Goal: Task Accomplishment & Management: Manage account settings

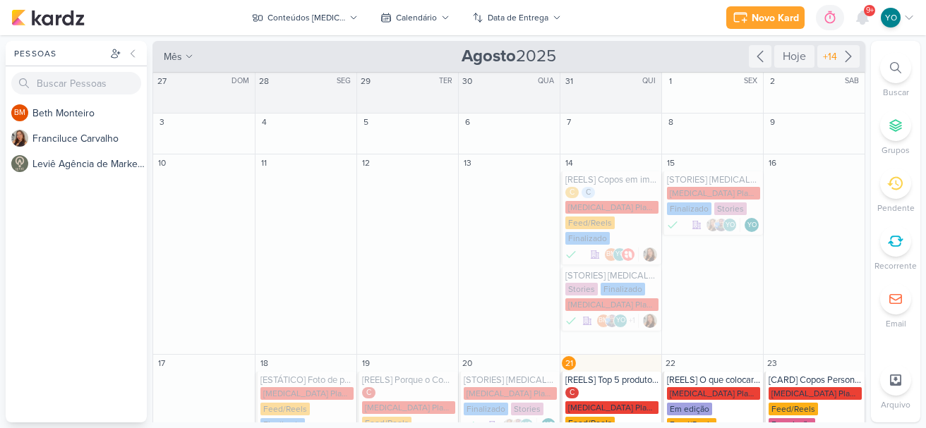
click at [826, 388] on div "[MEDICAL_DATA] Plasticos PJ" at bounding box center [815, 394] width 93 height 13
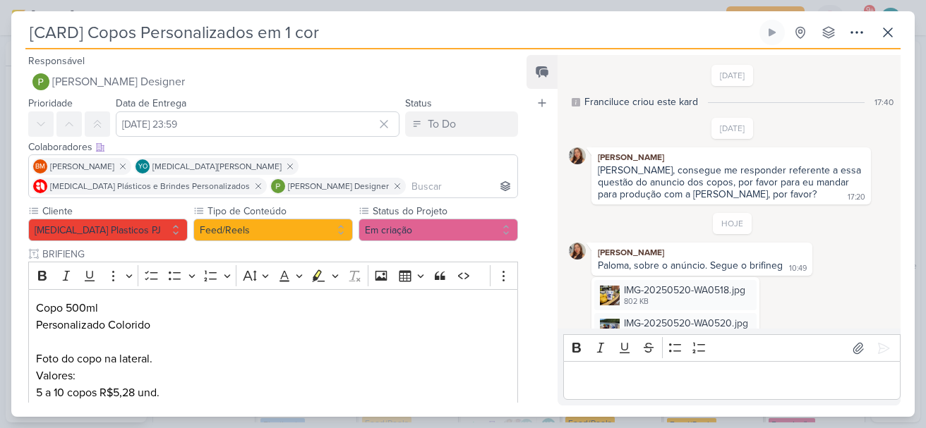
scroll to position [40, 0]
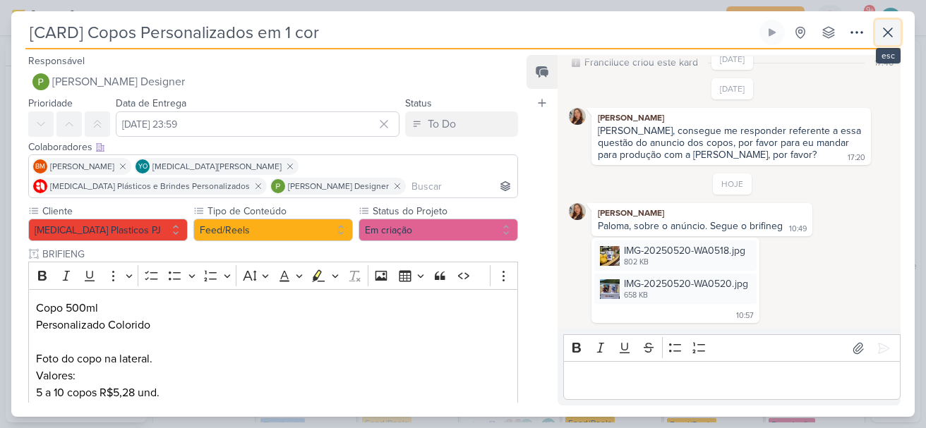
click at [887, 35] on icon at bounding box center [888, 32] width 8 height 8
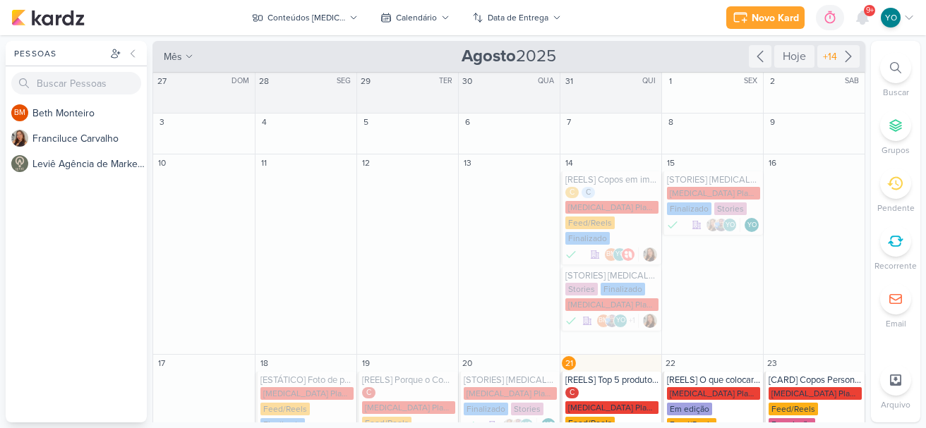
scroll to position [494, 0]
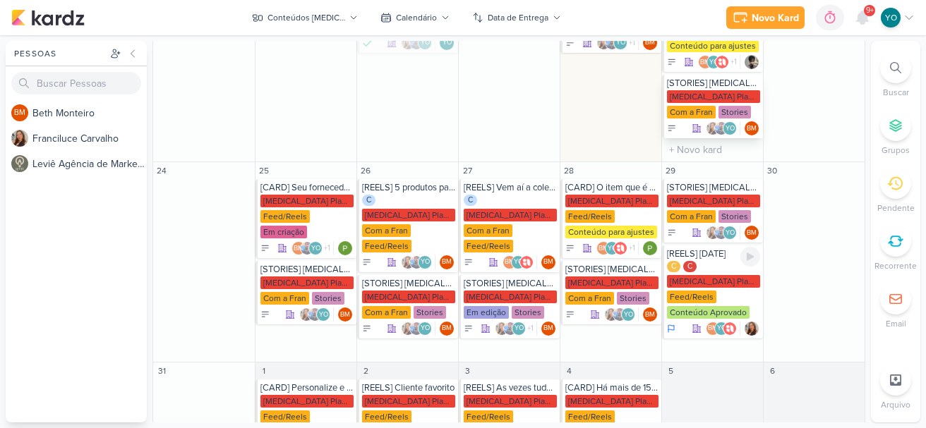
click at [745, 90] on div "[MEDICAL_DATA] Plasticos PJ Com a Fran Stories" at bounding box center [713, 105] width 93 height 30
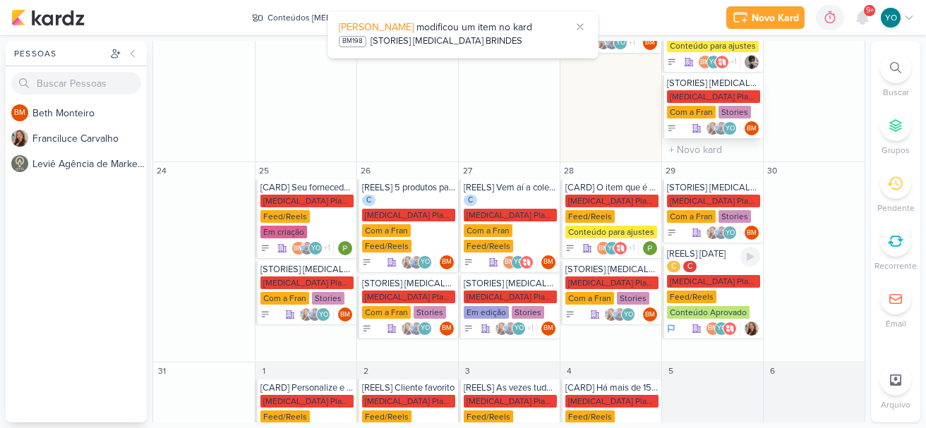
click at [692, 125] on icon at bounding box center [696, 129] width 8 height 8
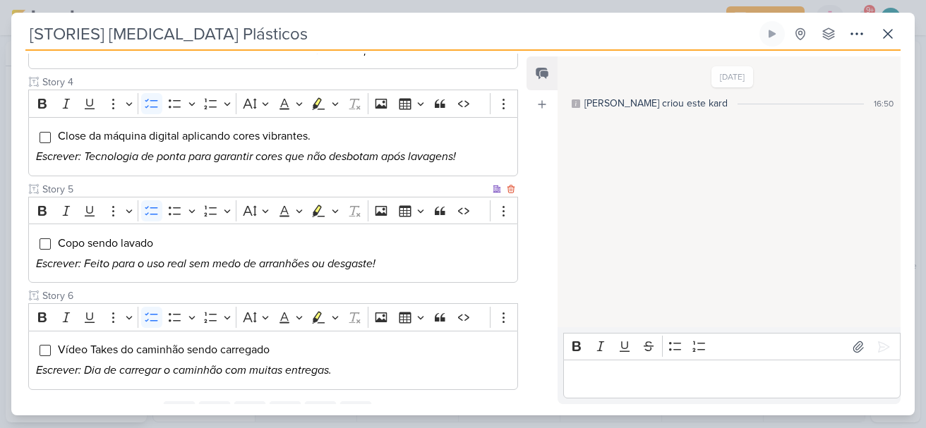
scroll to position [565, 0]
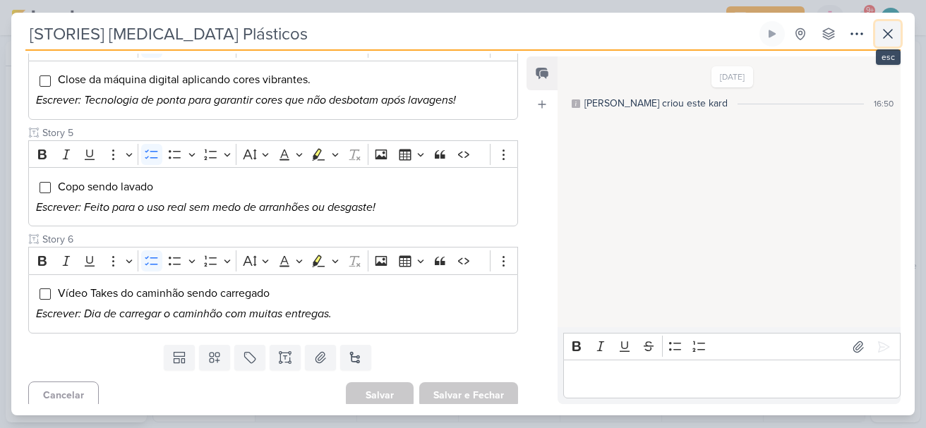
click at [896, 36] on icon at bounding box center [888, 33] width 17 height 17
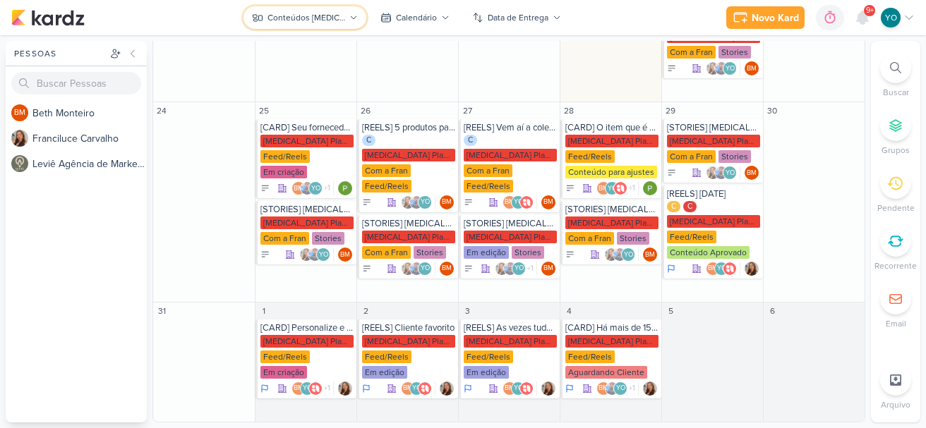
click at [342, 14] on div "Conteúdos [MEDICAL_DATA] Plásticos" at bounding box center [307, 17] width 78 height 13
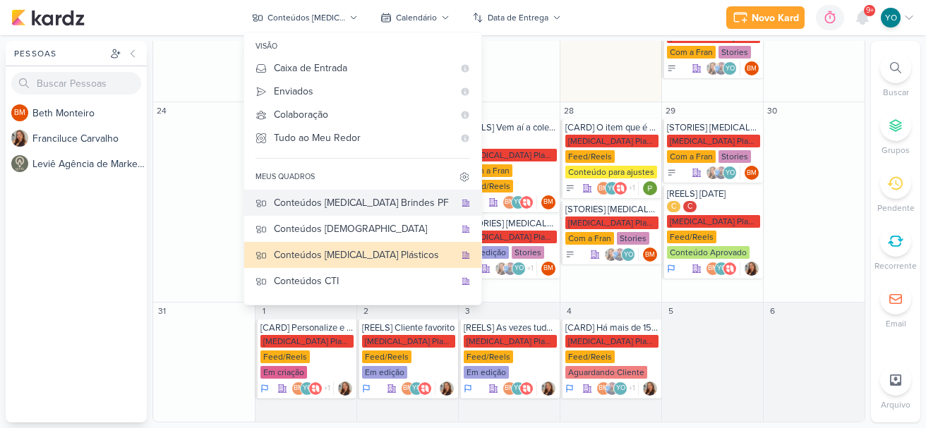
click at [370, 197] on div "Conteúdos [MEDICAL_DATA] Brindes PF" at bounding box center [364, 203] width 181 height 15
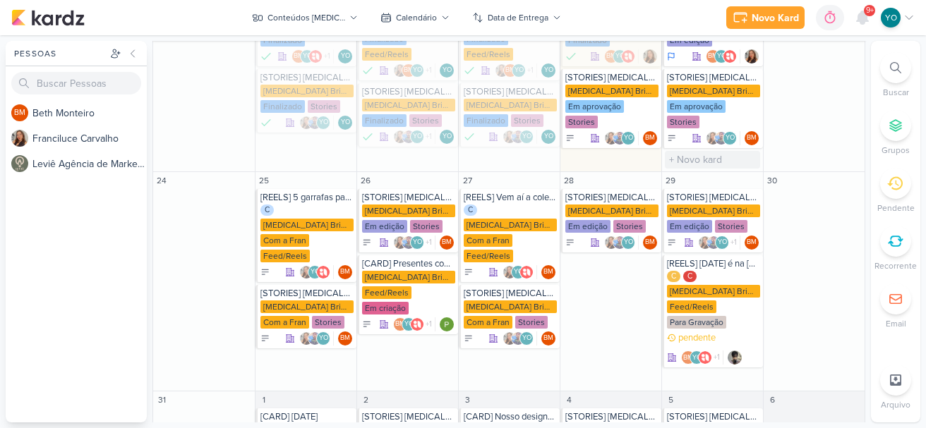
scroll to position [241, 0]
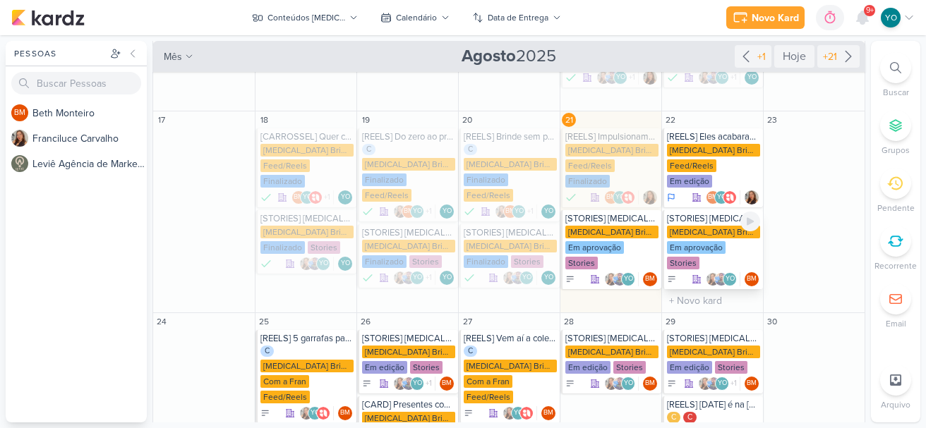
click at [682, 241] on div "Em aprovação" at bounding box center [696, 247] width 59 height 13
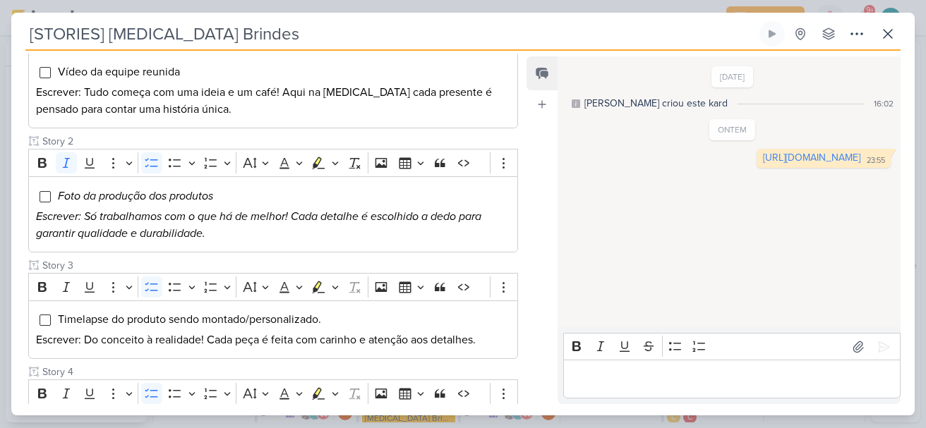
scroll to position [282, 0]
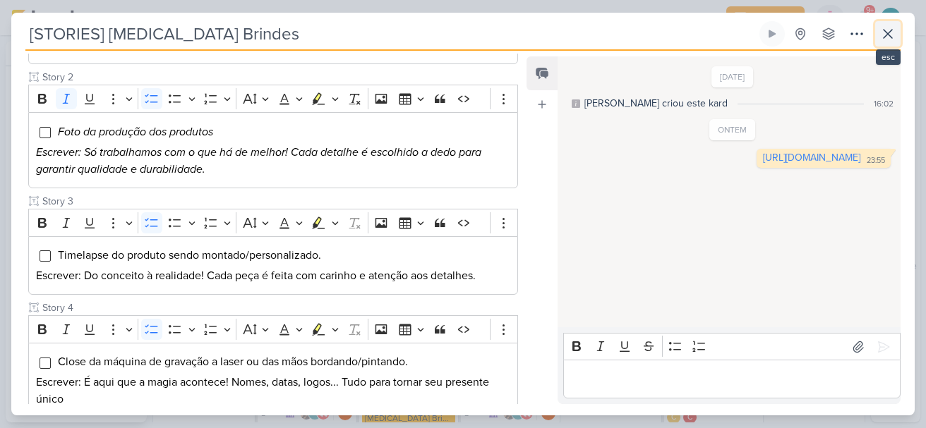
click at [888, 35] on icon at bounding box center [888, 34] width 8 height 8
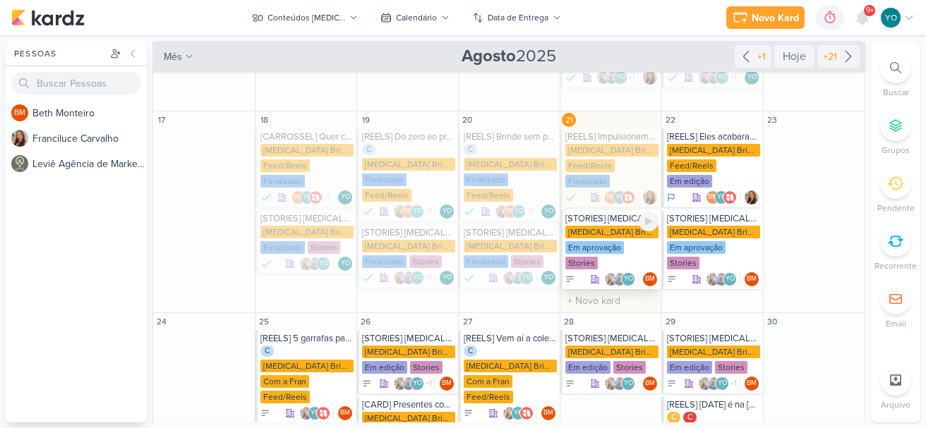
click at [615, 226] on div "[MEDICAL_DATA] Brindes PF Em aprovação Stories" at bounding box center [611, 248] width 93 height 45
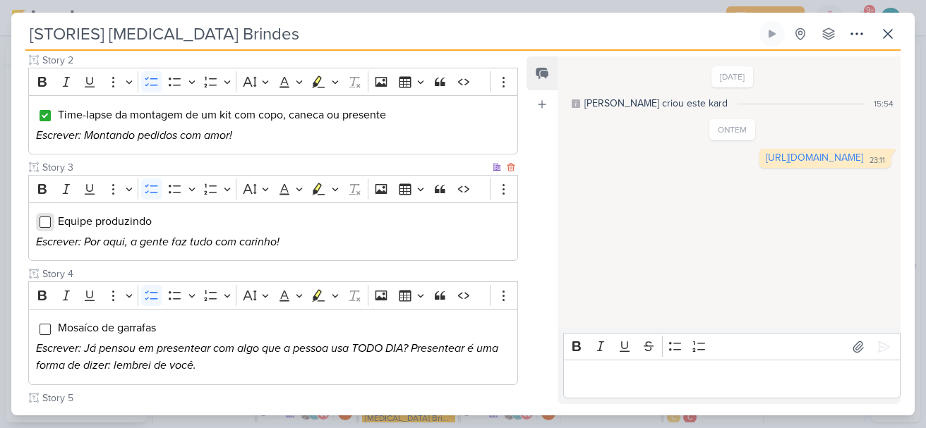
click at [40, 219] on input "Editor editing area: main" at bounding box center [45, 222] width 11 height 11
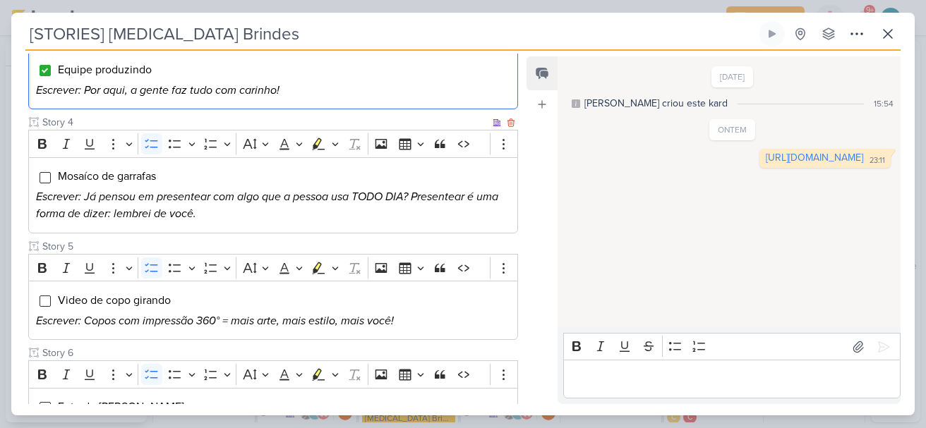
scroll to position [494, 0]
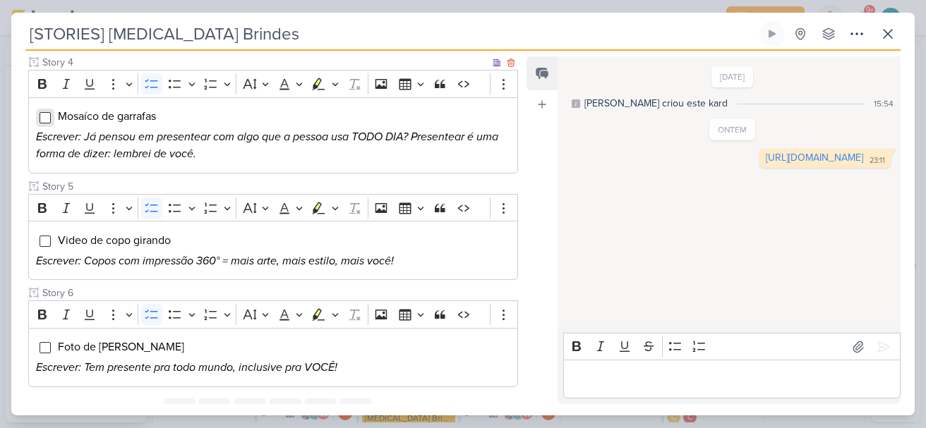
click at [45, 114] on input "Editor editing area: main" at bounding box center [45, 117] width 11 height 11
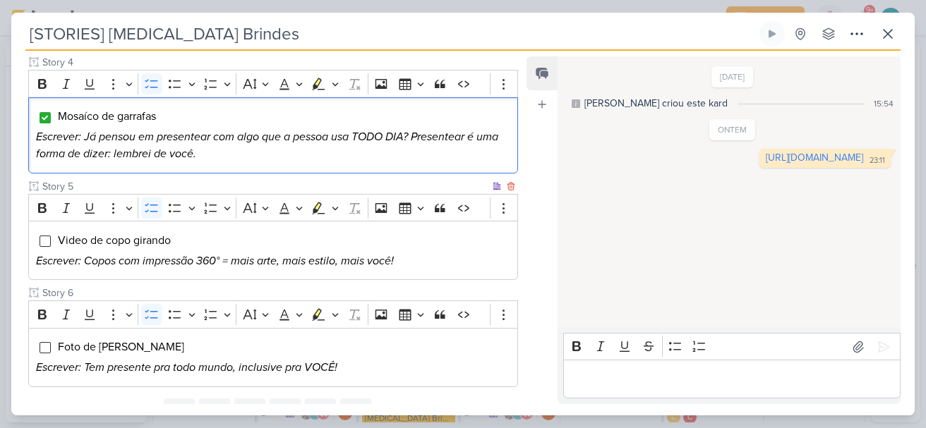
scroll to position [556, 0]
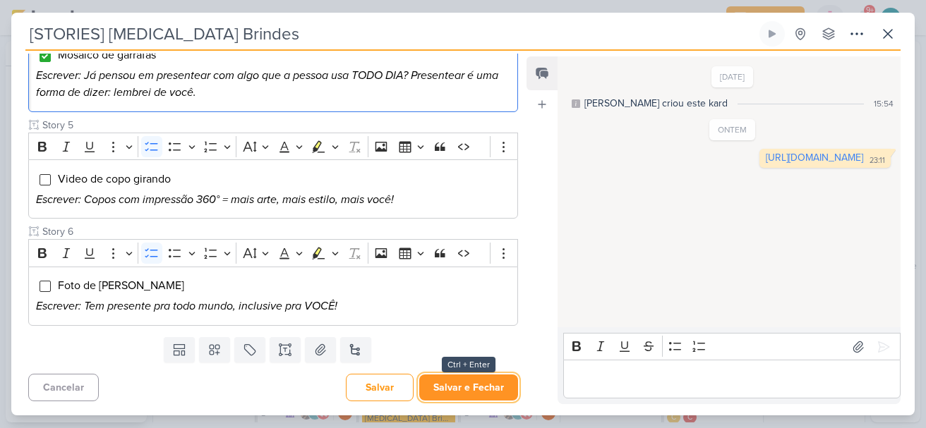
click at [486, 388] on button "Salvar e Fechar" at bounding box center [468, 388] width 99 height 26
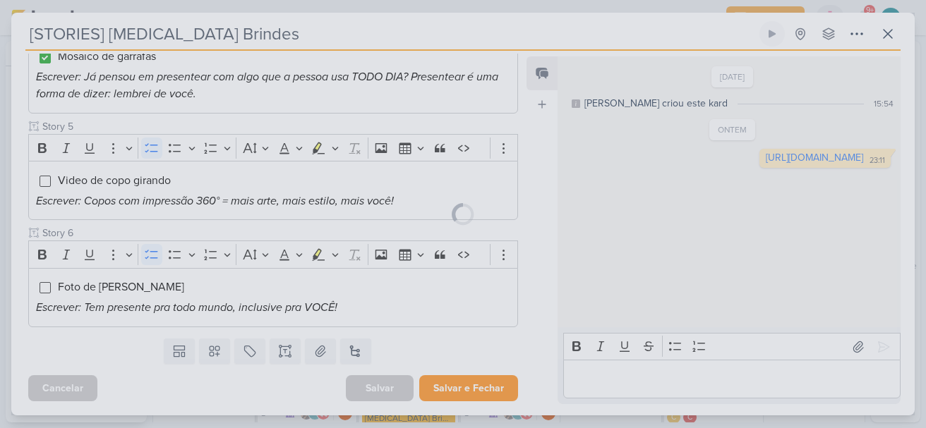
scroll to position [554, 0]
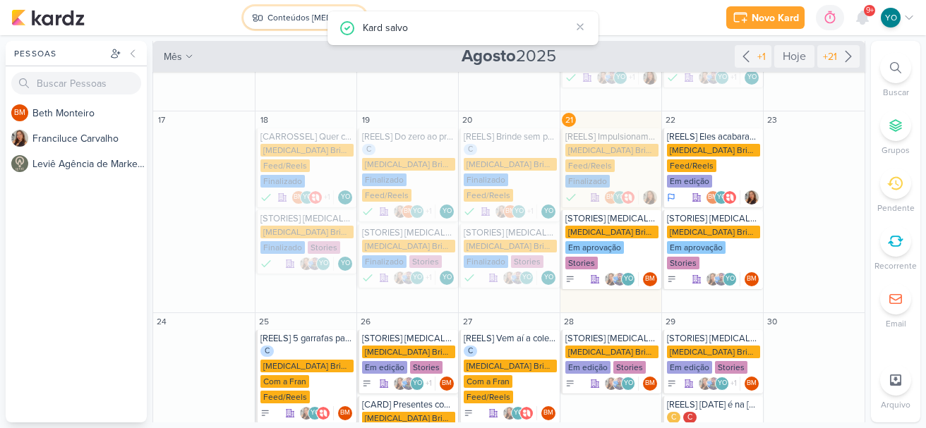
click at [299, 12] on div "Conteúdos [MEDICAL_DATA] Brindes PF" at bounding box center [307, 17] width 78 height 13
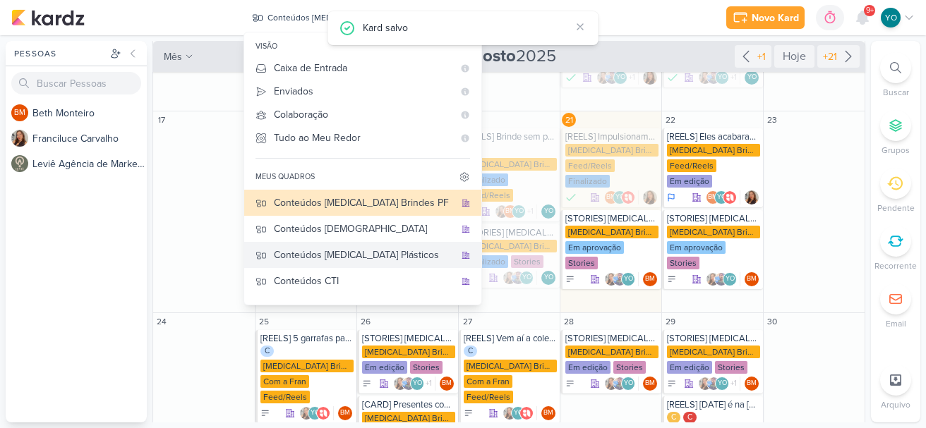
click at [349, 256] on div "Conteúdos [MEDICAL_DATA] Plásticos" at bounding box center [364, 255] width 181 height 15
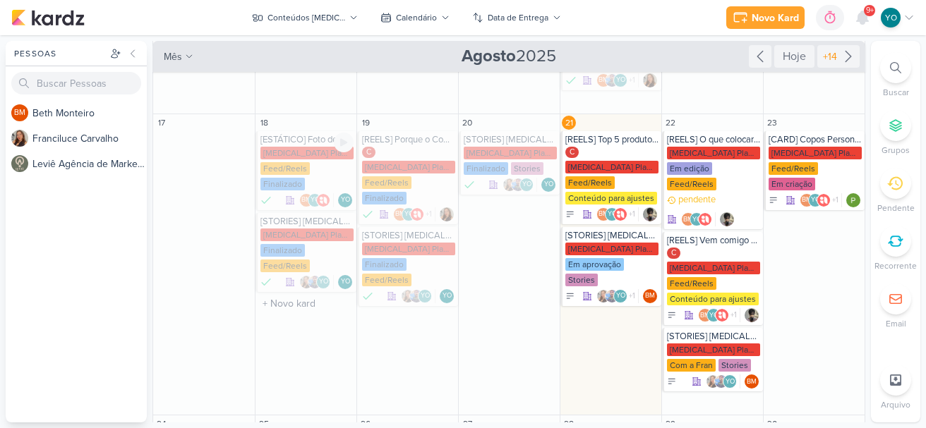
scroll to position [162, 0]
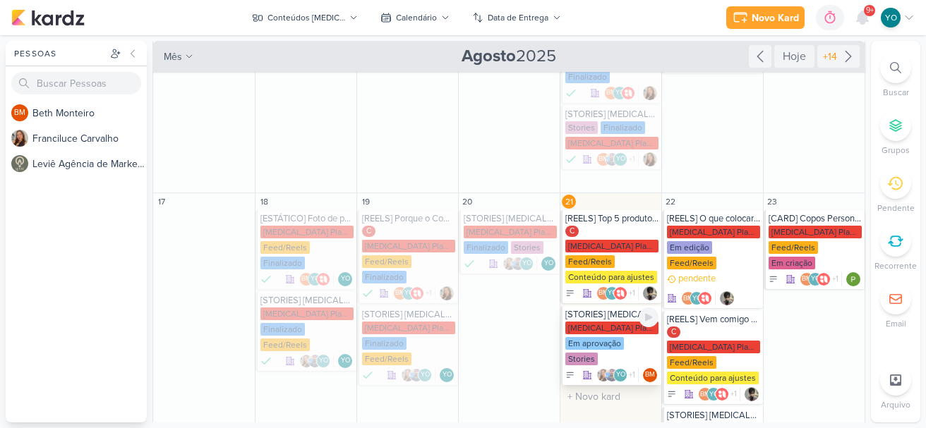
click at [601, 333] on div "[MEDICAL_DATA] Plasticos PJ" at bounding box center [611, 328] width 93 height 13
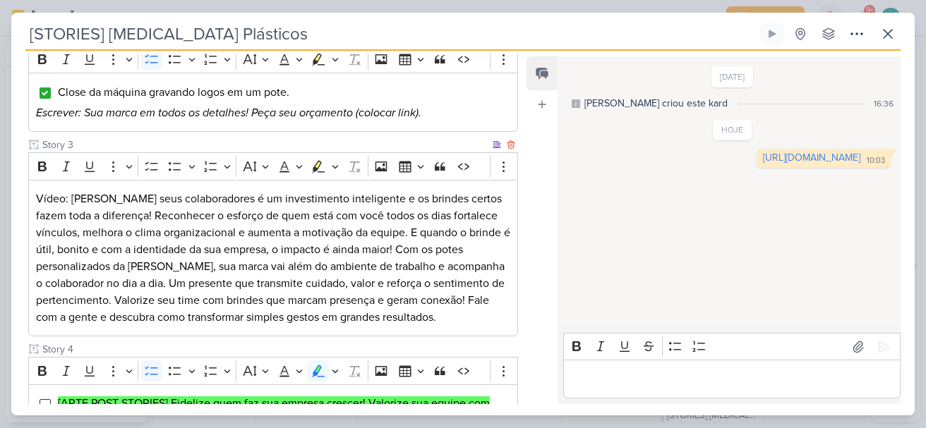
scroll to position [385, 0]
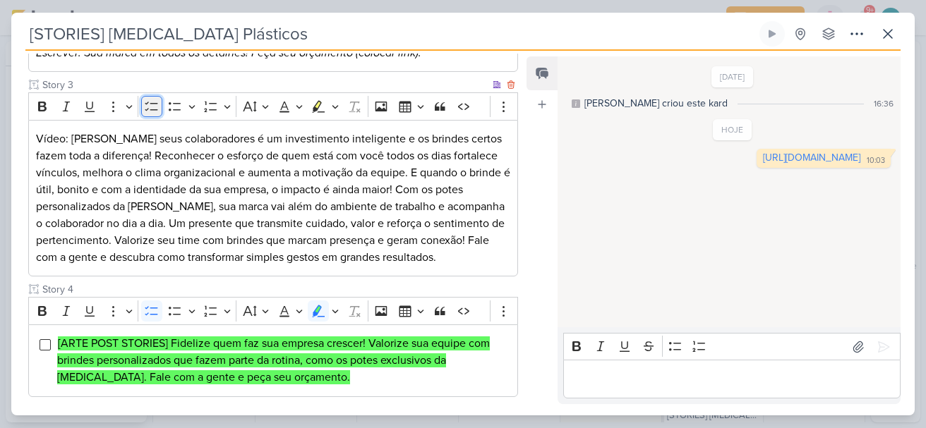
click at [154, 101] on icon "Editor toolbar" at bounding box center [152, 107] width 14 height 14
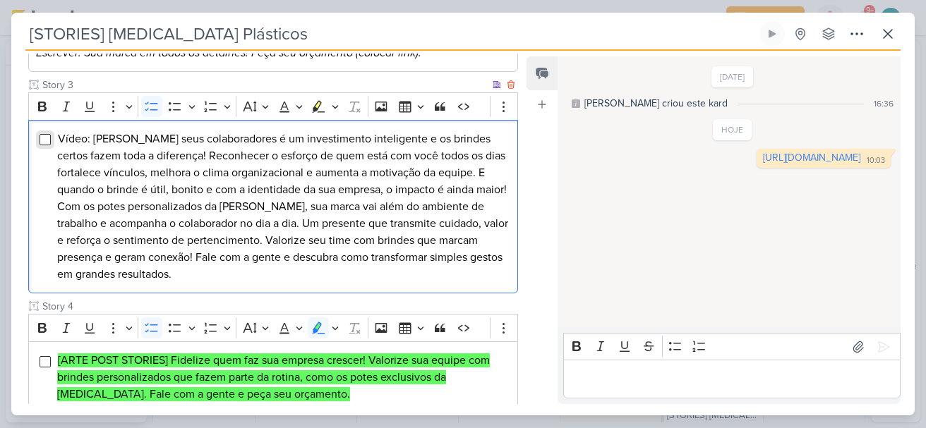
click at [46, 143] on input "Editor editing area: main" at bounding box center [45, 139] width 11 height 11
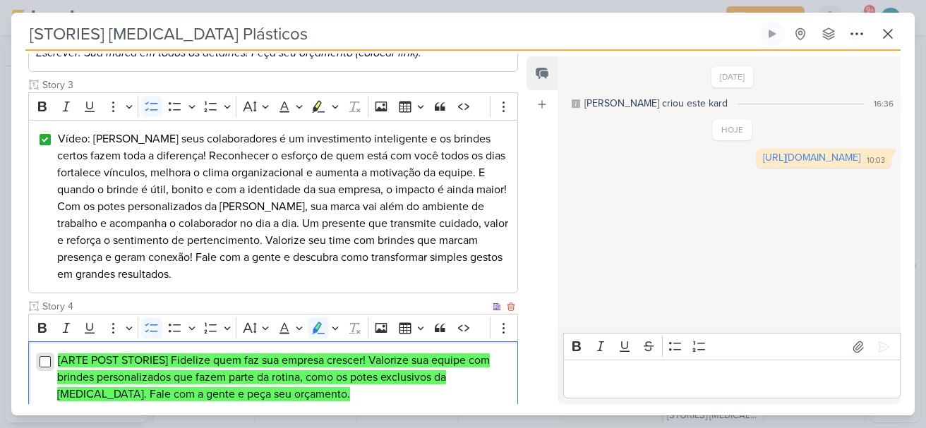
click at [47, 364] on input "Editor editing area: main" at bounding box center [45, 361] width 11 height 11
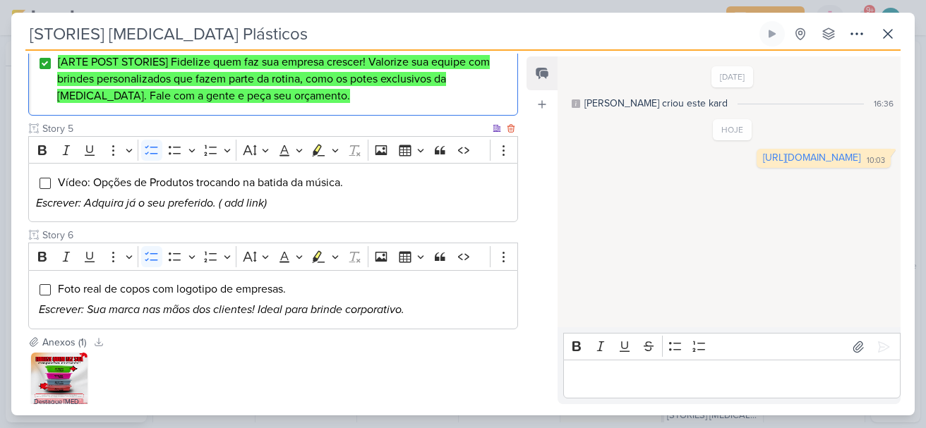
scroll to position [769, 0]
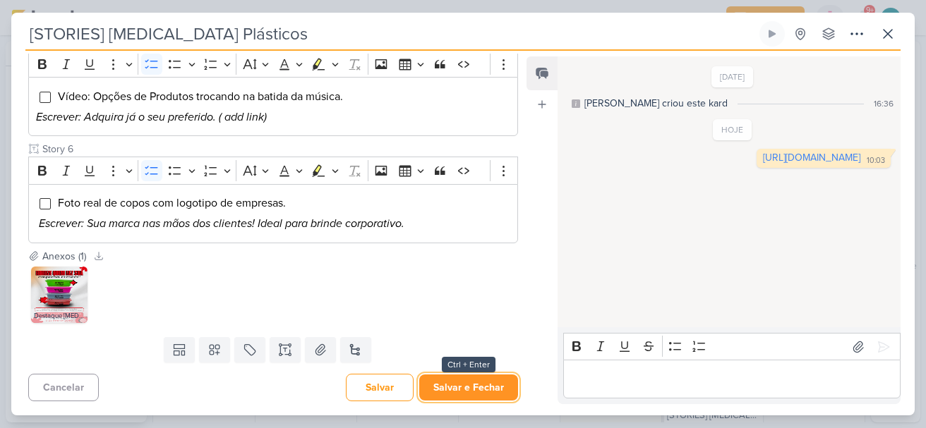
click at [466, 386] on button "Salvar e Fechar" at bounding box center [468, 388] width 99 height 26
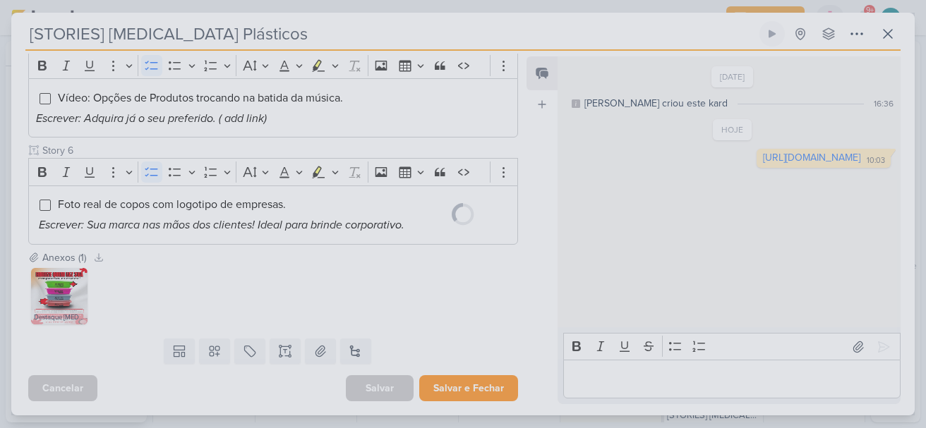
scroll to position [768, 0]
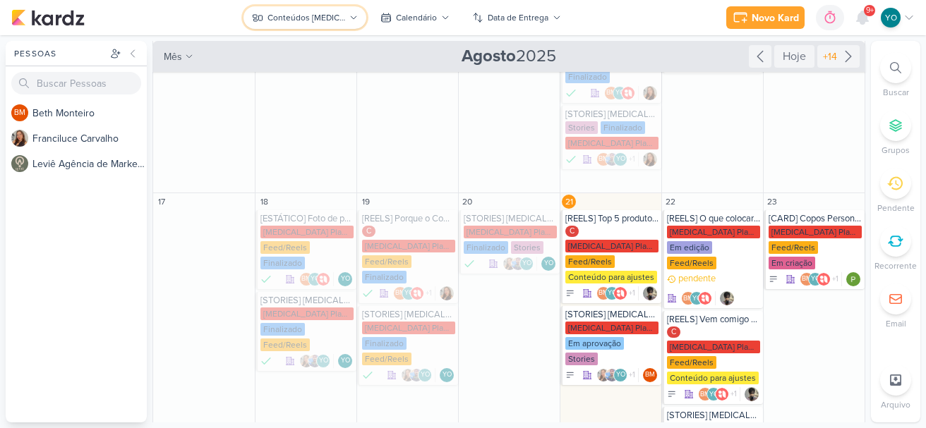
click at [304, 7] on button "Conteúdos [MEDICAL_DATA] Plásticos" at bounding box center [305, 17] width 123 height 23
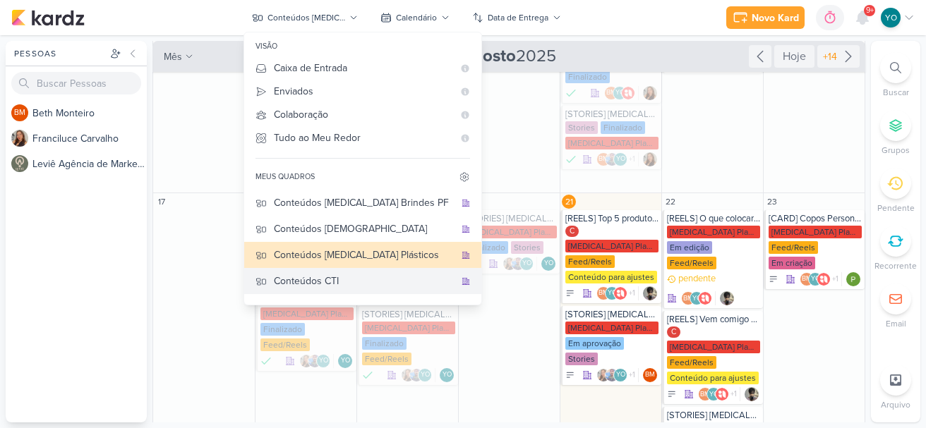
click at [346, 280] on div "Conteúdos CTI" at bounding box center [364, 281] width 181 height 15
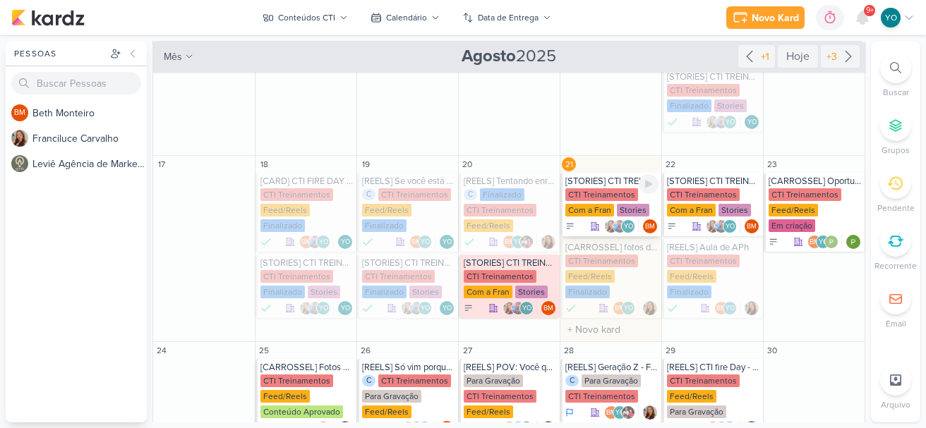
scroll to position [437, 0]
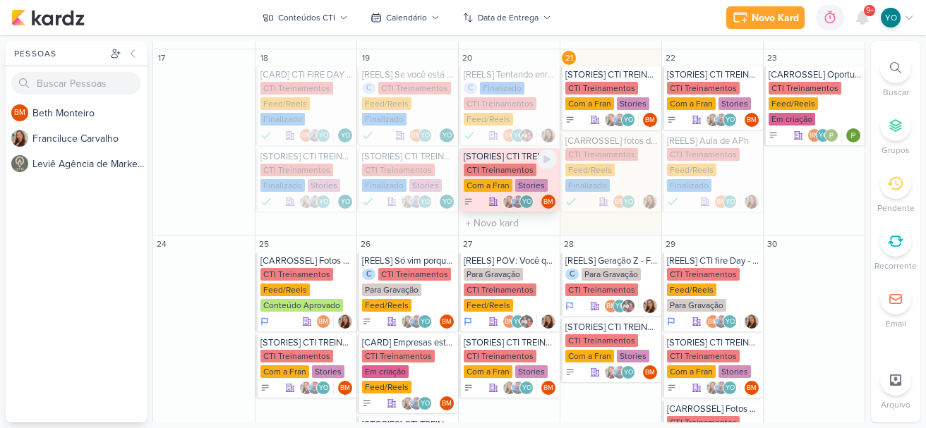
click at [503, 168] on div "CTI Treinamentos" at bounding box center [500, 170] width 73 height 13
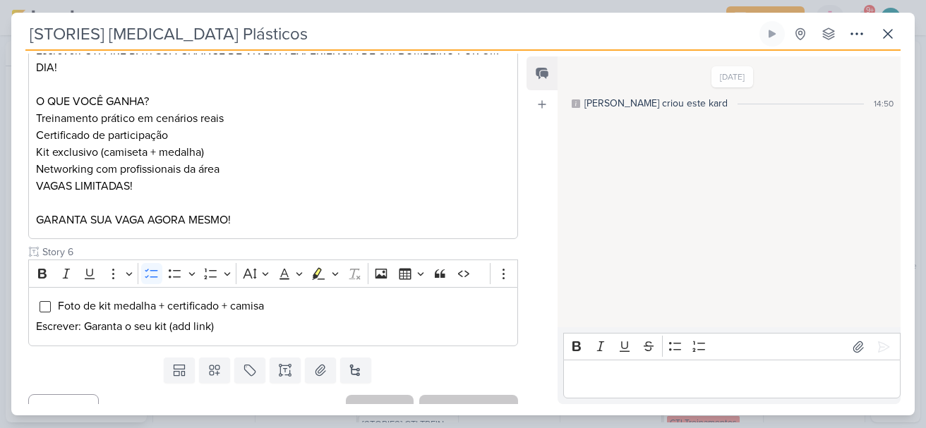
type input "[STORIES] CTI TREINAMENTOS"
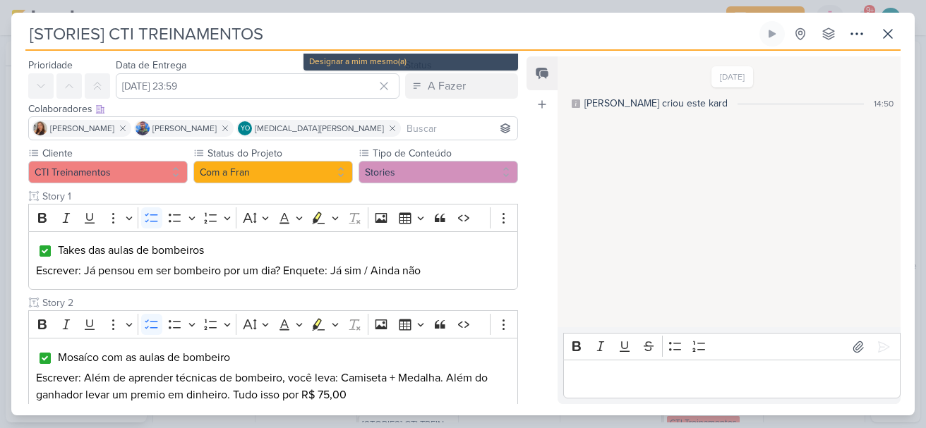
click at [371, 54] on div "Somente o responsável pode mudar o status do kard." at bounding box center [410, 48] width 203 height 13
click at [380, 66] on div "Designar a mim mesmo(a)" at bounding box center [410, 61] width 203 height 13
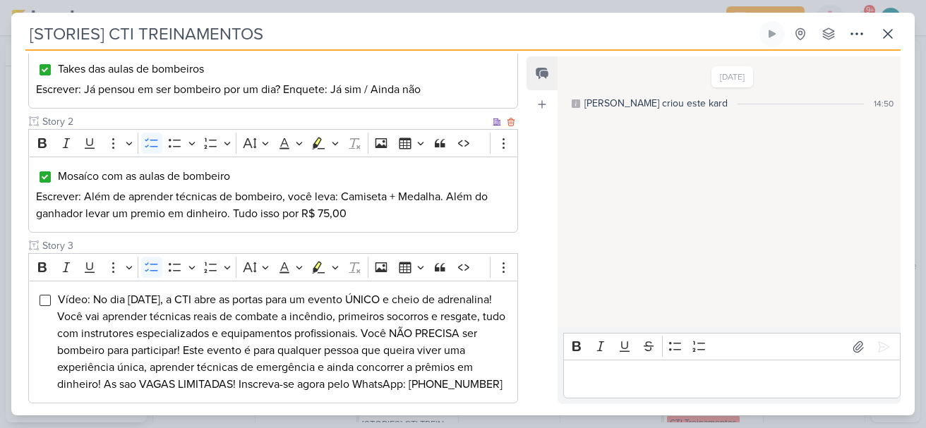
scroll to position [0, 0]
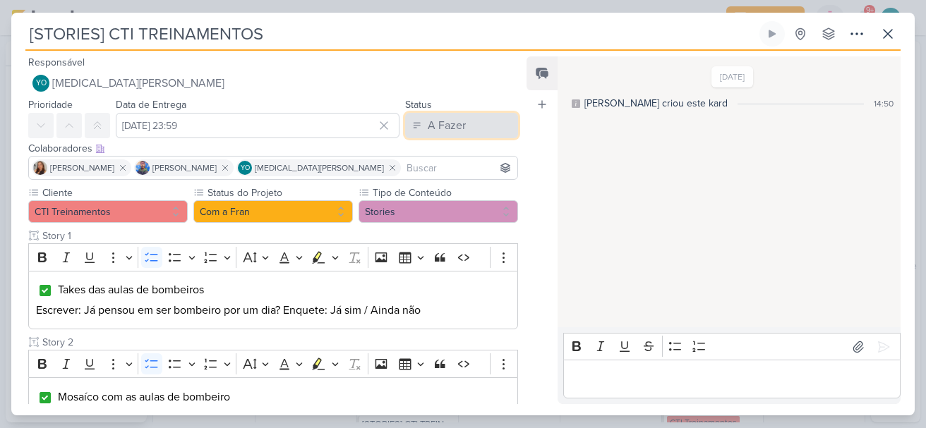
click at [447, 138] on button "A Fazer" at bounding box center [461, 125] width 113 height 25
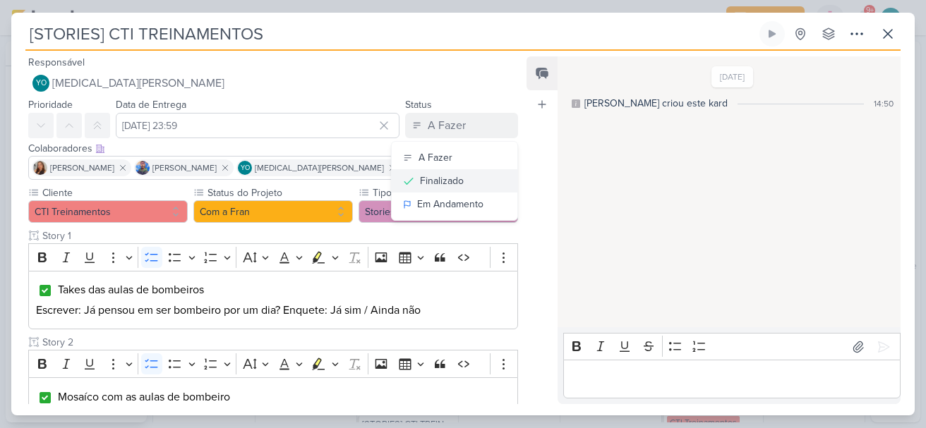
click at [406, 175] on icon at bounding box center [409, 181] width 14 height 14
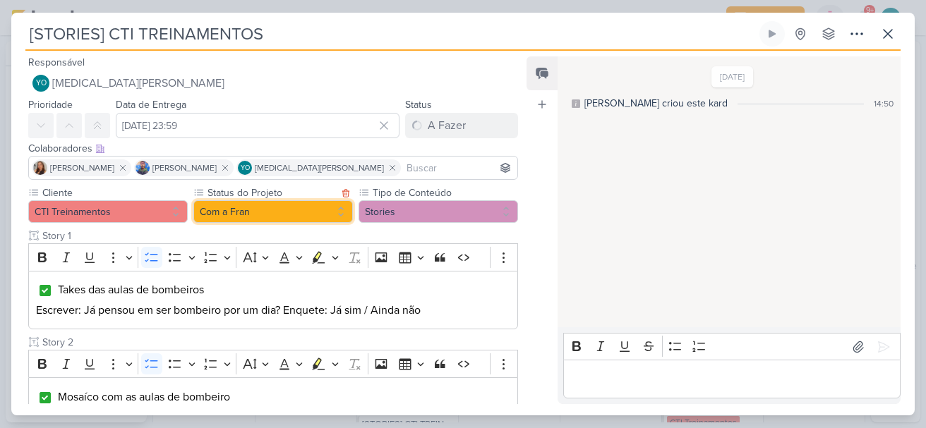
click at [330, 213] on button "Com a Fran" at bounding box center [273, 211] width 160 height 23
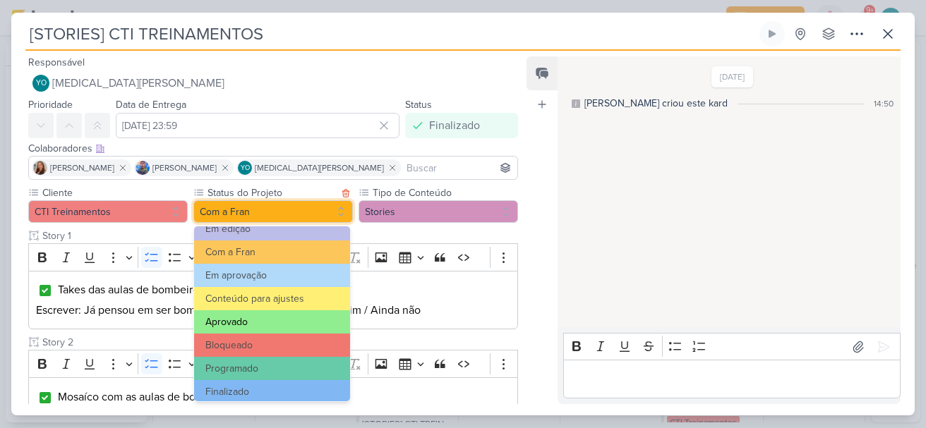
scroll to position [160, 0]
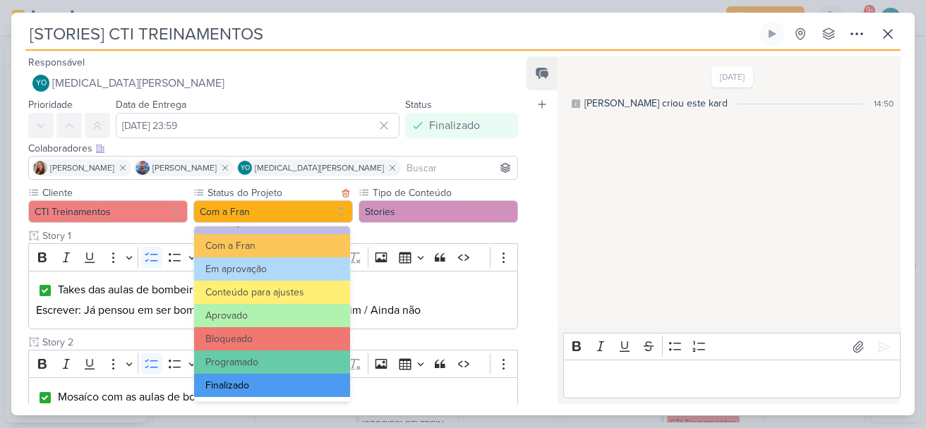
click at [282, 378] on button "Finalizado" at bounding box center [272, 385] width 156 height 23
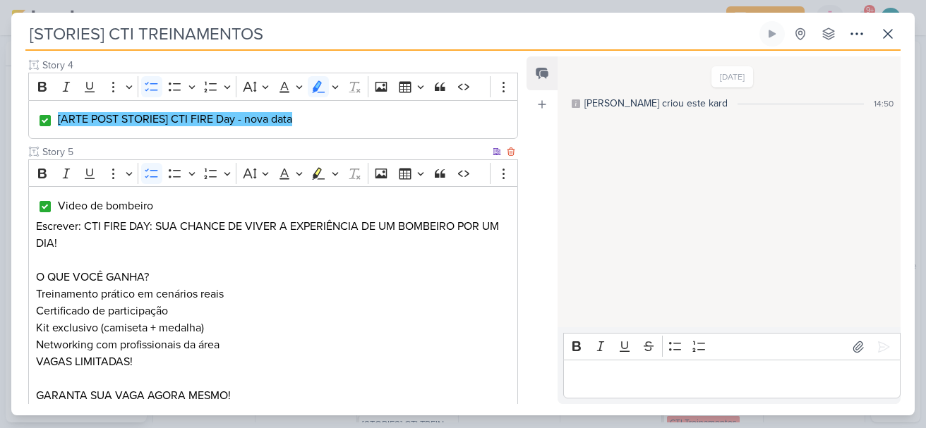
scroll to position [776, 0]
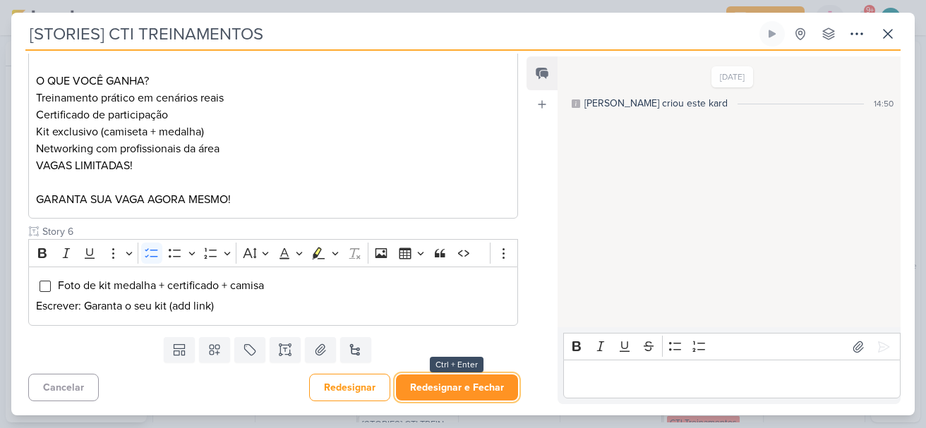
click at [450, 397] on button "Redesignar e Fechar" at bounding box center [457, 388] width 122 height 26
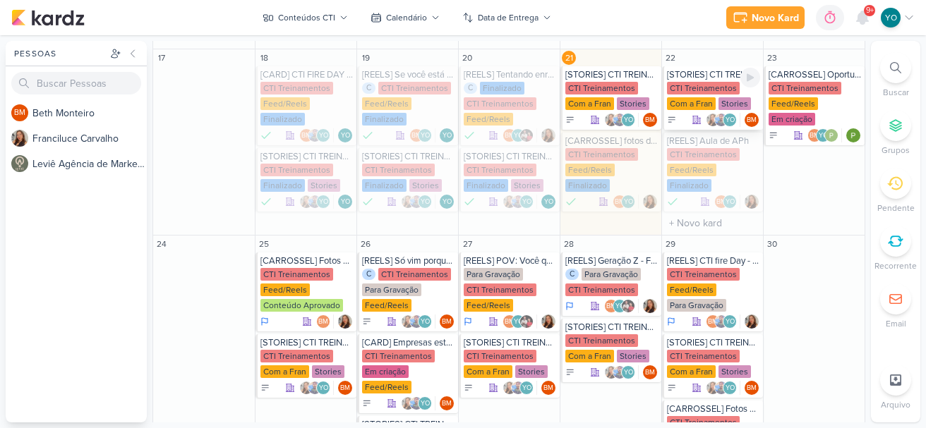
click at [719, 103] on div "Stories" at bounding box center [735, 103] width 32 height 13
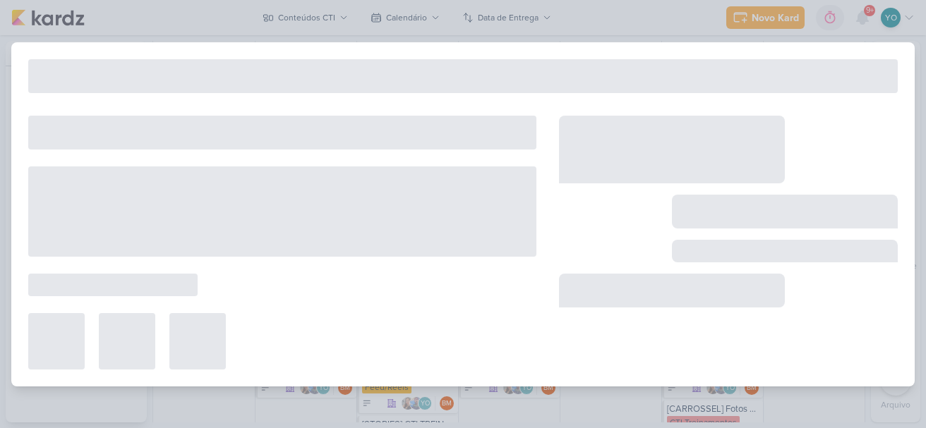
type input "[DATE] 23:59"
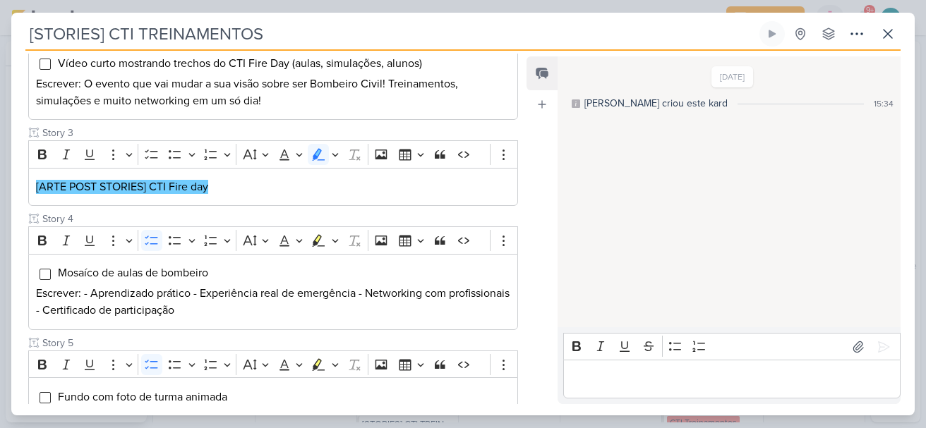
scroll to position [428, 0]
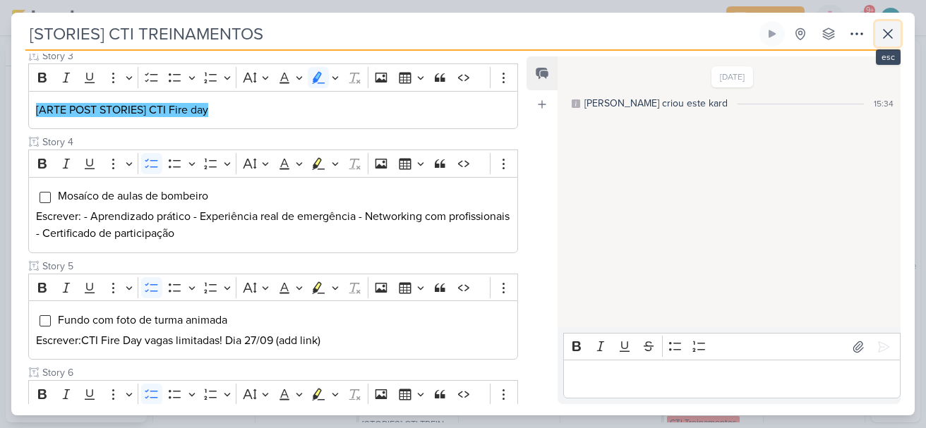
click at [885, 30] on icon at bounding box center [888, 34] width 8 height 8
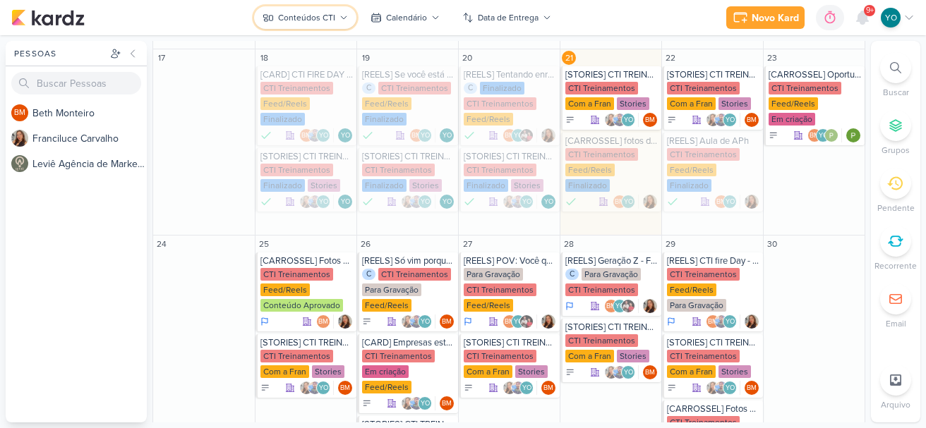
click at [314, 13] on div "Conteúdos CTI" at bounding box center [306, 17] width 57 height 13
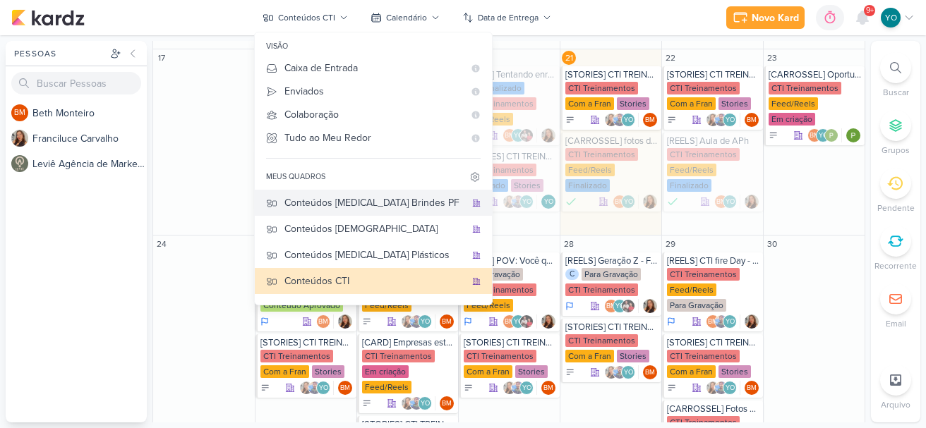
click at [386, 203] on div "Conteúdos [MEDICAL_DATA] Brindes PF" at bounding box center [374, 203] width 181 height 15
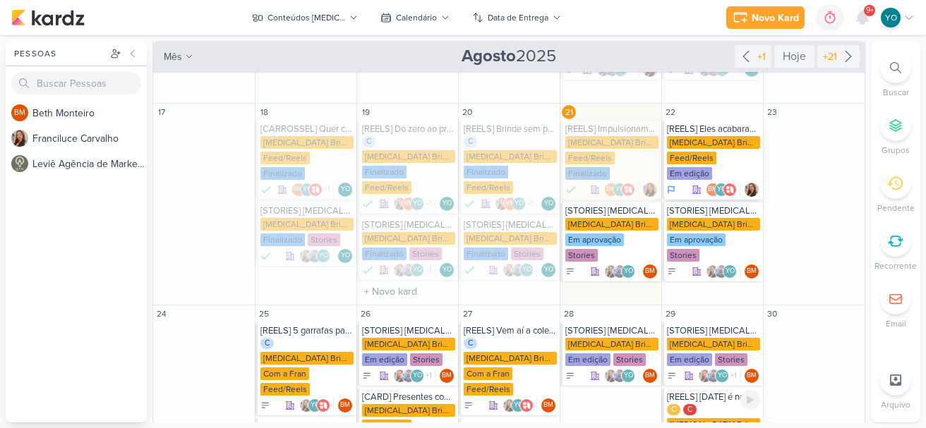
scroll to position [241, 0]
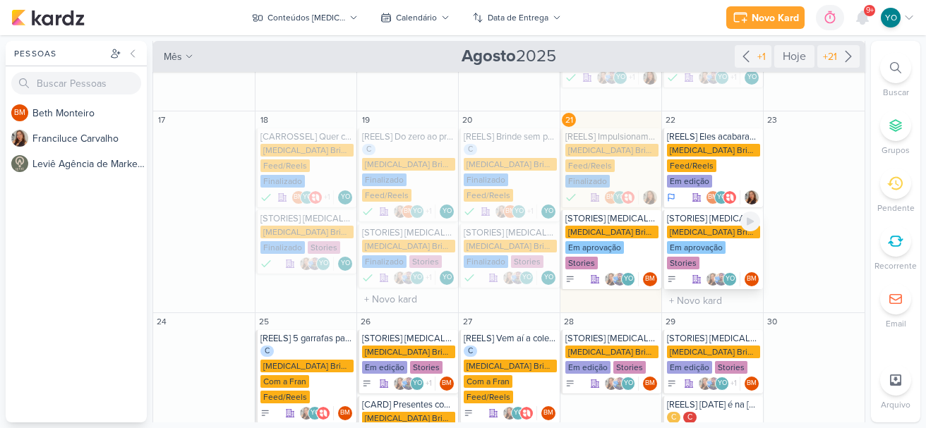
click at [719, 241] on div "Em aprovação" at bounding box center [696, 247] width 59 height 13
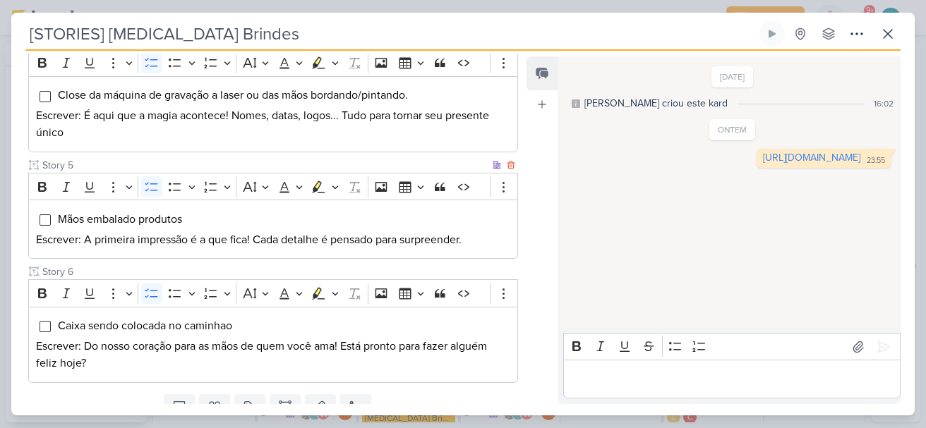
scroll to position [565, 0]
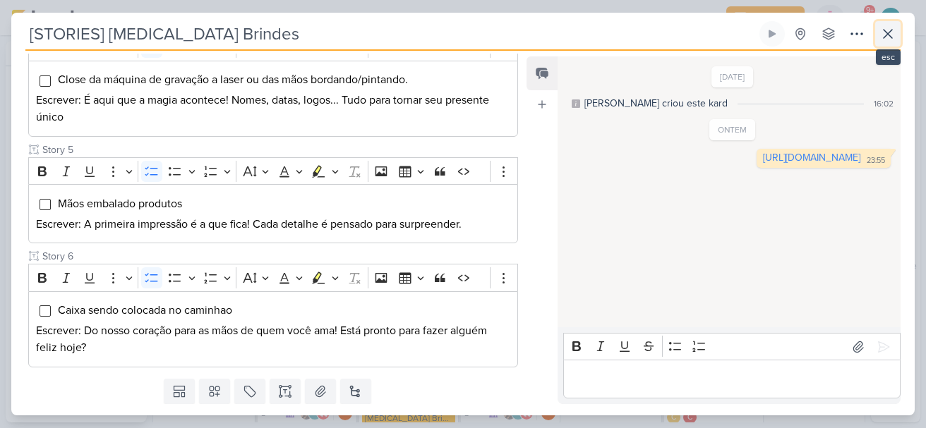
click at [892, 31] on icon at bounding box center [888, 33] width 17 height 17
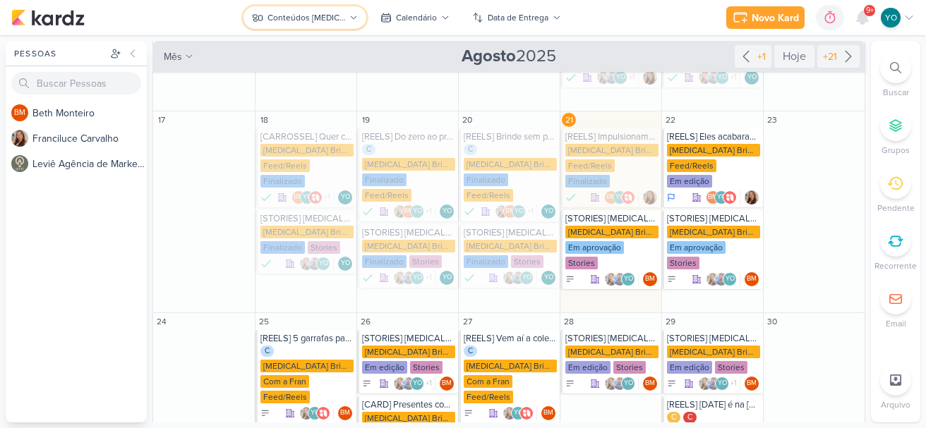
click at [329, 19] on div "Conteúdos [MEDICAL_DATA] Brindes PF" at bounding box center [307, 17] width 78 height 13
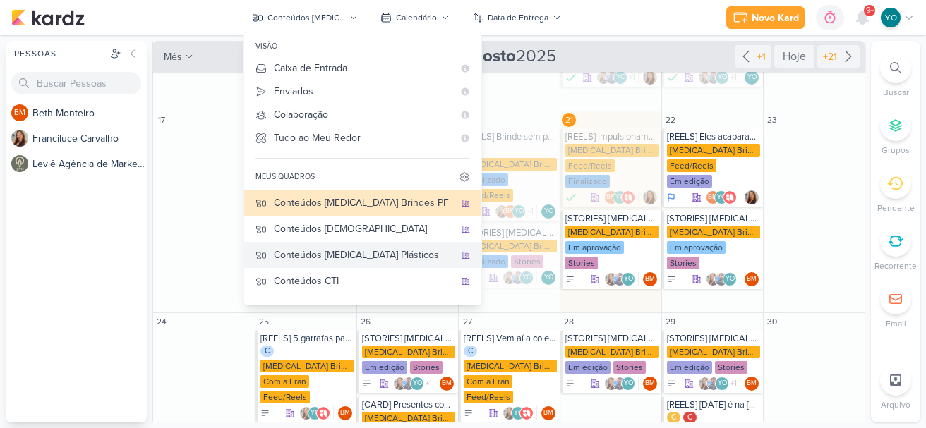
click at [349, 255] on div "Conteúdos [MEDICAL_DATA] Plásticos" at bounding box center [364, 255] width 181 height 15
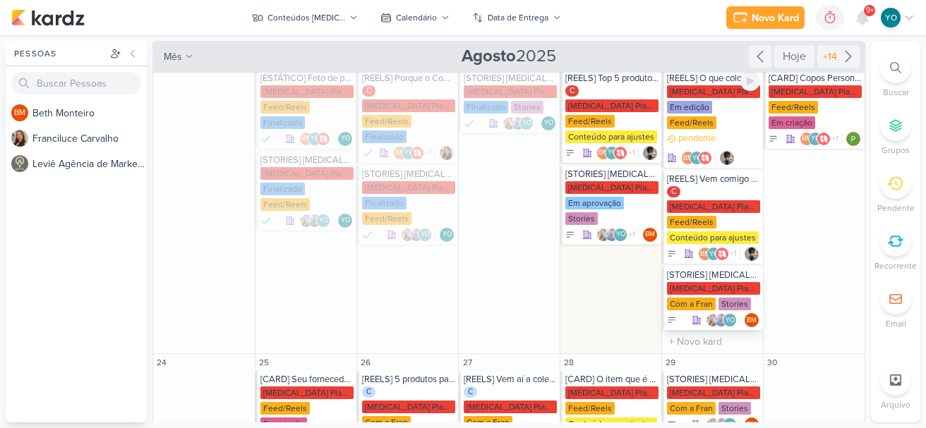
scroll to position [303, 0]
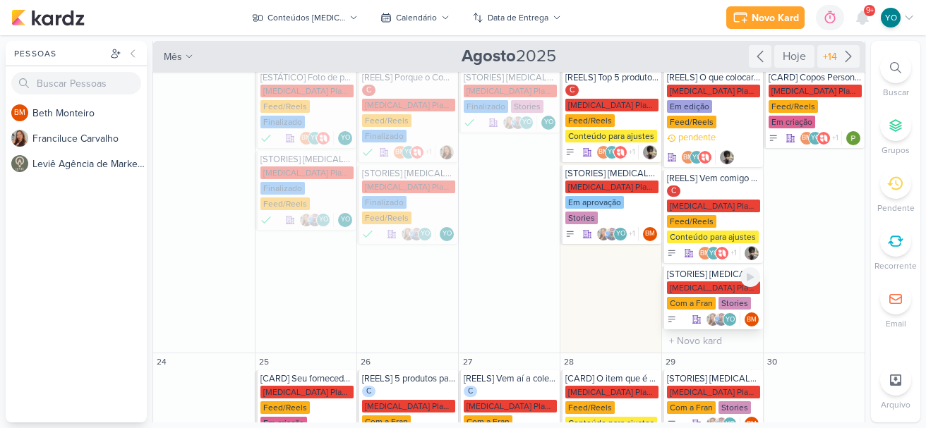
click at [706, 301] on div "Com a Fran" at bounding box center [691, 303] width 49 height 13
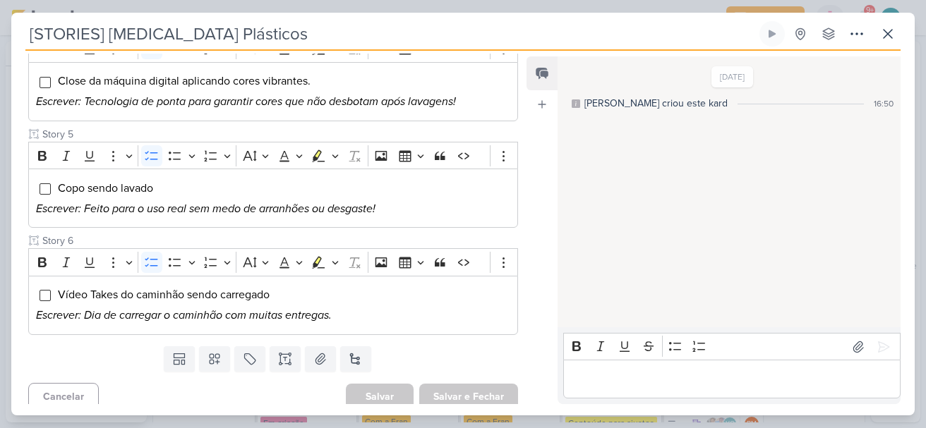
scroll to position [565, 0]
click at [43, 297] on input "Editor editing area: main" at bounding box center [45, 294] width 11 height 11
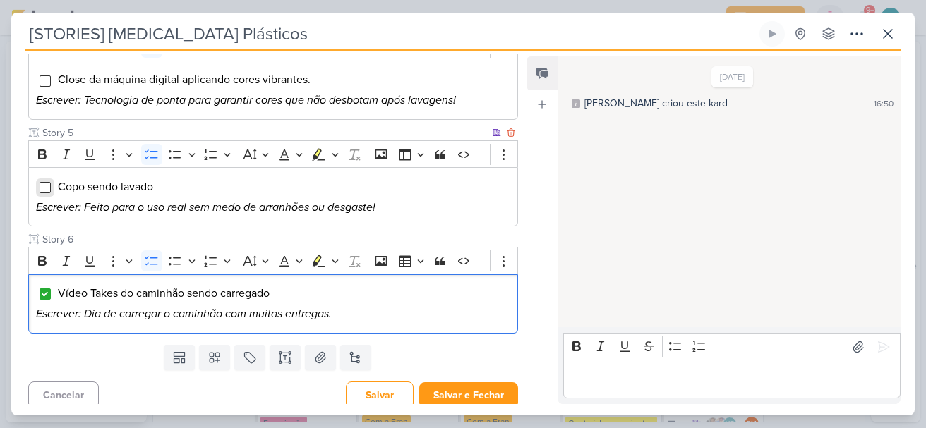
click at [40, 191] on input "Editor editing area: main" at bounding box center [45, 187] width 11 height 11
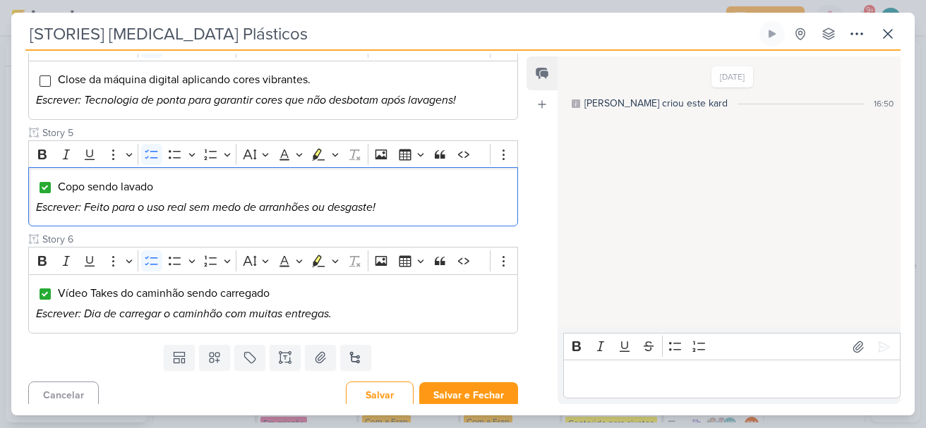
scroll to position [494, 0]
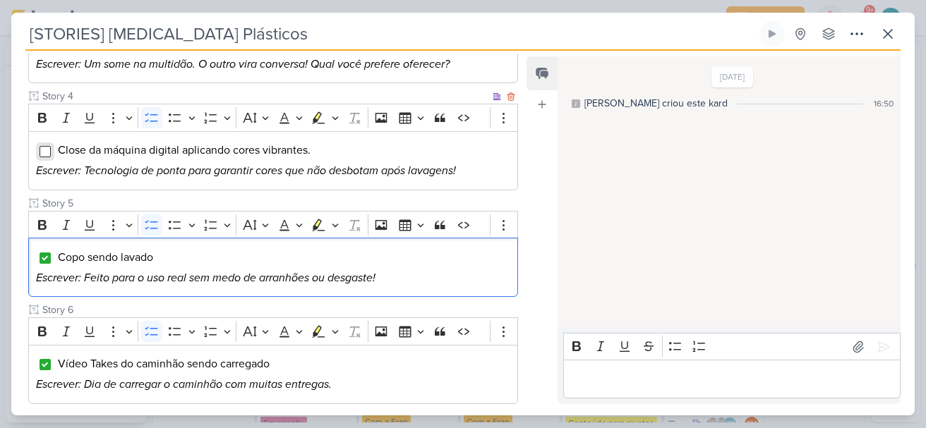
click at [49, 152] on input "Editor editing area: main" at bounding box center [45, 151] width 11 height 11
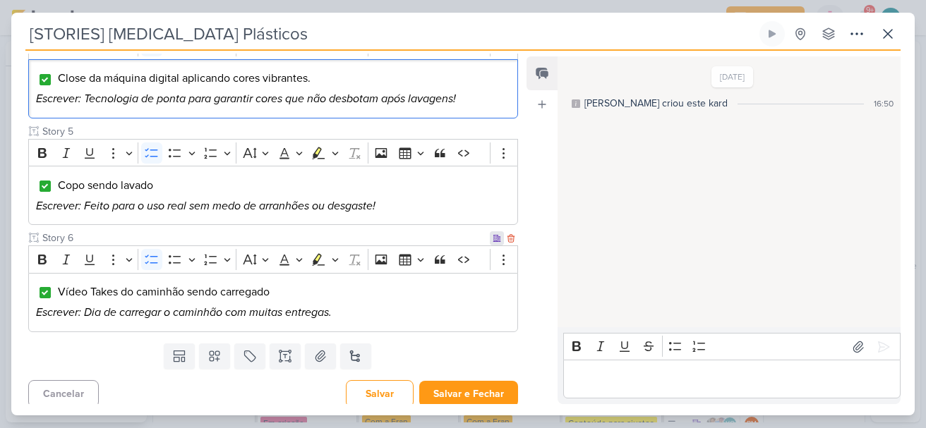
scroll to position [572, 0]
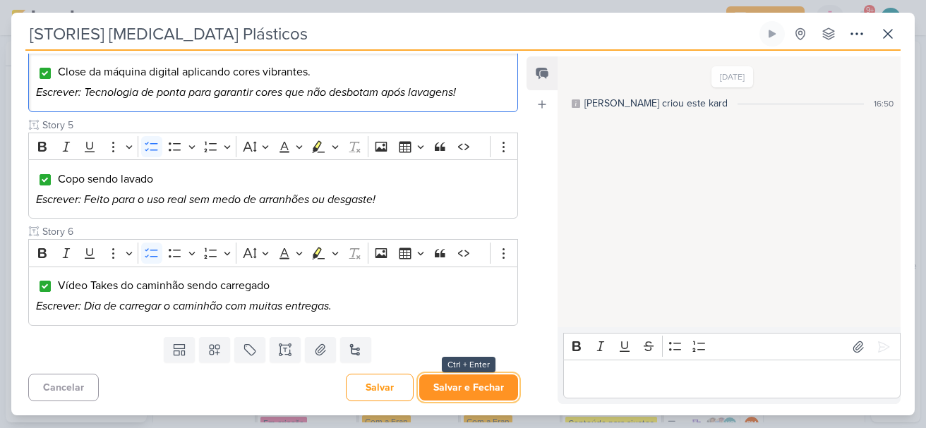
click at [467, 385] on button "Salvar e Fechar" at bounding box center [468, 388] width 99 height 26
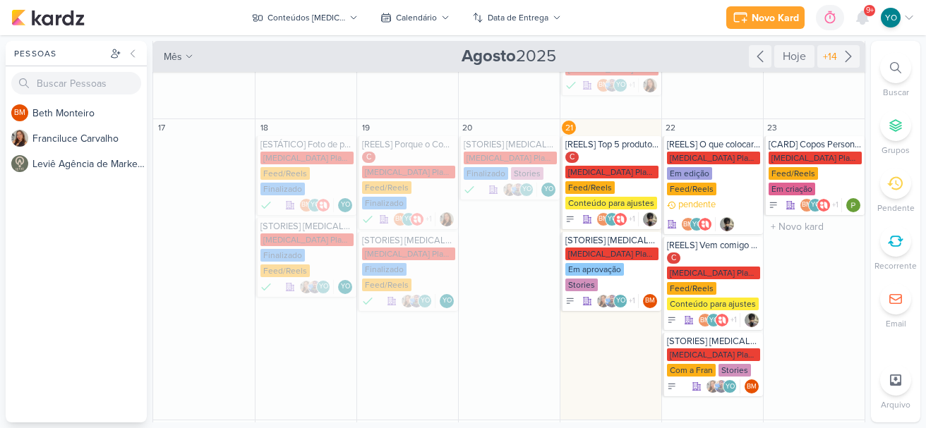
scroll to position [232, 0]
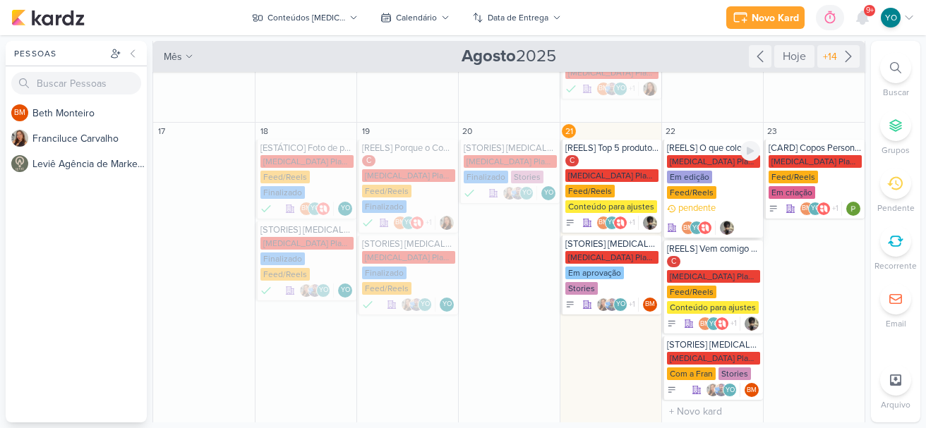
click at [716, 186] on div "[MEDICAL_DATA] Plasticos PJ Em edição Feed/Reels" at bounding box center [713, 177] width 93 height 45
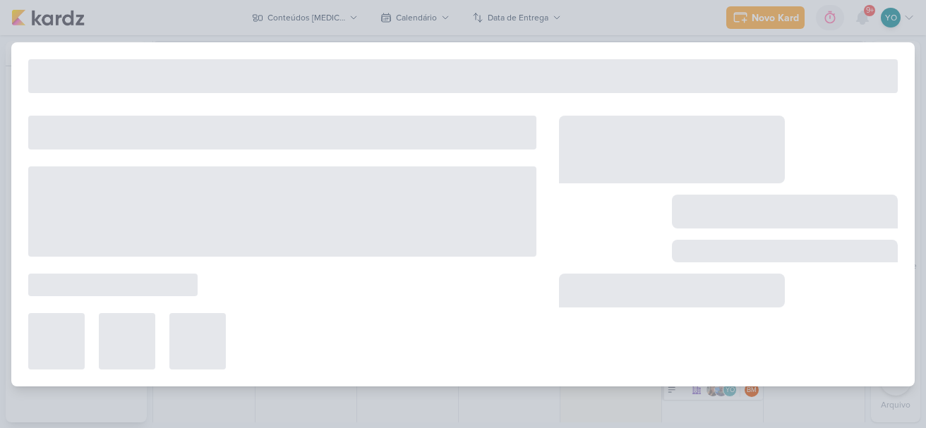
type input "[REELS] O que colocar em um presente corporativo?"
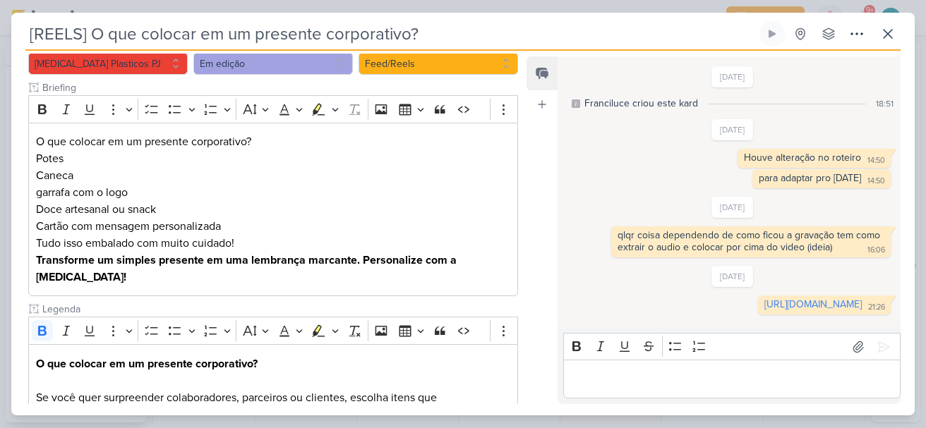
scroll to position [0, 0]
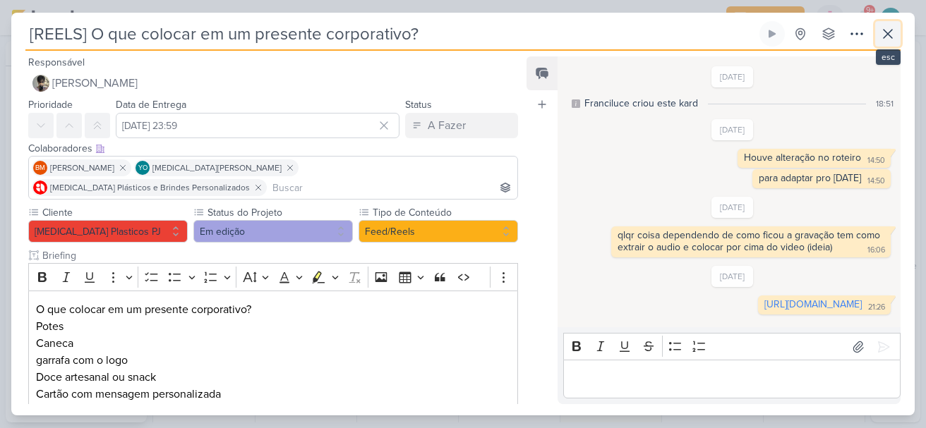
click at [888, 32] on icon at bounding box center [888, 34] width 8 height 8
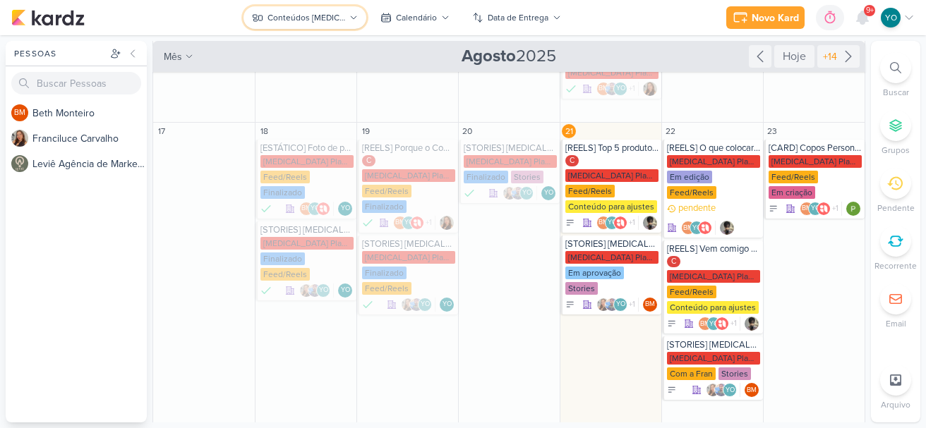
click at [336, 20] on div "Conteúdos [MEDICAL_DATA] Plásticos" at bounding box center [307, 17] width 78 height 13
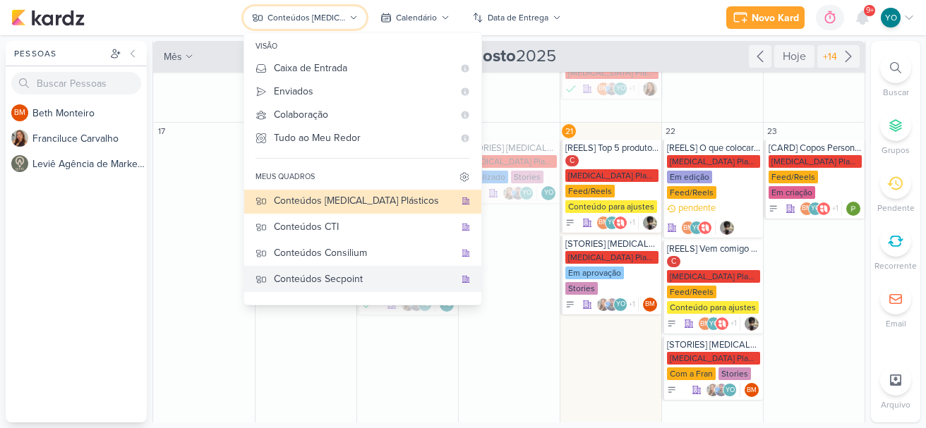
scroll to position [54, 0]
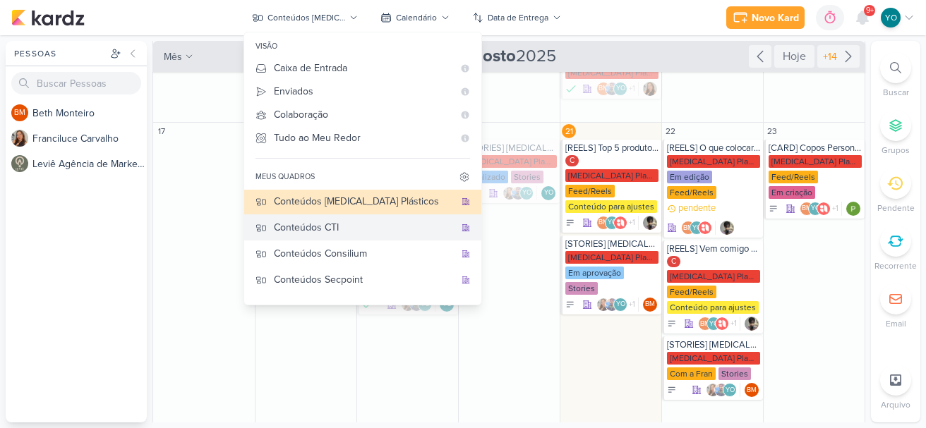
click at [371, 227] on div "Conteúdos CTI" at bounding box center [364, 227] width 181 height 15
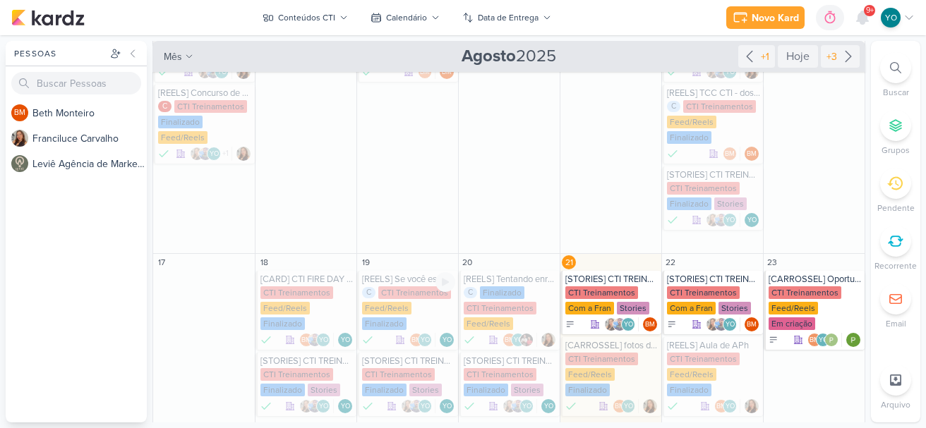
scroll to position [296, 0]
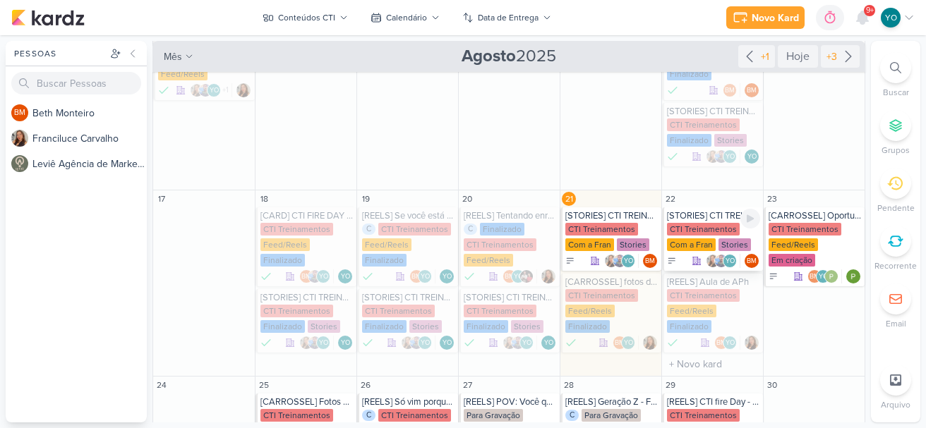
click at [692, 232] on div "CTI Treinamentos" at bounding box center [703, 229] width 73 height 13
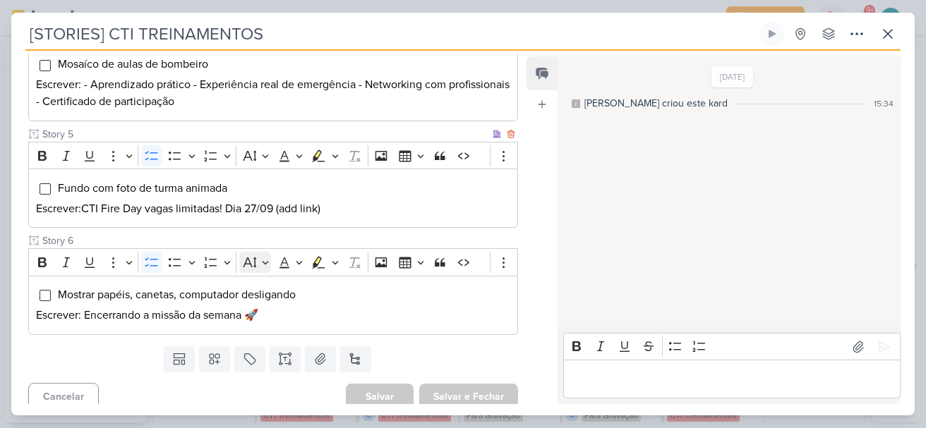
scroll to position [569, 0]
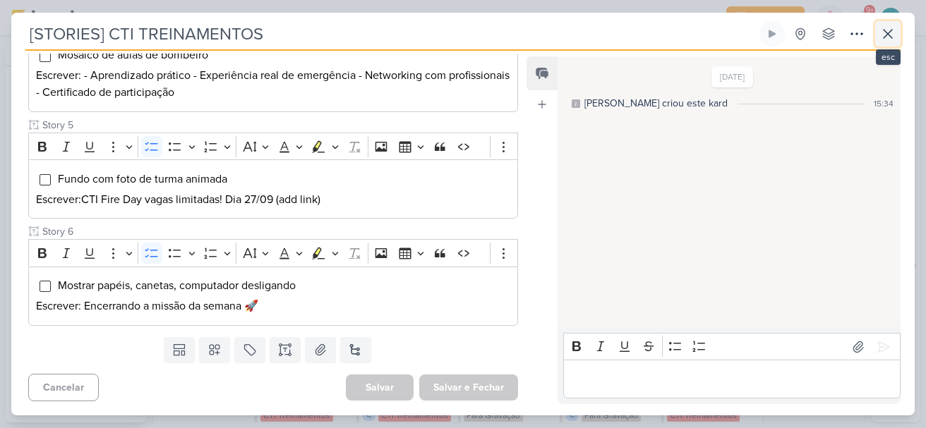
click at [889, 37] on icon at bounding box center [888, 33] width 17 height 17
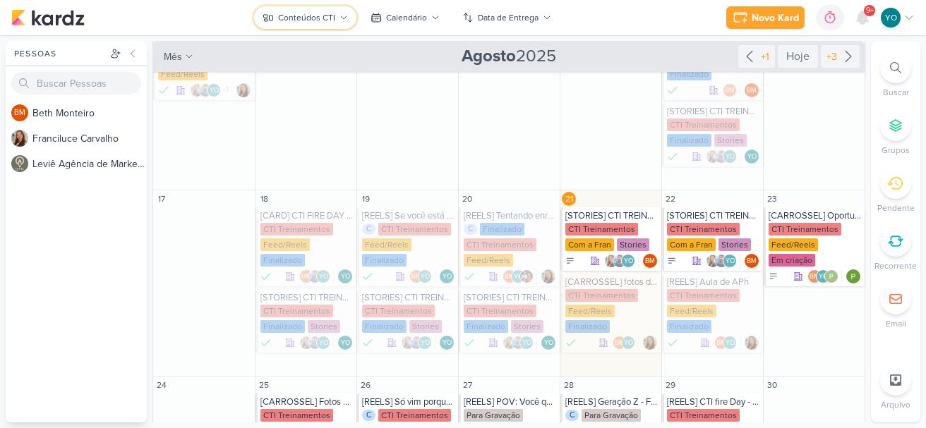
click at [322, 15] on div "Conteúdos CTI" at bounding box center [306, 17] width 57 height 13
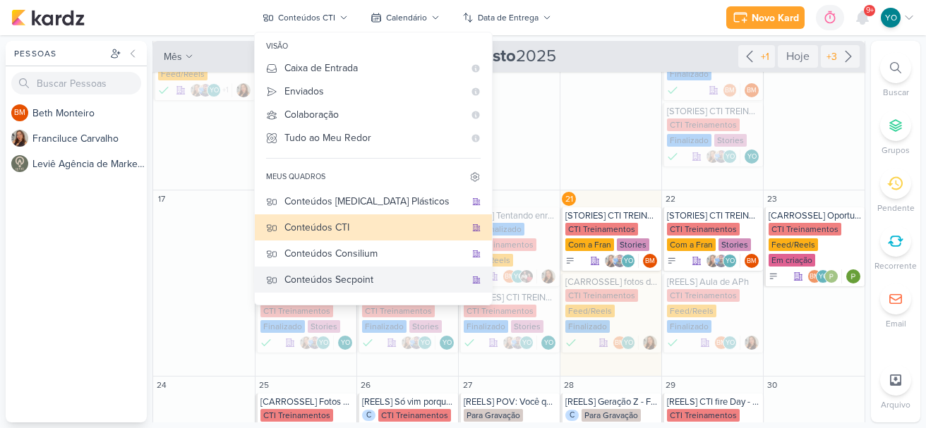
click at [380, 280] on div "Conteúdos Secpoint" at bounding box center [374, 279] width 181 height 15
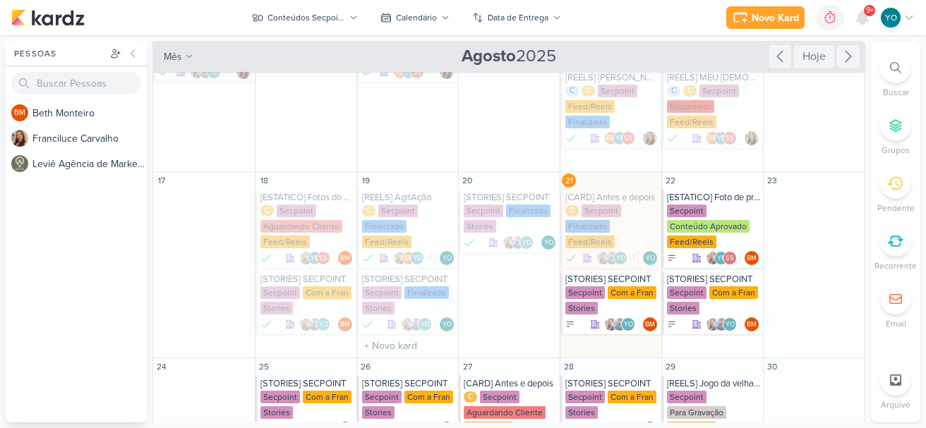
scroll to position [359, 0]
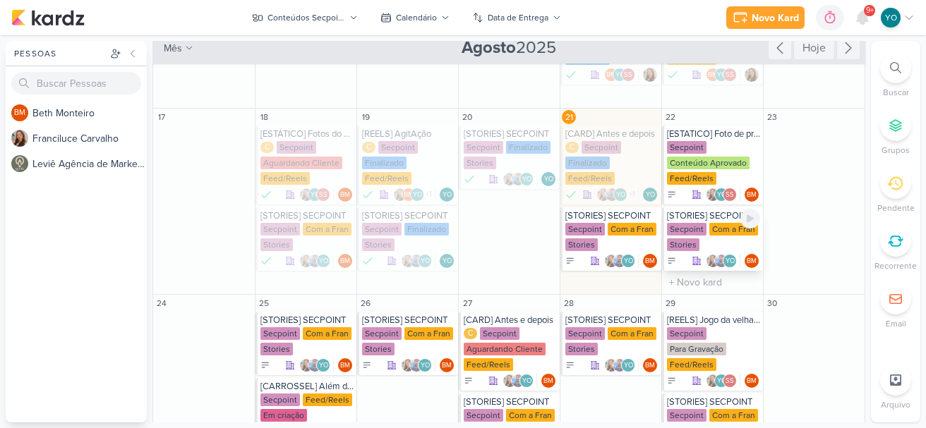
click at [702, 244] on div "Secpoint Com a Fran Stories" at bounding box center [713, 238] width 93 height 30
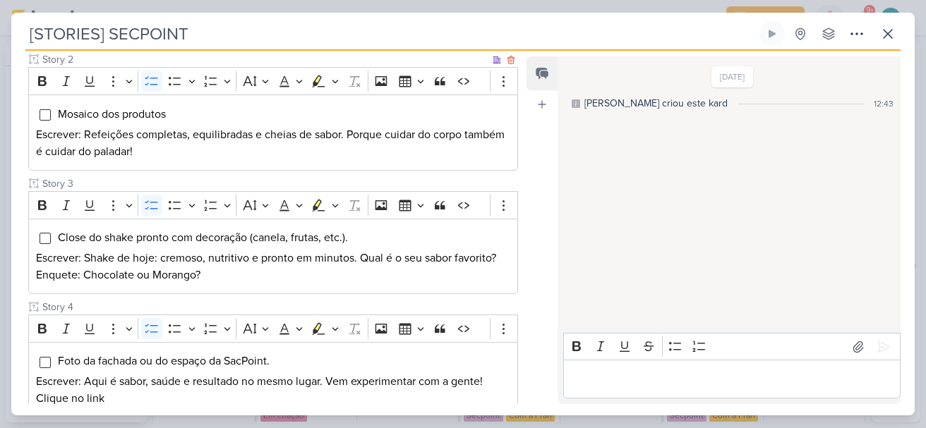
scroll to position [353, 0]
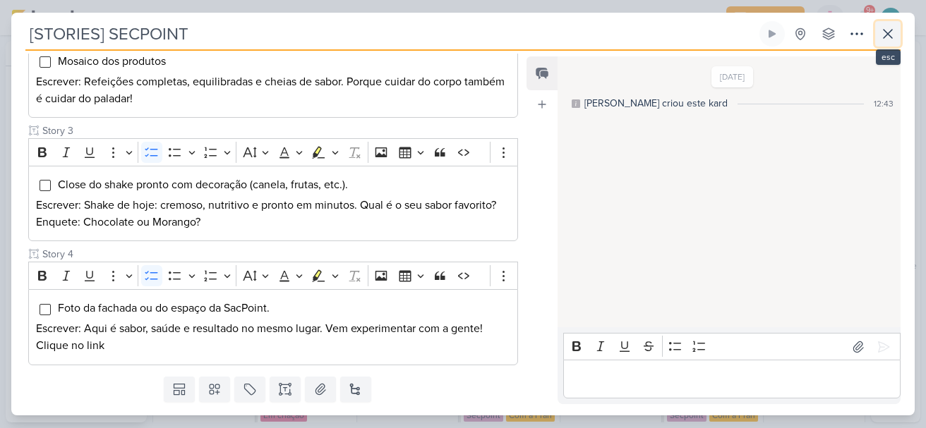
click at [883, 40] on icon at bounding box center [888, 33] width 17 height 17
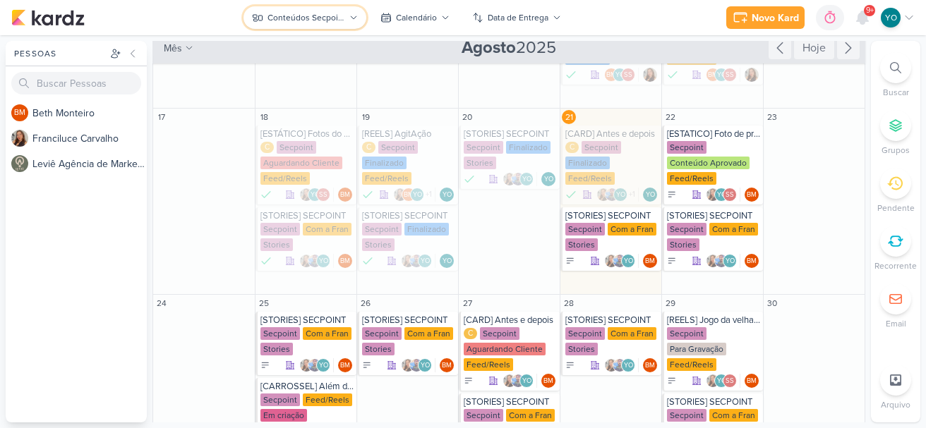
click at [349, 21] on icon at bounding box center [353, 17] width 8 height 8
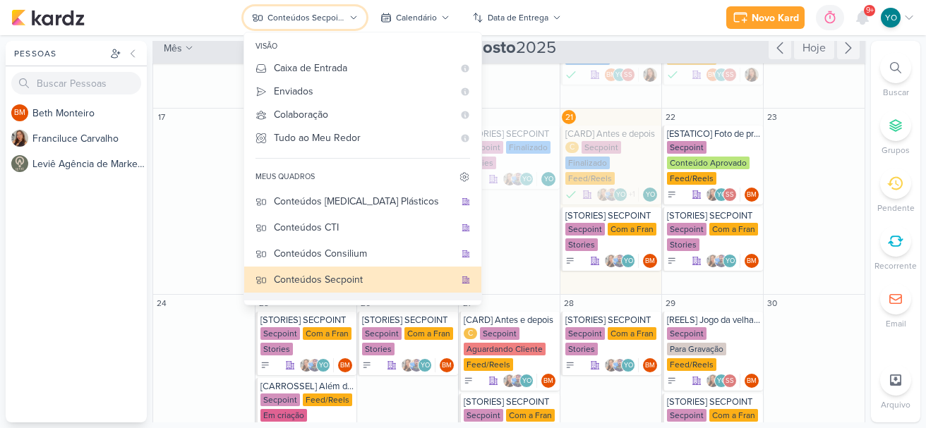
scroll to position [124, 0]
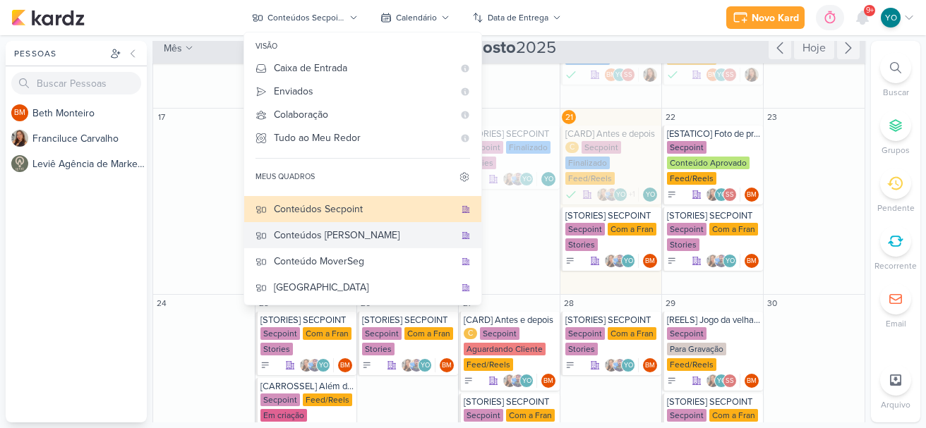
click at [344, 234] on div "Conteúdos [PERSON_NAME]" at bounding box center [364, 235] width 181 height 15
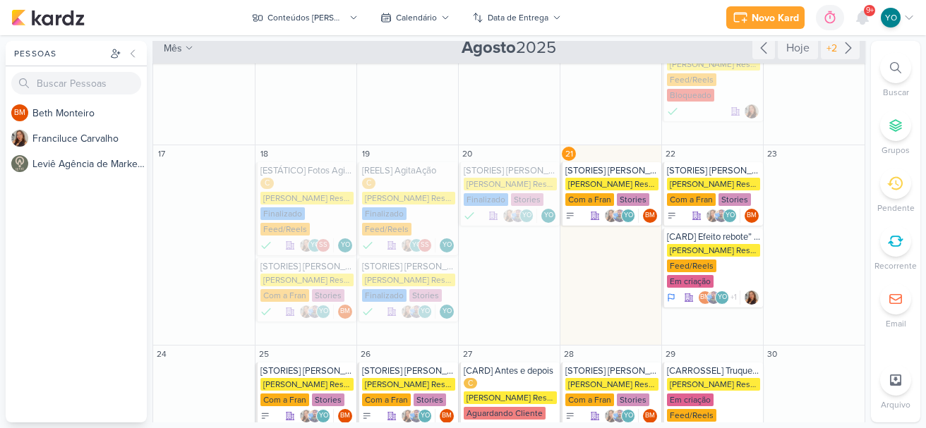
scroll to position [330, 0]
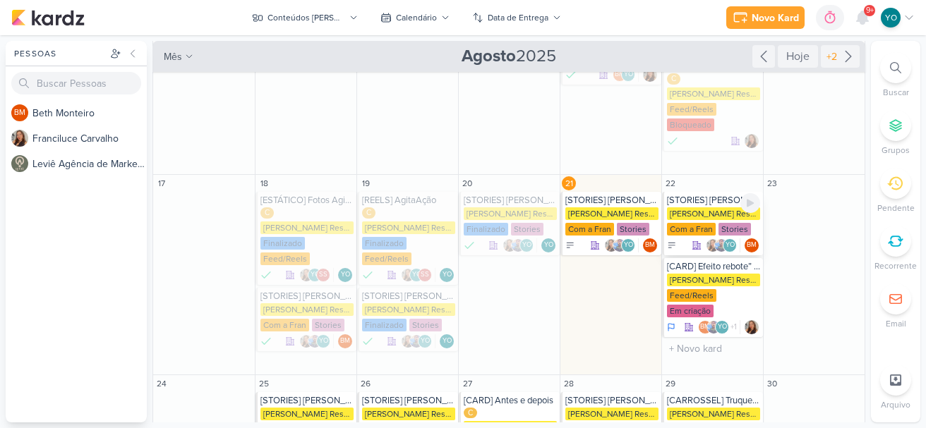
click at [717, 222] on div "[PERSON_NAME] Resec Com a Fran Stories" at bounding box center [713, 223] width 93 height 30
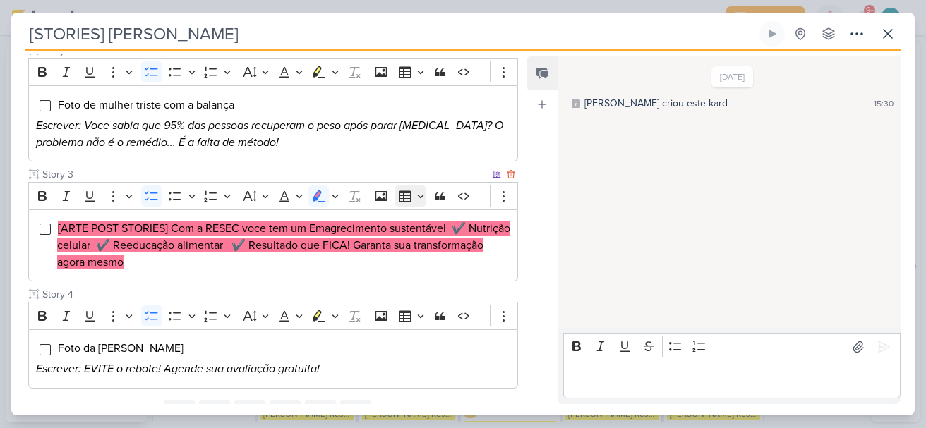
scroll to position [355, 0]
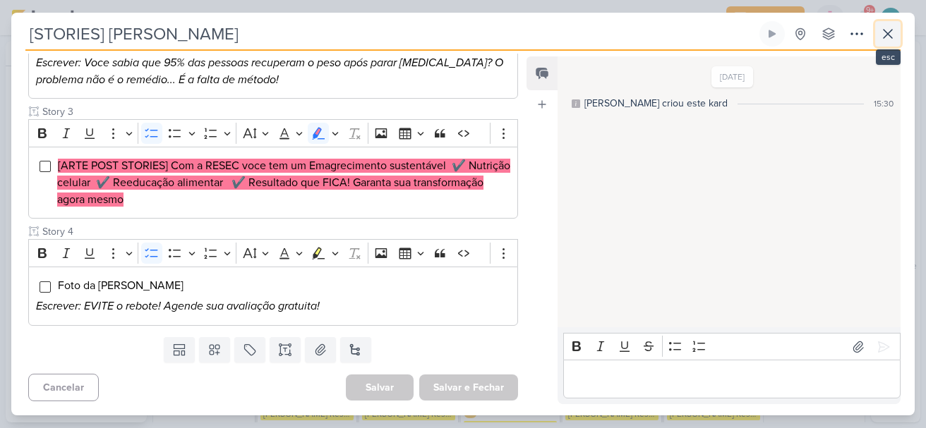
click at [893, 35] on icon at bounding box center [888, 33] width 17 height 17
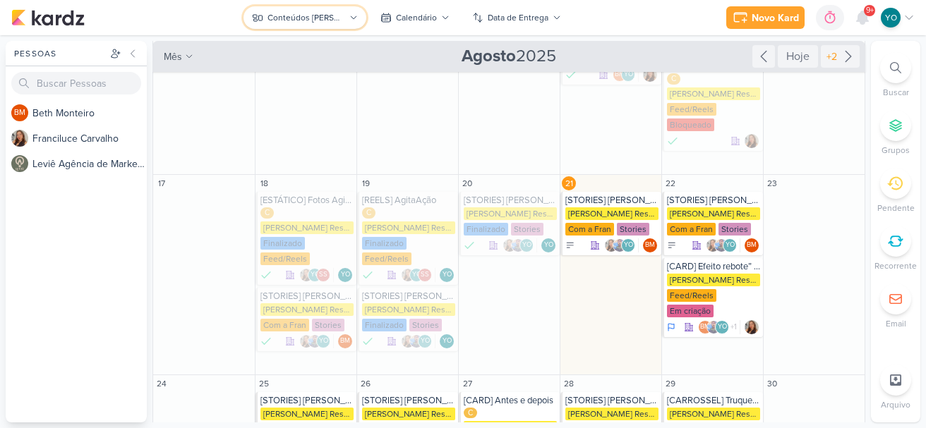
click at [312, 18] on div "Conteúdos [PERSON_NAME]" at bounding box center [307, 17] width 78 height 13
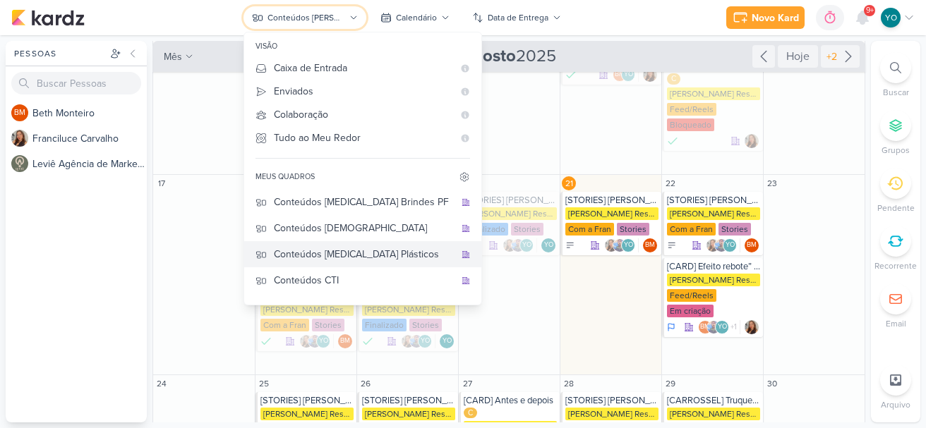
scroll to position [0, 0]
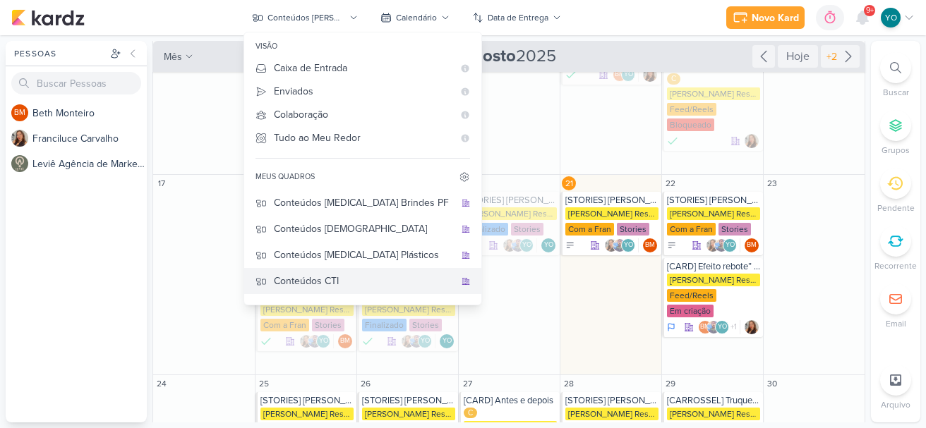
click at [382, 282] on div "Conteúdos CTI" at bounding box center [364, 281] width 181 height 15
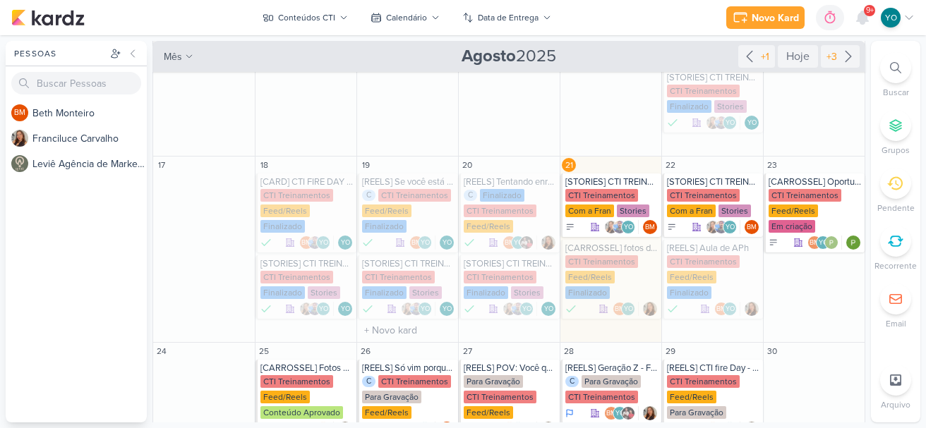
scroll to position [378, 0]
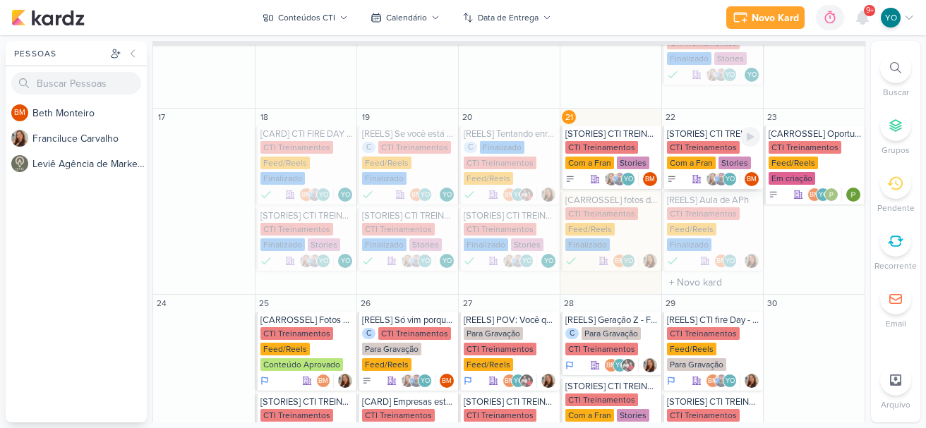
click at [714, 147] on div "CTI Treinamentos" at bounding box center [703, 147] width 73 height 13
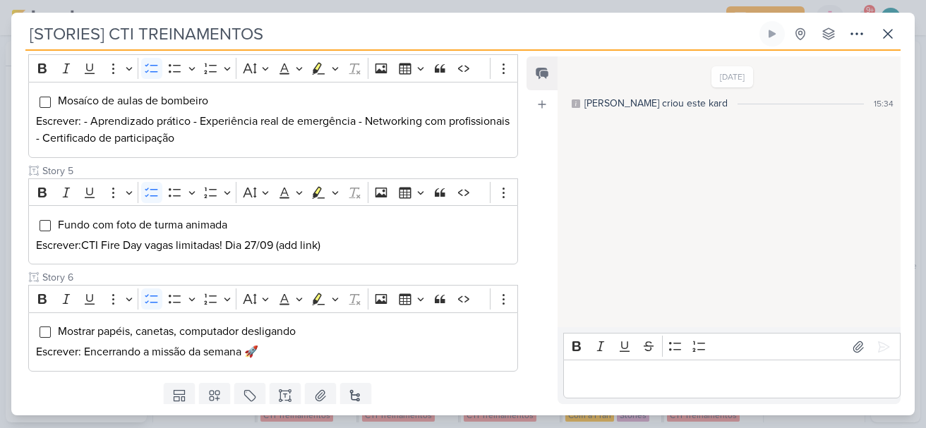
scroll to position [498, 0]
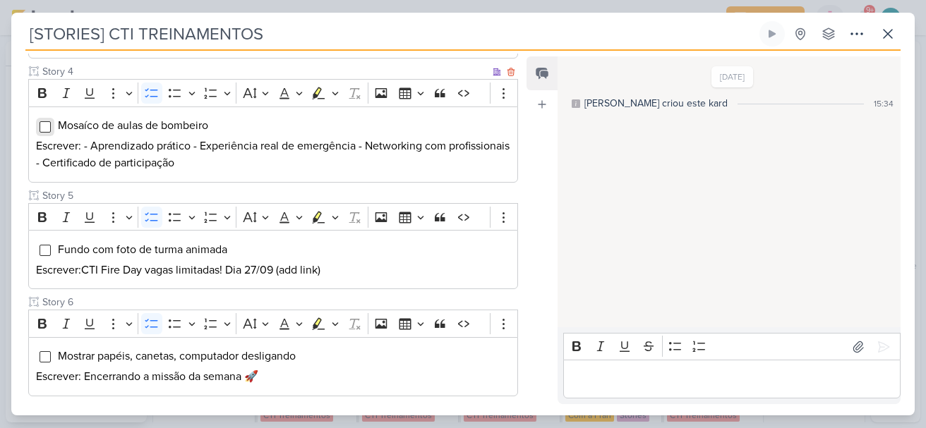
click at [44, 126] on input "Editor editing area: main" at bounding box center [45, 126] width 11 height 11
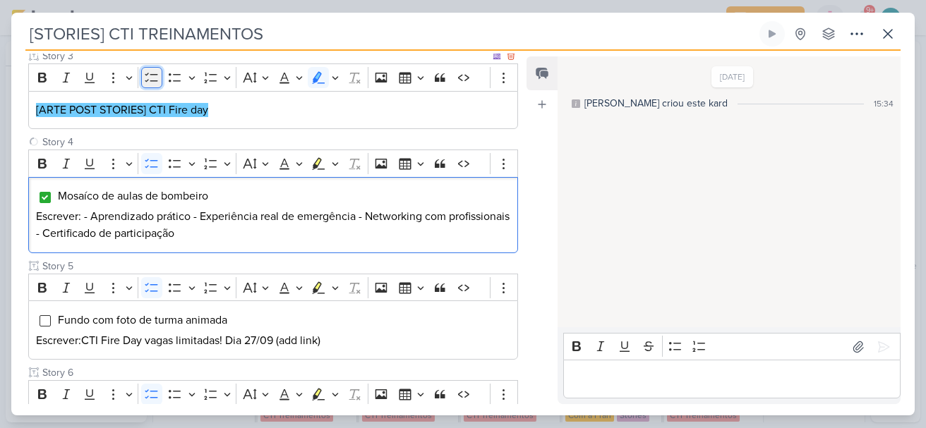
click at [148, 80] on icon "Editor toolbar" at bounding box center [151, 77] width 13 height 9
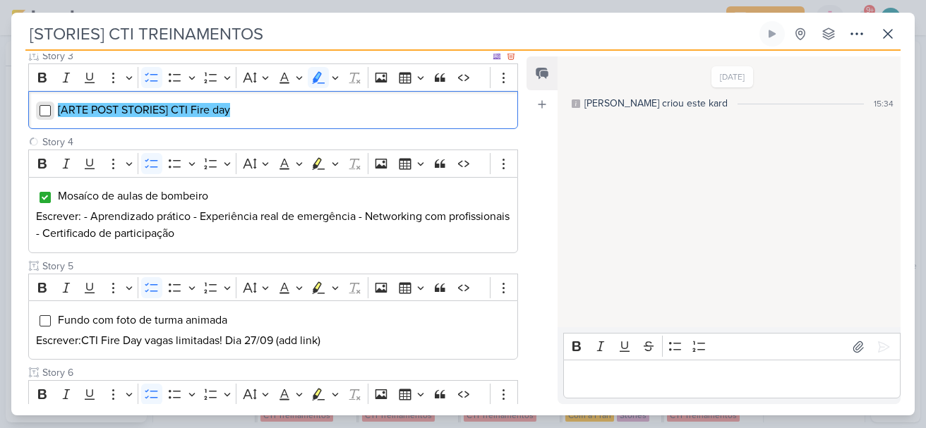
click at [42, 108] on input "Editor editing area: main" at bounding box center [45, 110] width 11 height 11
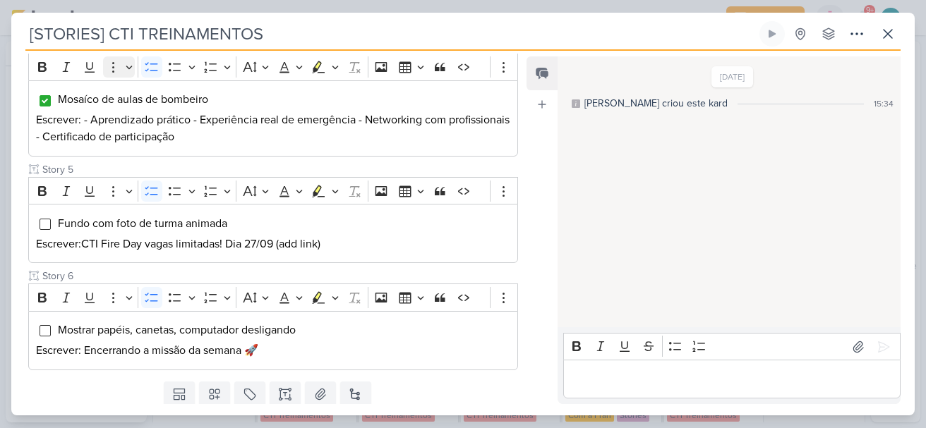
scroll to position [569, 0]
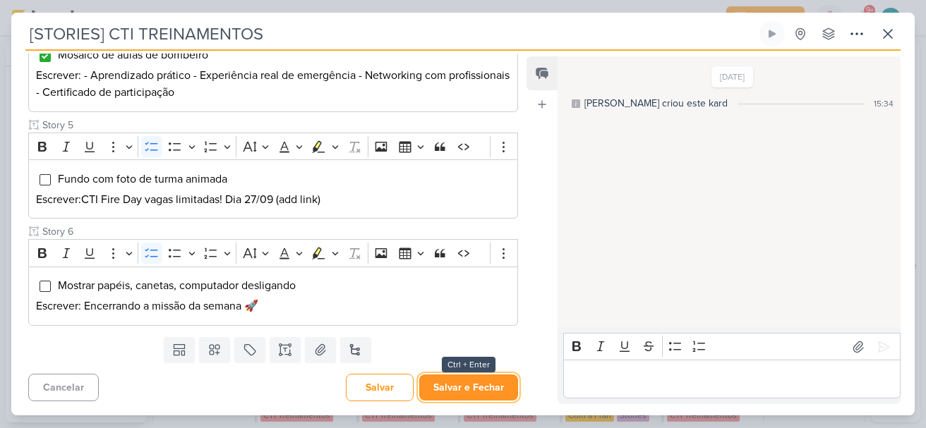
click at [472, 387] on button "Salvar e Fechar" at bounding box center [468, 388] width 99 height 26
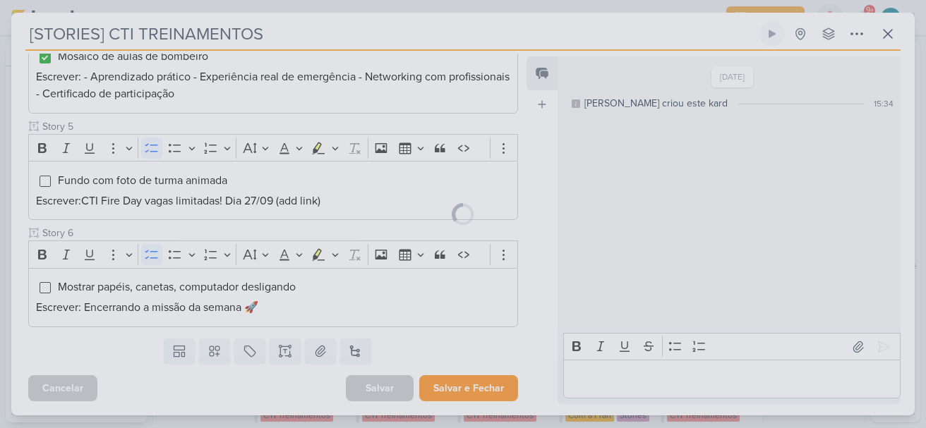
scroll to position [568, 0]
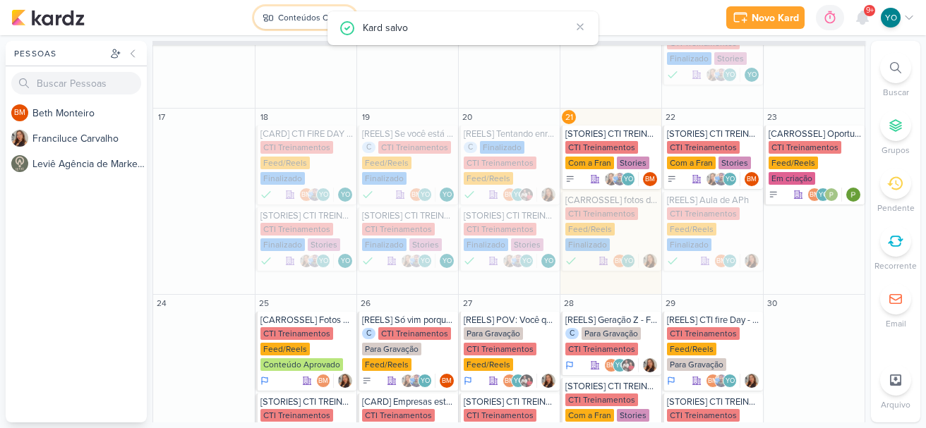
click at [297, 19] on div "Conteúdos CTI" at bounding box center [306, 17] width 57 height 13
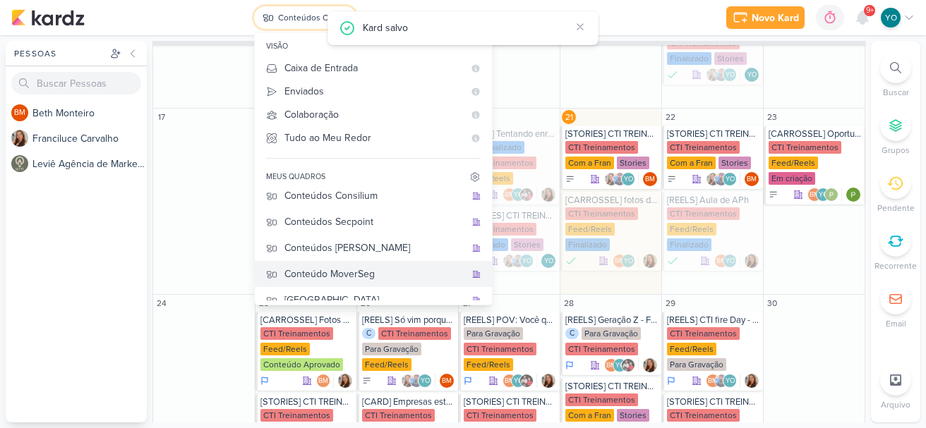
scroll to position [124, 0]
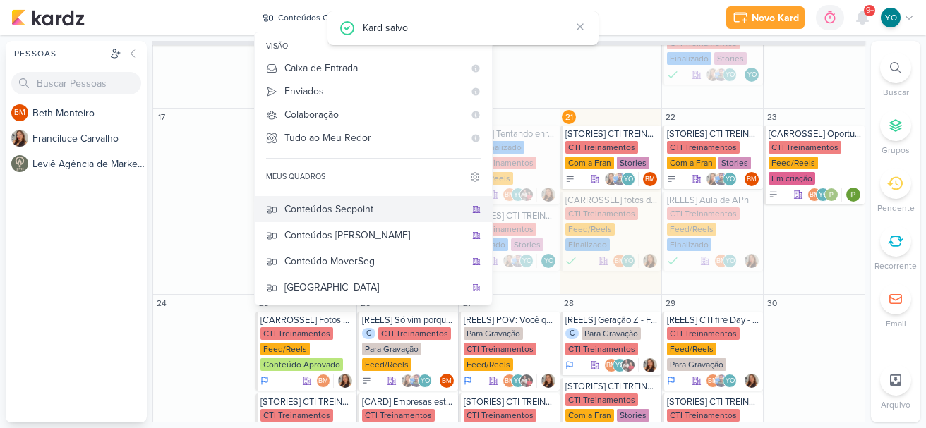
click at [369, 208] on div "Conteúdos Secpoint" at bounding box center [374, 209] width 181 height 15
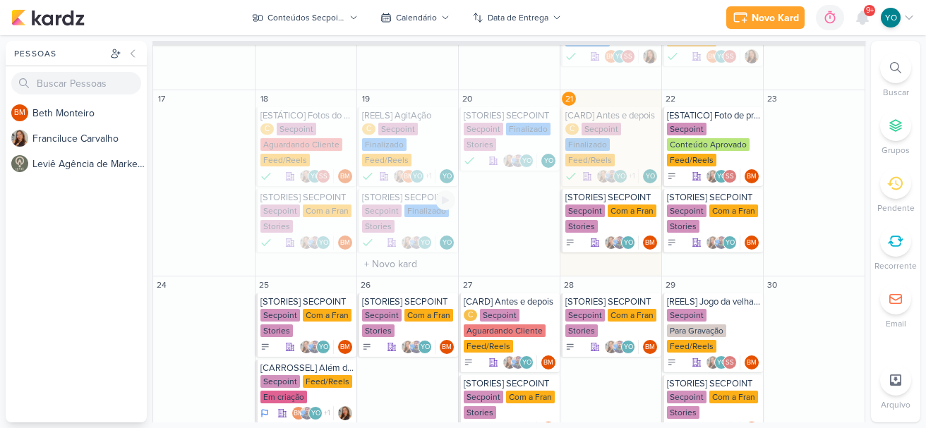
scroll to position [359, 0]
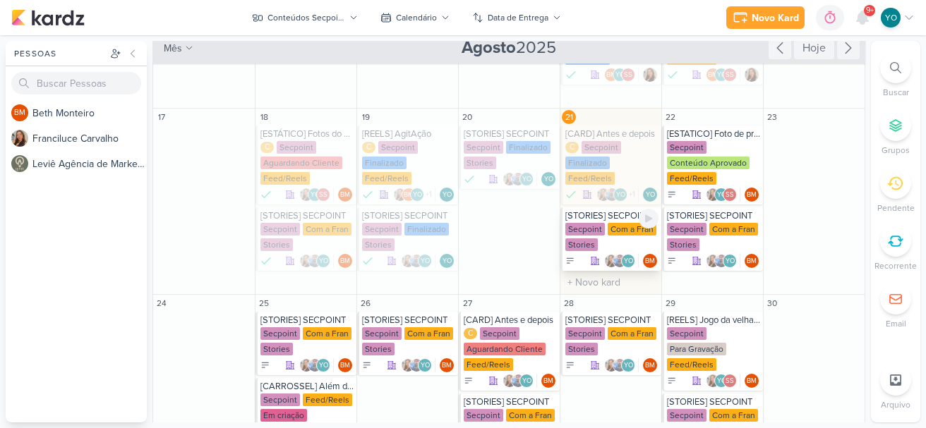
click at [594, 234] on div "Secpoint" at bounding box center [585, 229] width 40 height 13
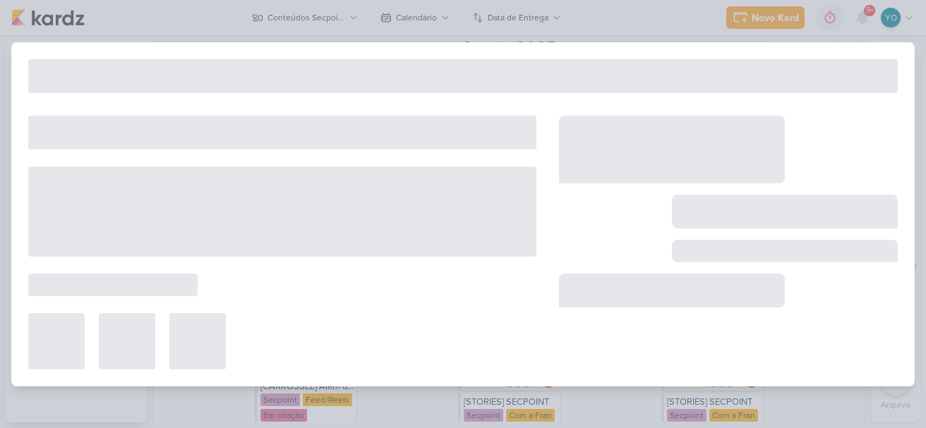
type input "[STORIES] SECPOINT"
type input "[DATE] 23:59"
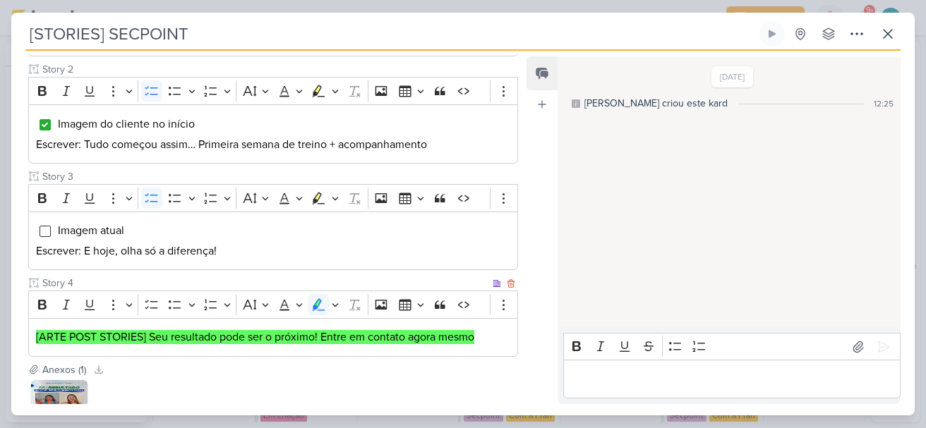
scroll to position [344, 0]
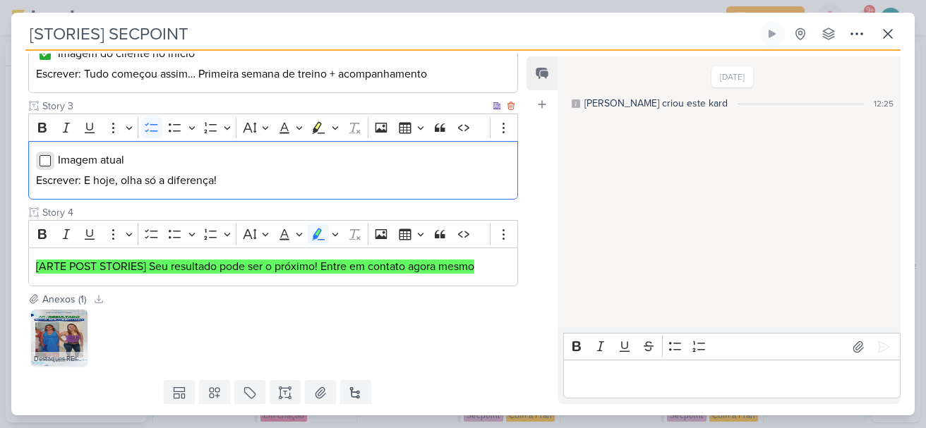
click at [43, 160] on input "Editor editing area: main" at bounding box center [45, 160] width 11 height 11
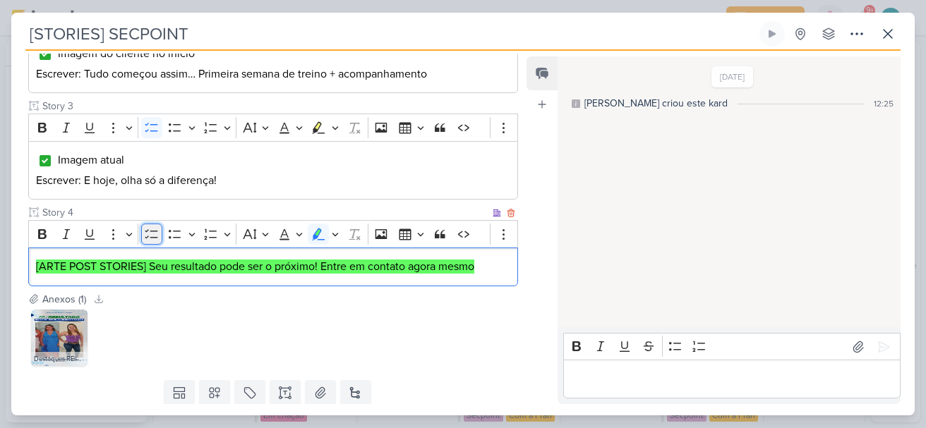
click at [152, 234] on icon "Editor toolbar" at bounding box center [152, 234] width 14 height 14
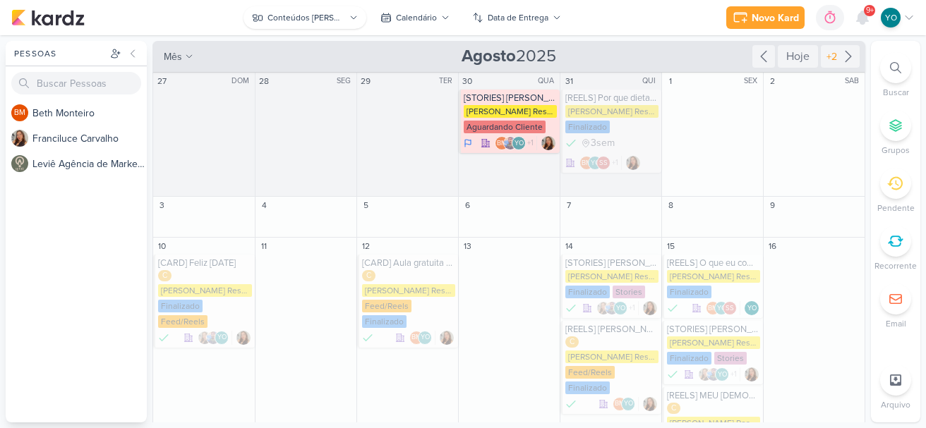
click at [333, 20] on div "Conteúdos [PERSON_NAME]" at bounding box center [307, 17] width 78 height 13
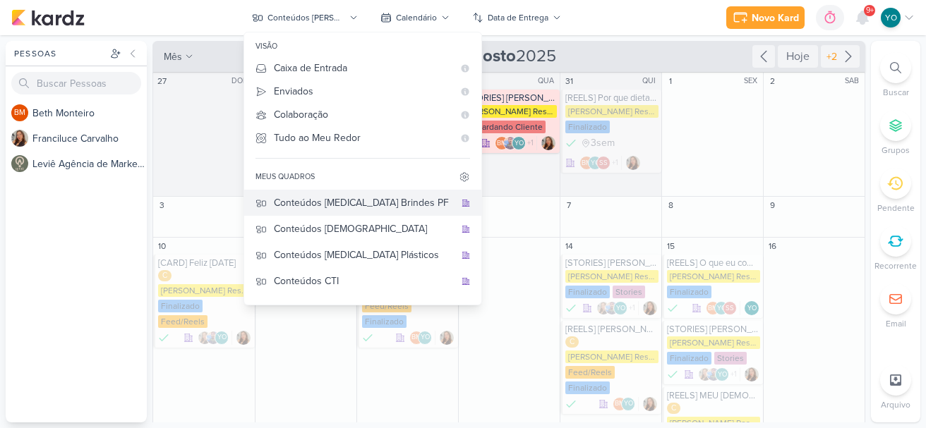
click at [368, 205] on div "Conteúdos [MEDICAL_DATA] Brindes PF" at bounding box center [364, 203] width 181 height 15
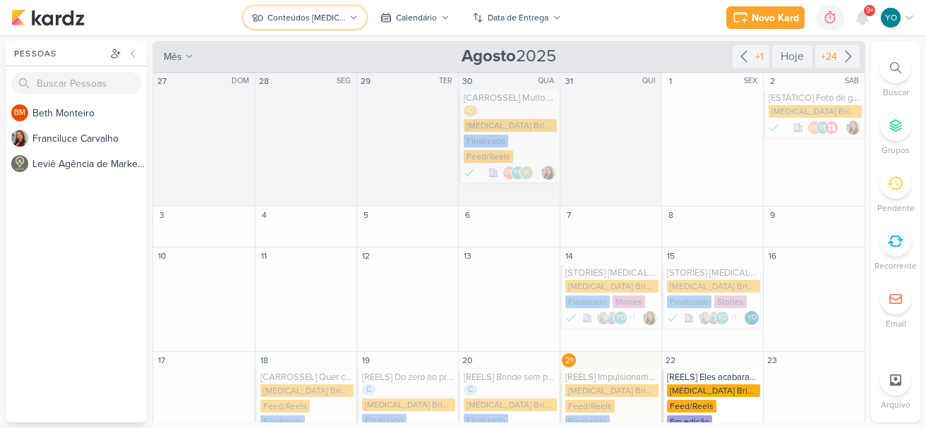
click at [274, 18] on div "Conteúdos [MEDICAL_DATA] Brindes PF" at bounding box center [307, 17] width 78 height 13
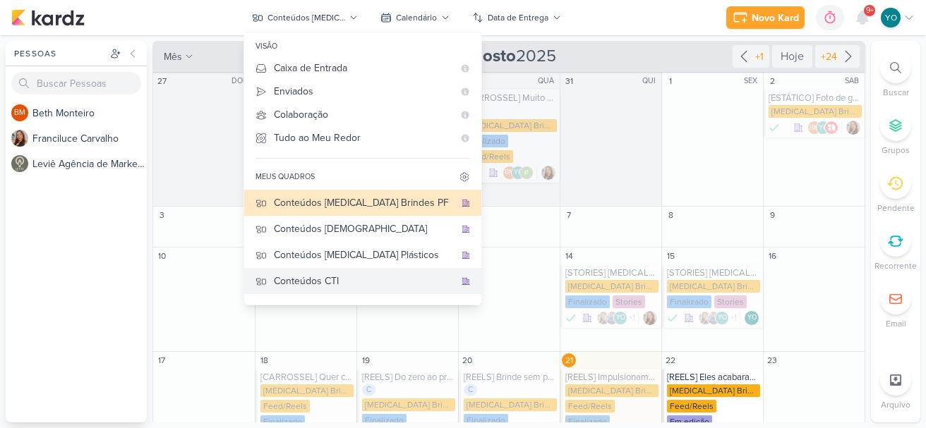
click at [316, 283] on div "Conteúdos CTI" at bounding box center [364, 281] width 181 height 15
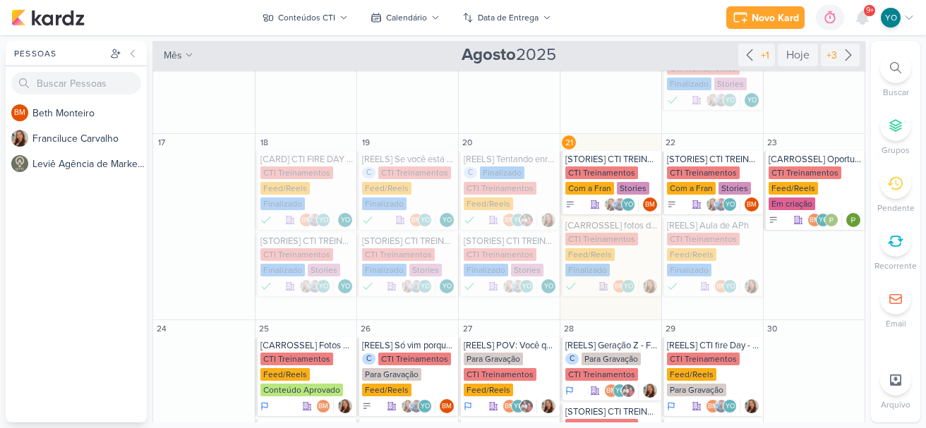
scroll to position [353, 0]
click at [600, 169] on div "CTI Treinamentos" at bounding box center [601, 172] width 73 height 13
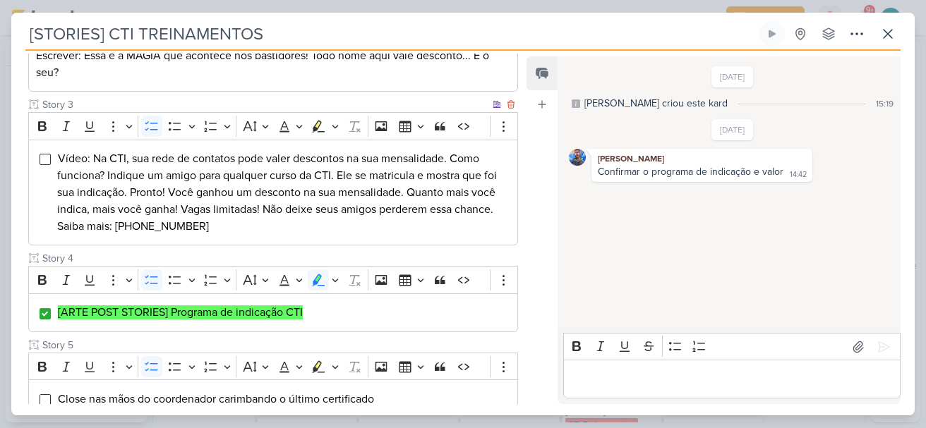
scroll to position [308, 0]
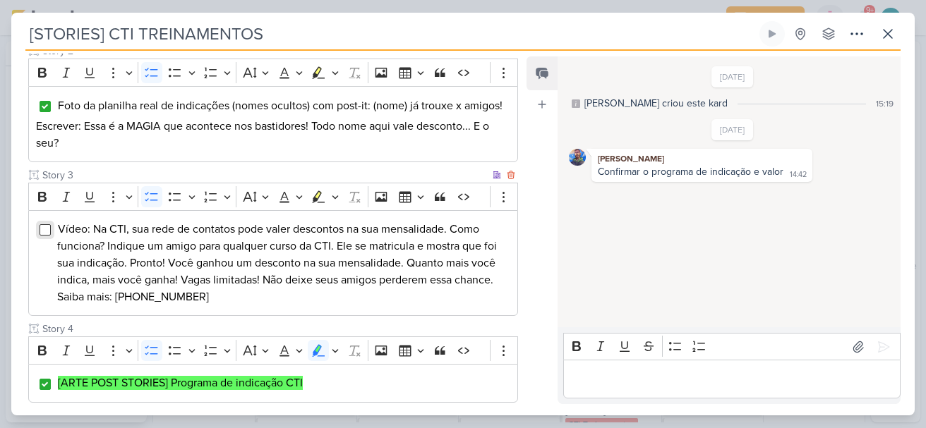
click at [49, 229] on input "Editor editing area: main" at bounding box center [45, 229] width 11 height 11
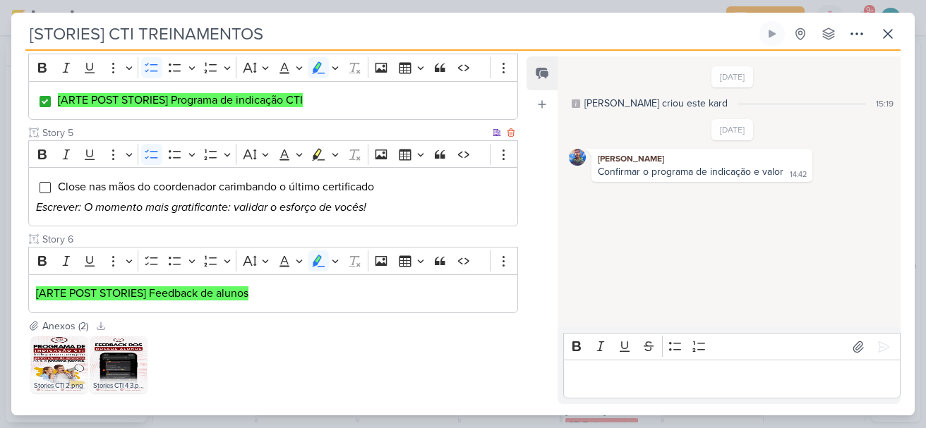
scroll to position [661, 0]
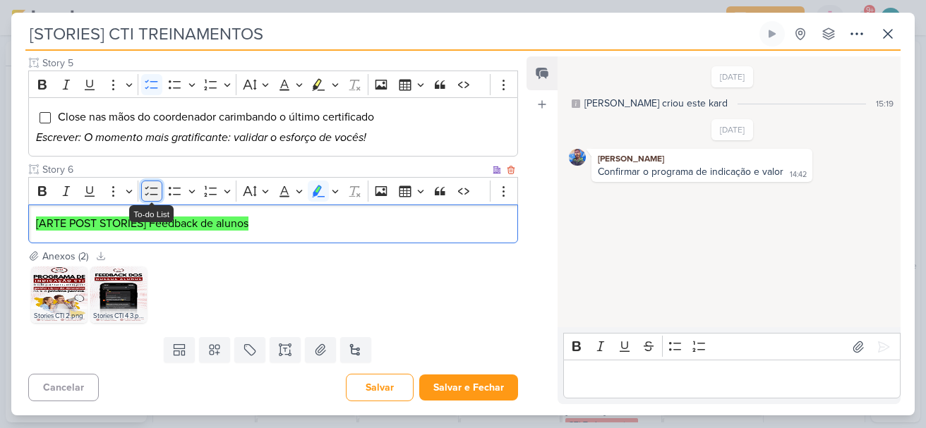
click at [150, 191] on icon "Editor toolbar" at bounding box center [152, 191] width 14 height 14
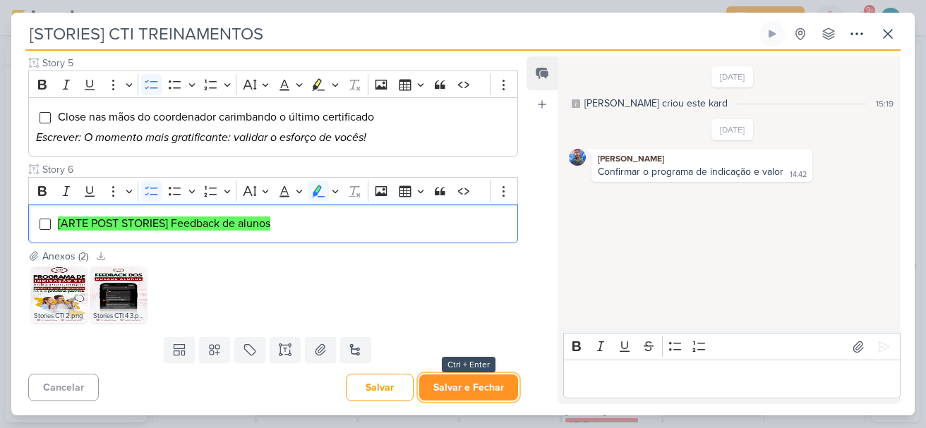
click at [460, 383] on button "Salvar e Fechar" at bounding box center [468, 388] width 99 height 26
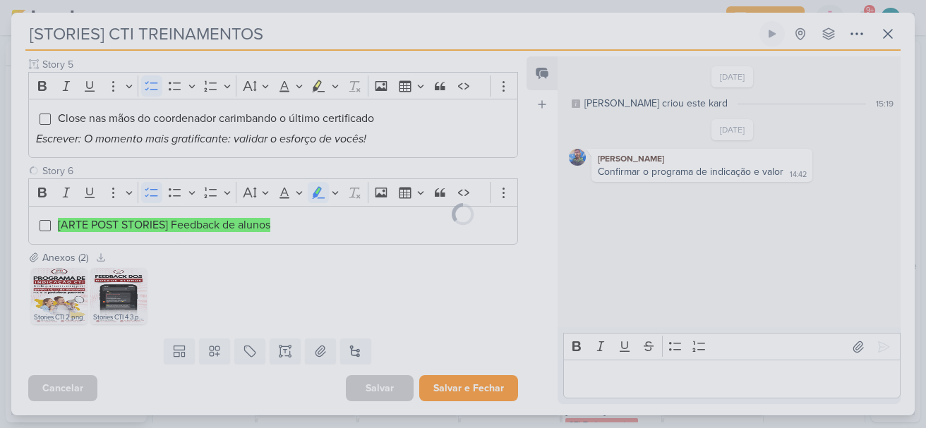
scroll to position [660, 0]
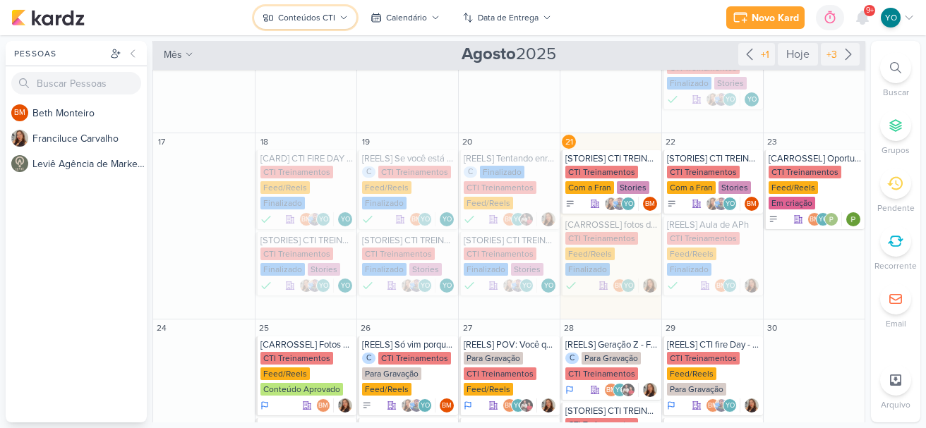
click at [311, 20] on div "Conteúdos CTI" at bounding box center [306, 17] width 57 height 13
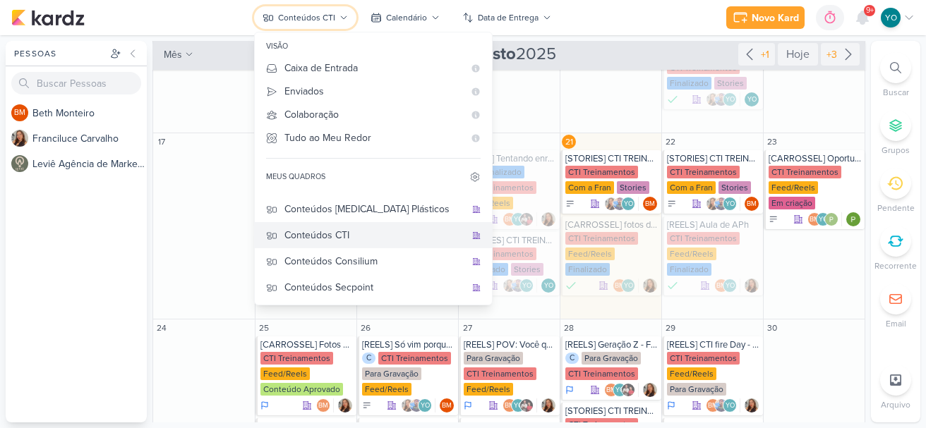
scroll to position [71, 0]
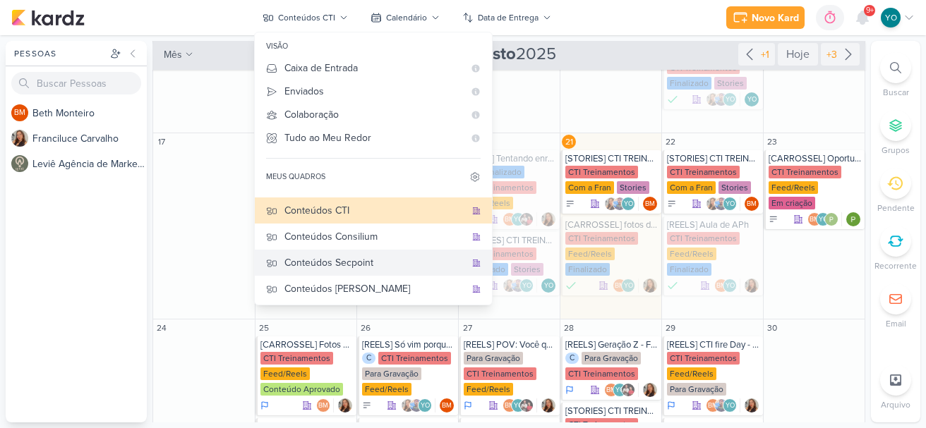
click at [378, 269] on div "Conteúdos Secpoint" at bounding box center [374, 263] width 181 height 15
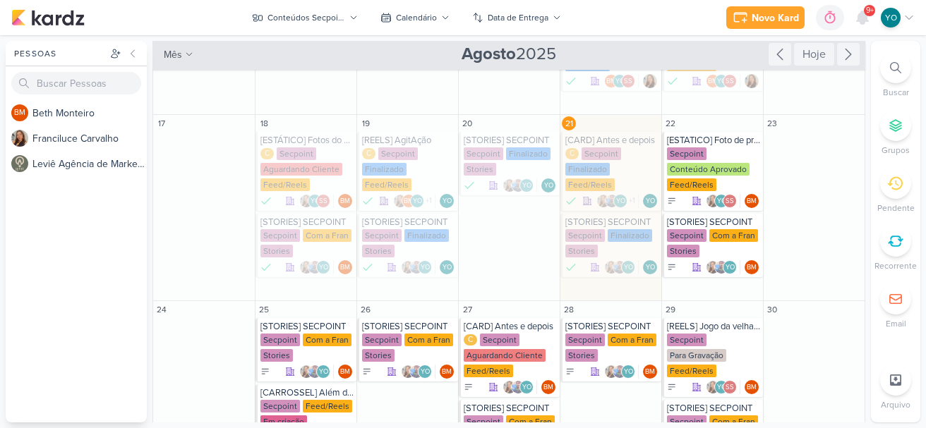
scroll to position [416, 0]
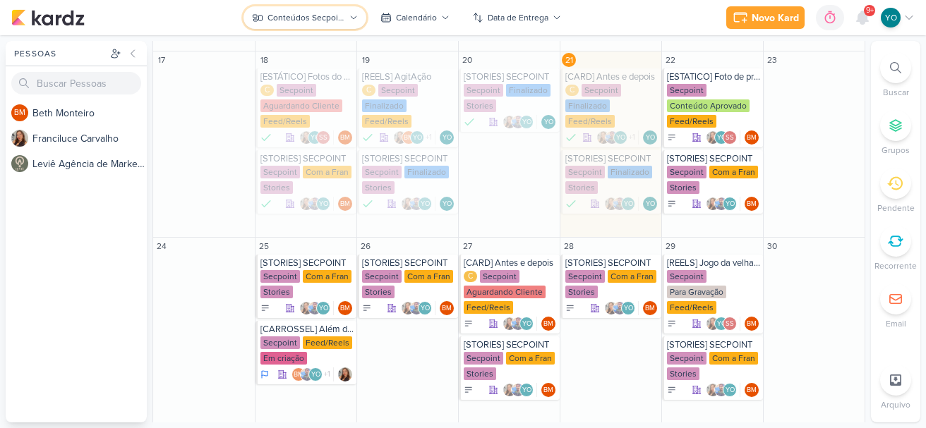
click at [300, 18] on div "Conteúdos Secpoint" at bounding box center [307, 17] width 78 height 13
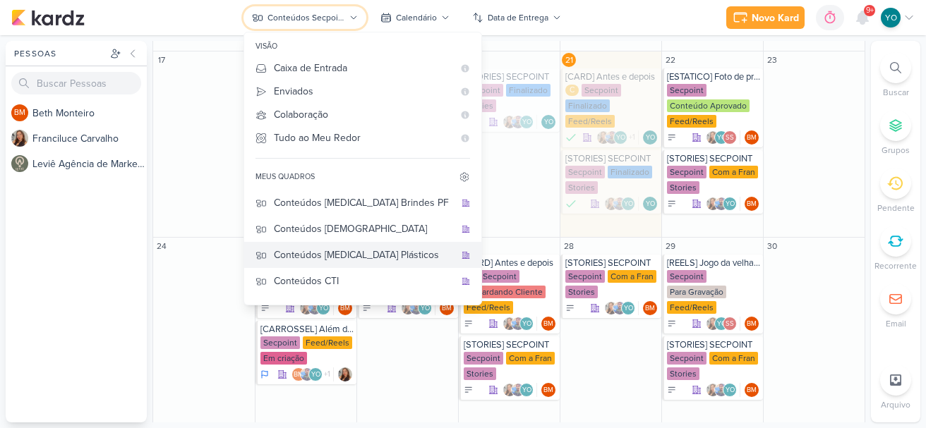
scroll to position [124, 0]
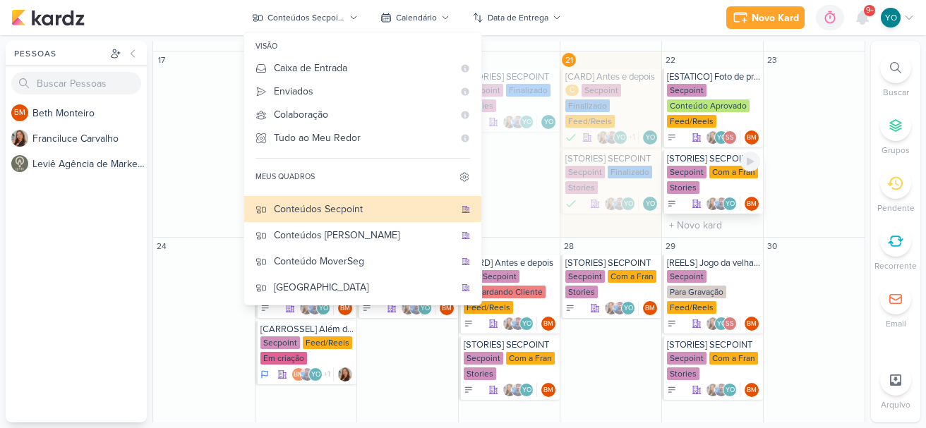
click at [710, 183] on div "Secpoint Com a Fran Stories" at bounding box center [713, 181] width 93 height 30
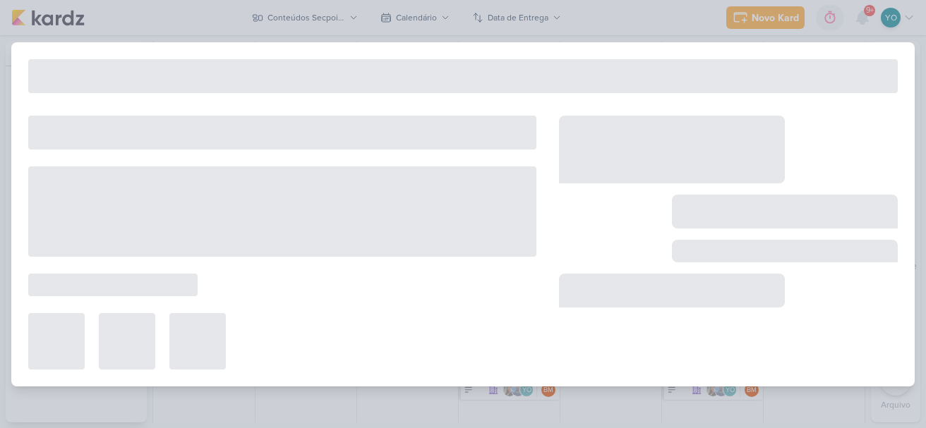
type input "[STORIES] SECPOINT"
type input "[DATE] 23:59"
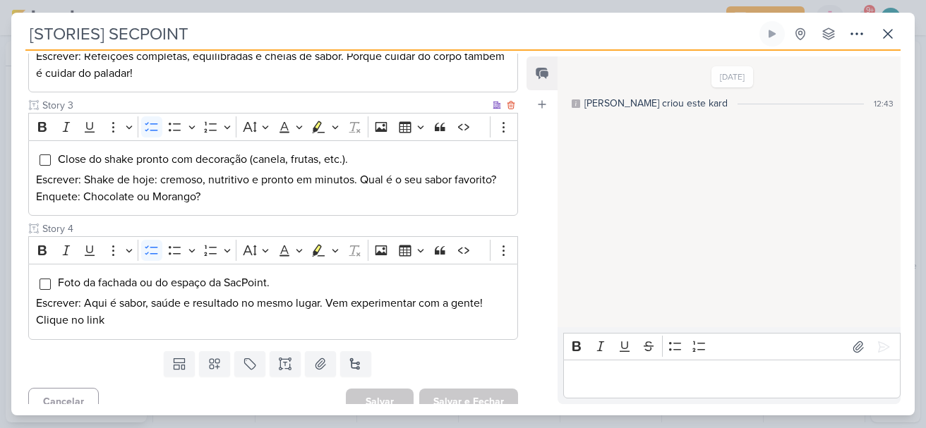
scroll to position [392, 0]
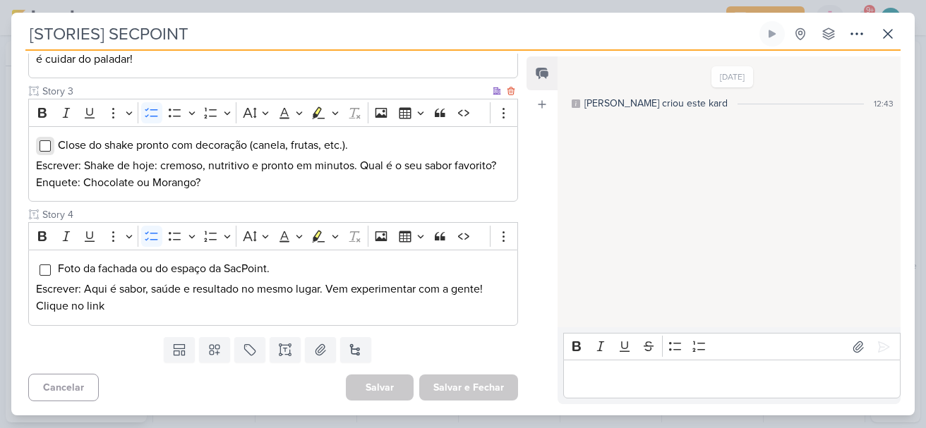
click at [44, 151] on input "Editor editing area: main" at bounding box center [45, 145] width 11 height 11
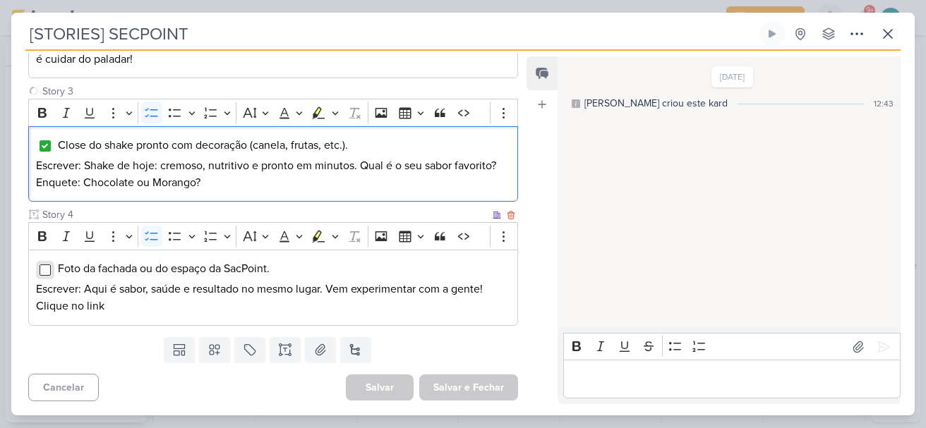
click at [42, 266] on input "Editor editing area: main" at bounding box center [45, 270] width 11 height 11
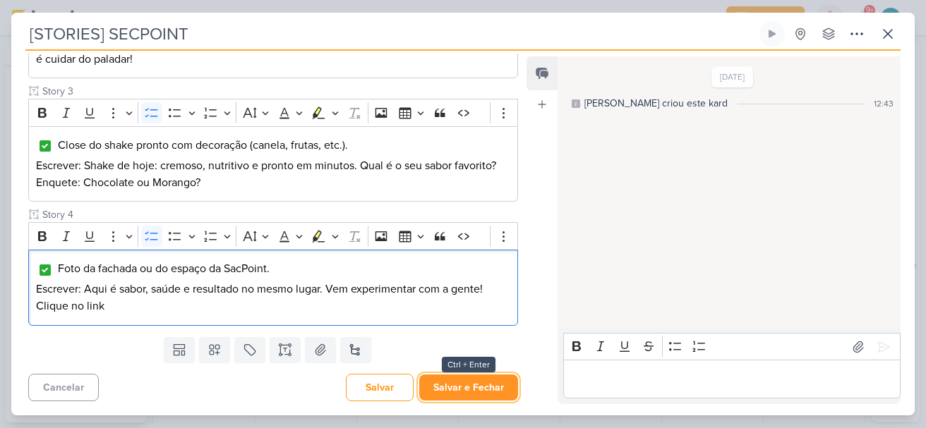
click at [481, 387] on button "Salvar e Fechar" at bounding box center [468, 388] width 99 height 26
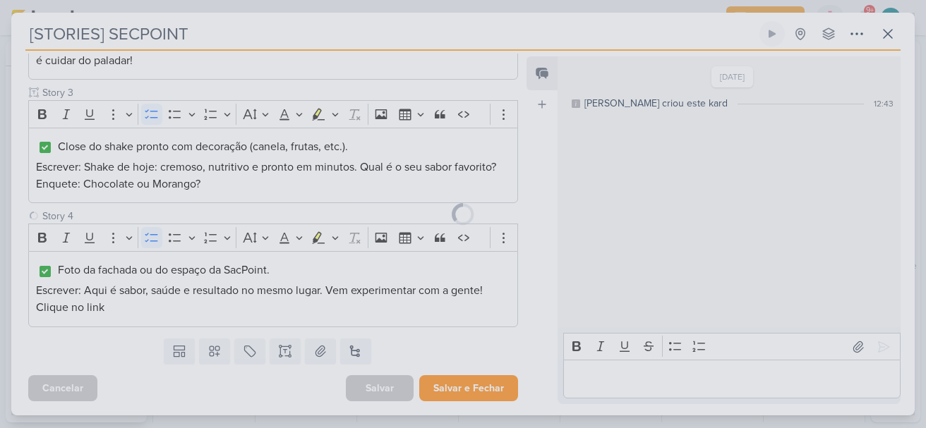
scroll to position [391, 0]
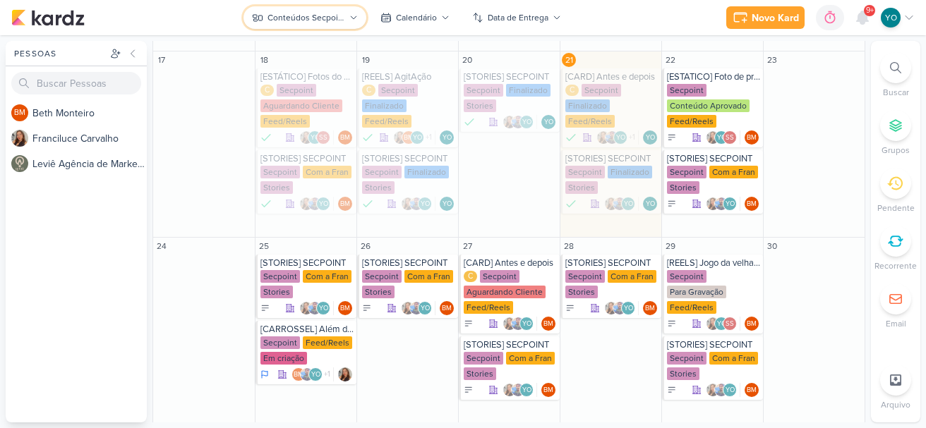
click at [349, 15] on icon at bounding box center [353, 17] width 8 height 8
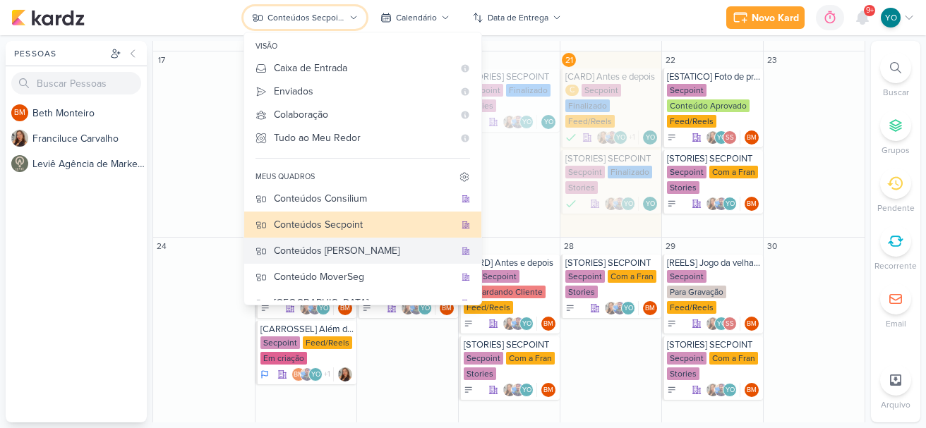
scroll to position [124, 0]
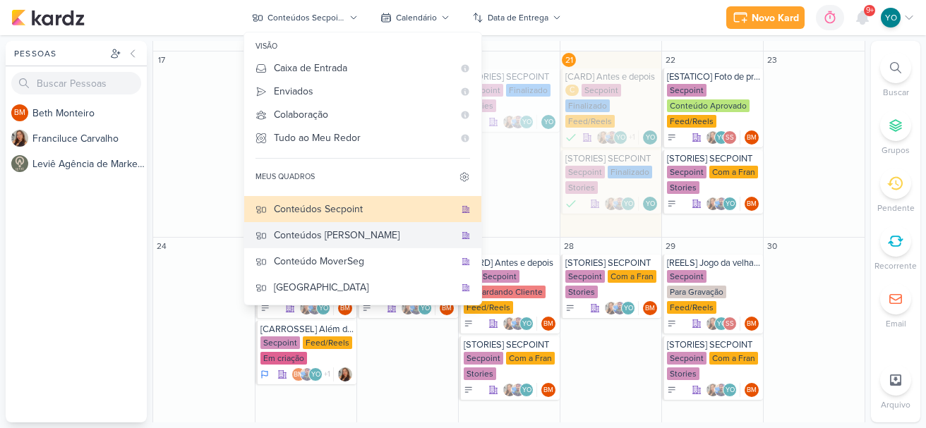
click at [366, 239] on div "Conteúdos [PERSON_NAME]" at bounding box center [364, 235] width 181 height 15
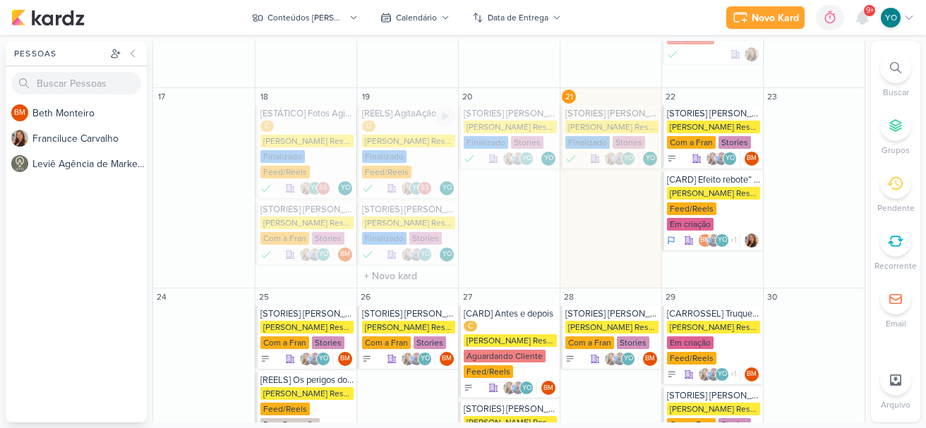
scroll to position [373, 0]
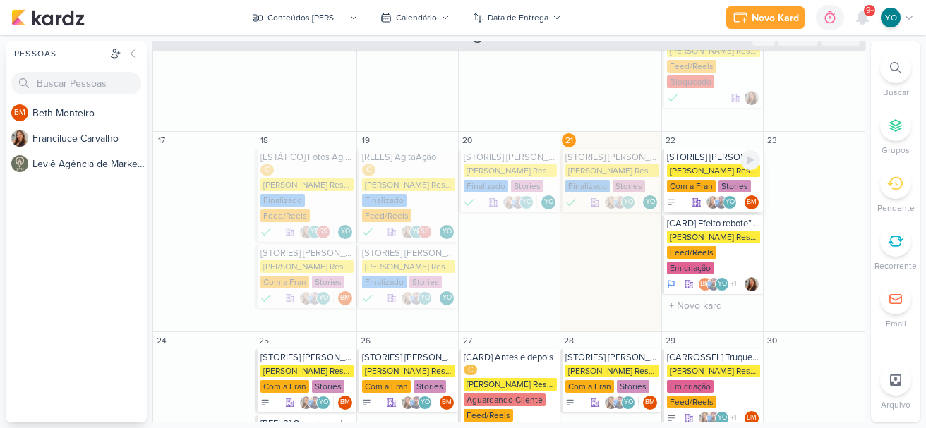
click at [700, 174] on div "[PERSON_NAME] Resec" at bounding box center [713, 170] width 93 height 13
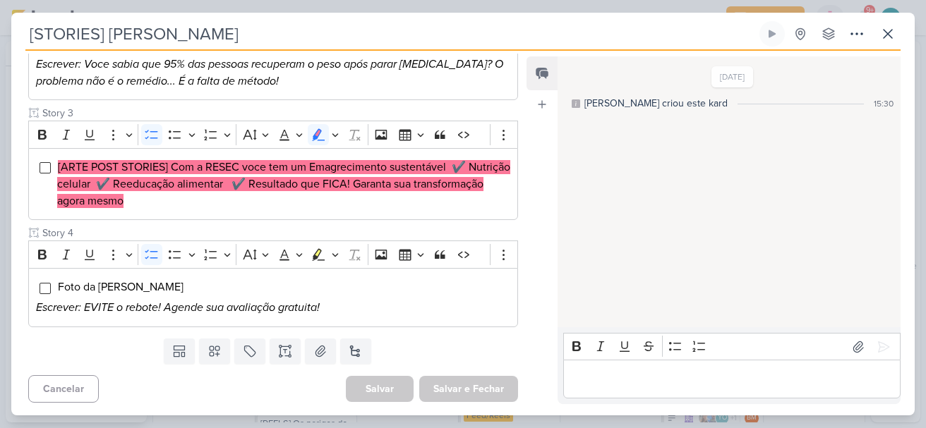
scroll to position [355, 0]
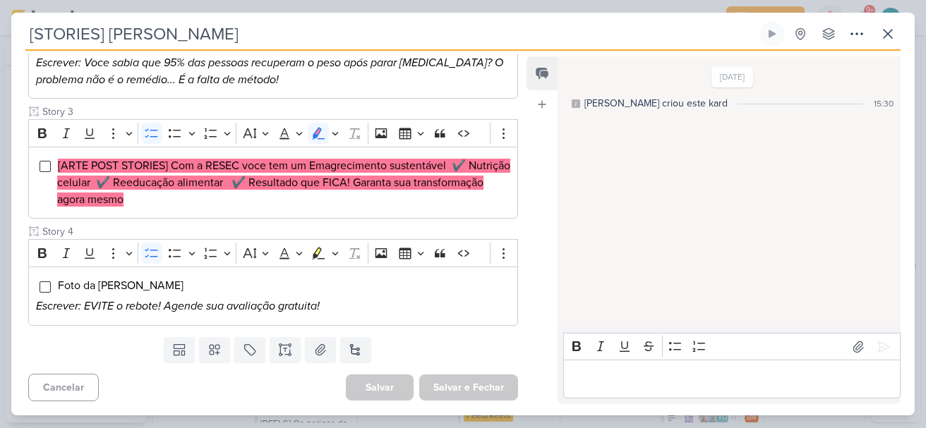
click at [786, 379] on p "Editor editing area: main" at bounding box center [731, 379] width 323 height 17
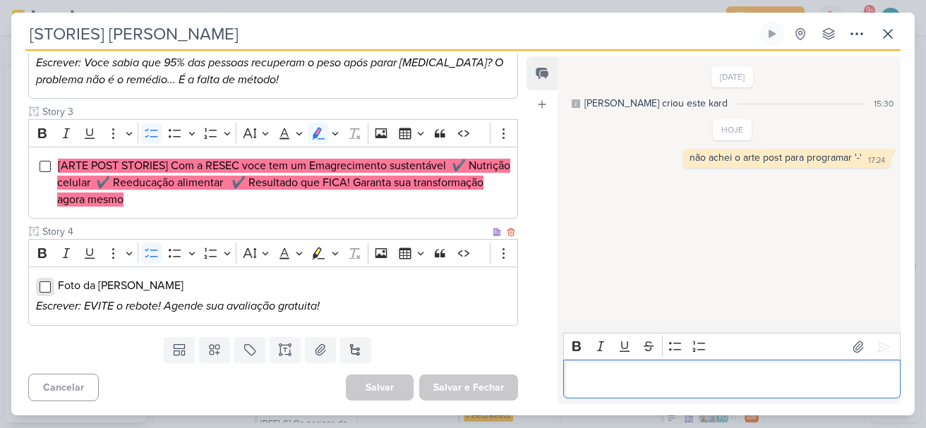
click at [48, 287] on input "Editor editing area: main" at bounding box center [45, 287] width 11 height 11
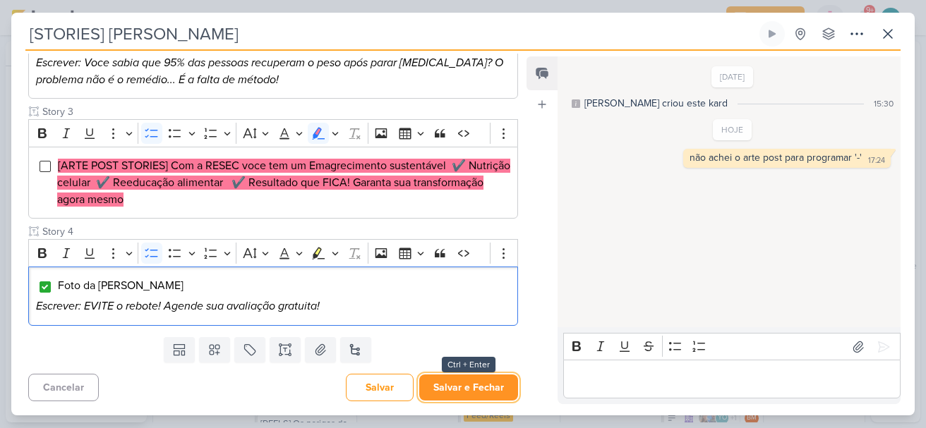
click at [454, 389] on button "Salvar e Fechar" at bounding box center [468, 388] width 99 height 26
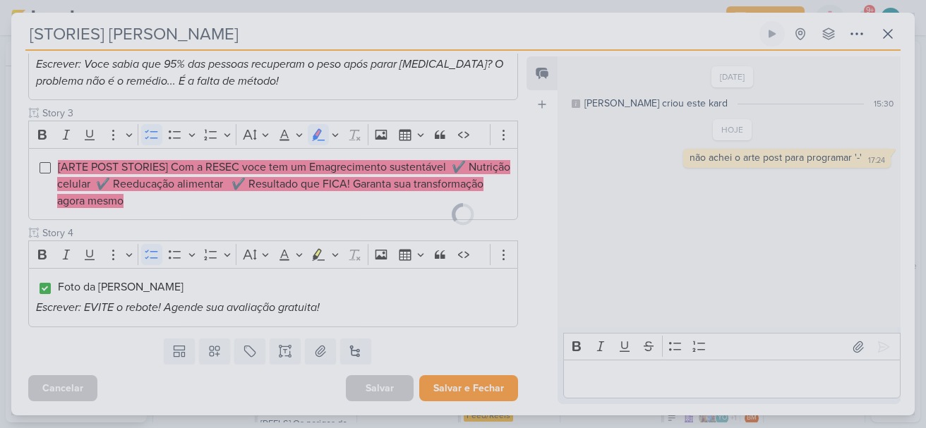
scroll to position [354, 0]
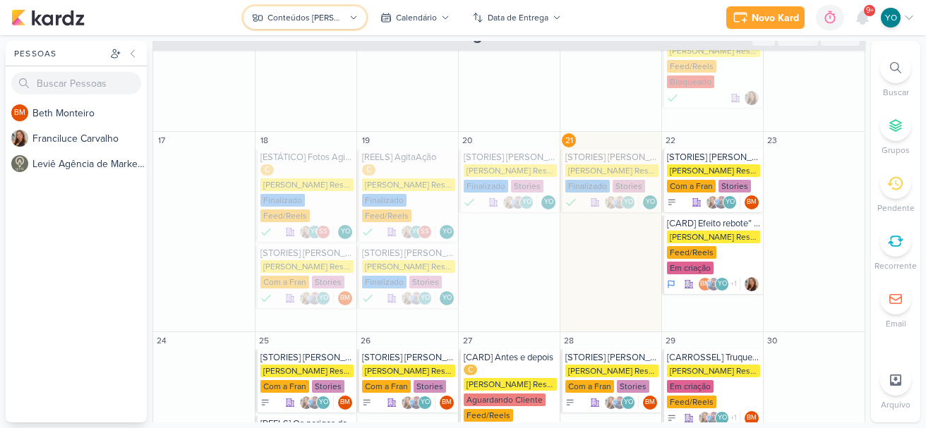
click at [333, 23] on div "Conteúdos [PERSON_NAME]" at bounding box center [307, 17] width 78 height 13
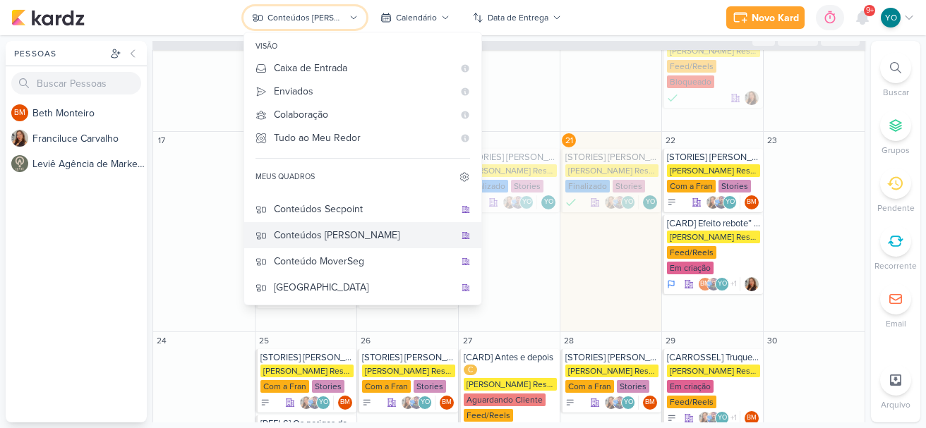
scroll to position [0, 0]
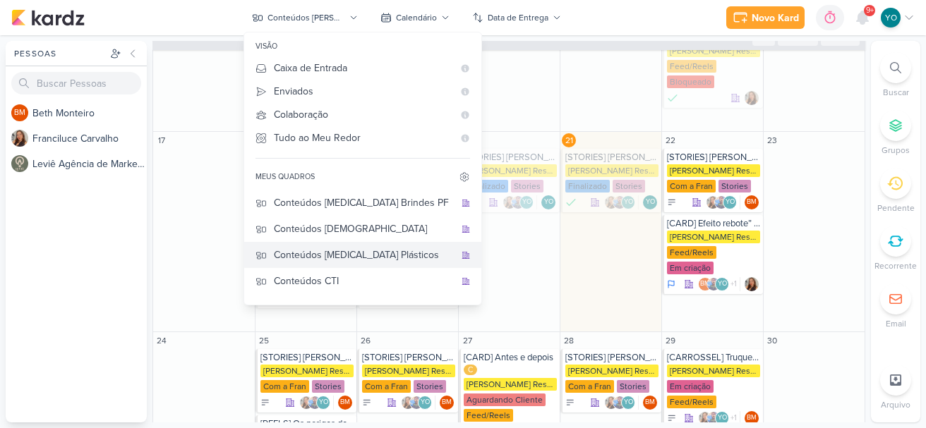
click at [368, 251] on div "Conteúdos [MEDICAL_DATA] Plásticos" at bounding box center [364, 255] width 181 height 15
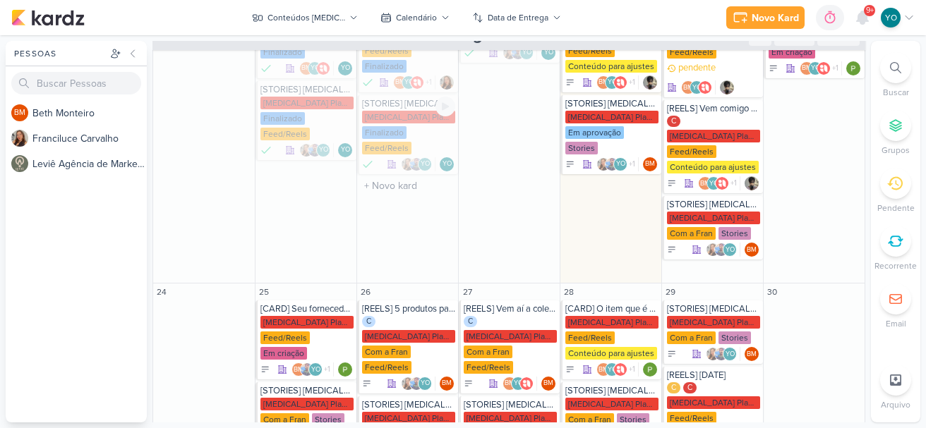
scroll to position [289, 0]
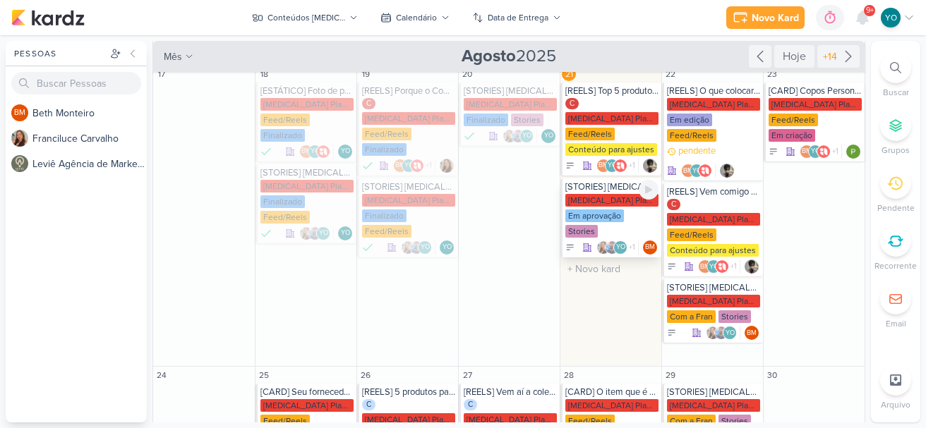
click at [611, 212] on div "Em aprovação" at bounding box center [594, 216] width 59 height 13
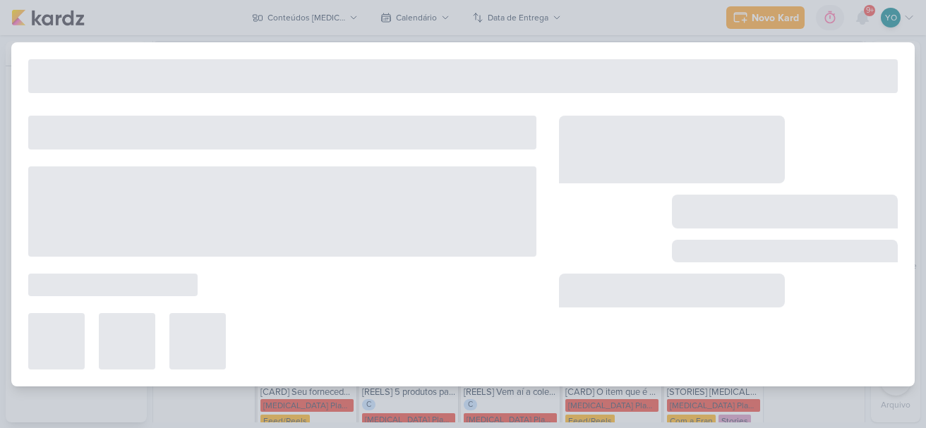
type input "[STORIES] [MEDICAL_DATA] Plásticos"
type input "[DATE] 23:59"
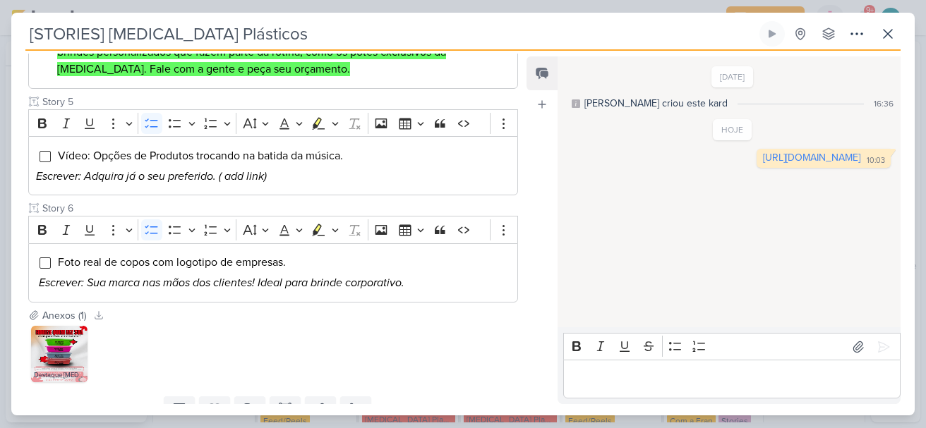
scroll to position [738, 0]
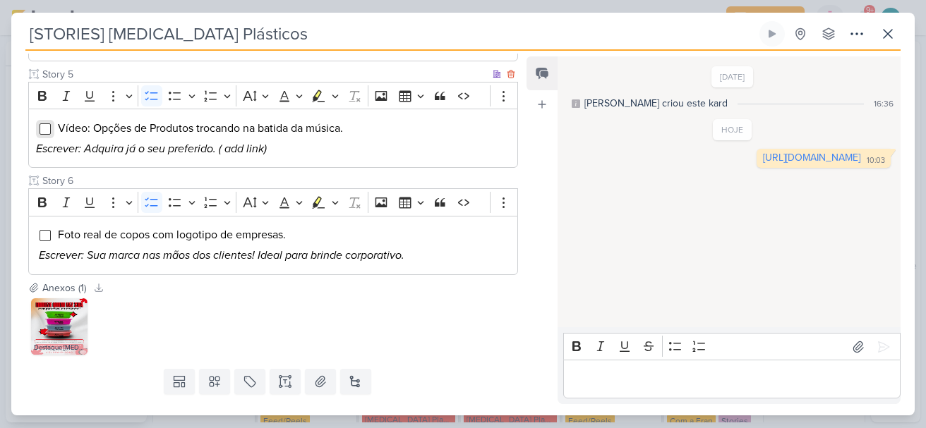
click at [48, 128] on input "Editor editing area: main" at bounding box center [45, 129] width 11 height 11
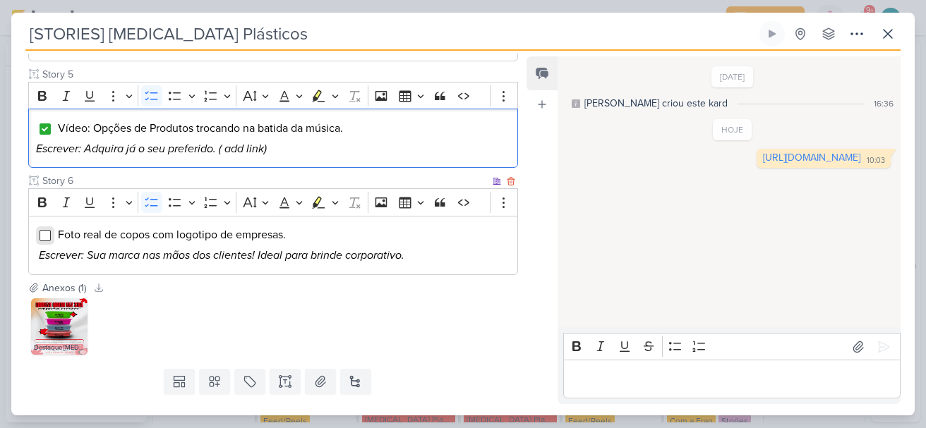
click at [46, 234] on input "Editor editing area: main" at bounding box center [45, 235] width 11 height 11
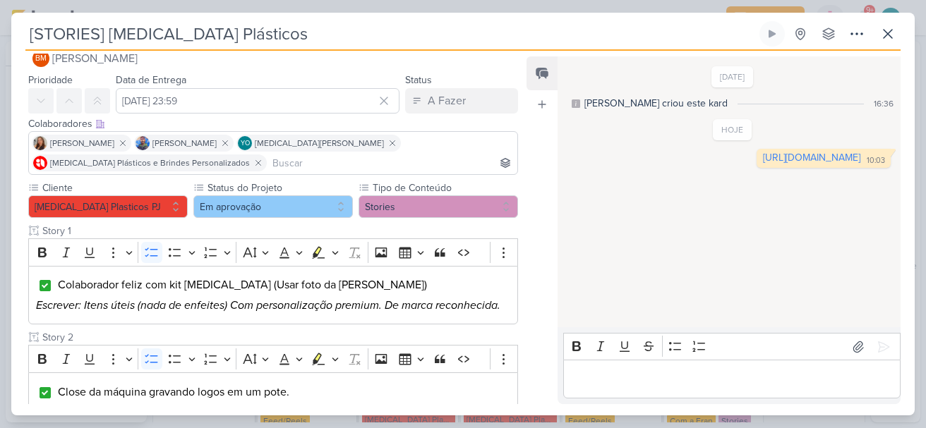
scroll to position [0, 0]
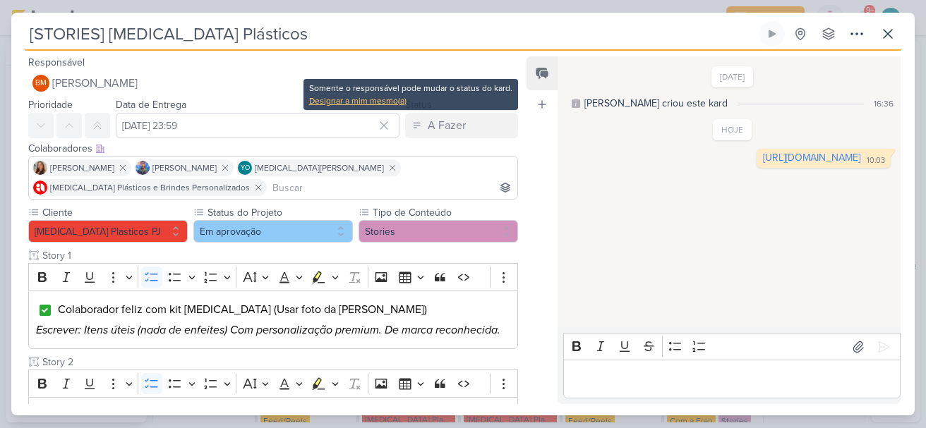
click at [337, 96] on div "Designar a mim mesmo(a)" at bounding box center [410, 101] width 203 height 13
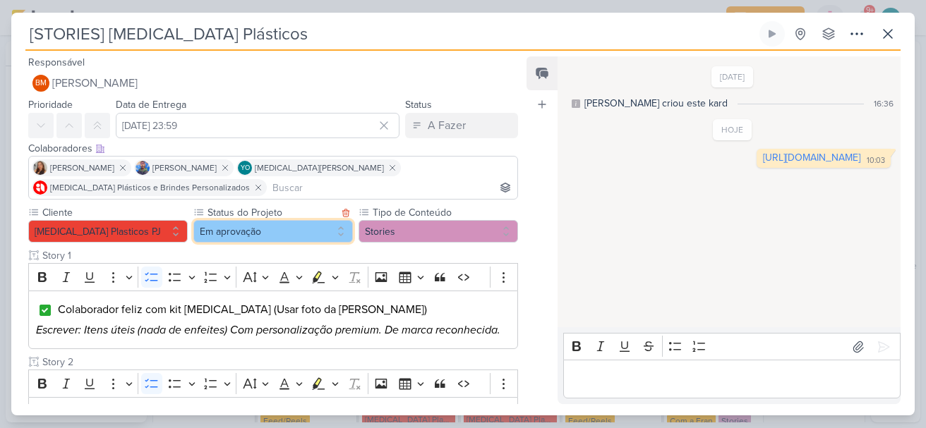
click at [303, 236] on button "Em aprovação" at bounding box center [273, 231] width 160 height 23
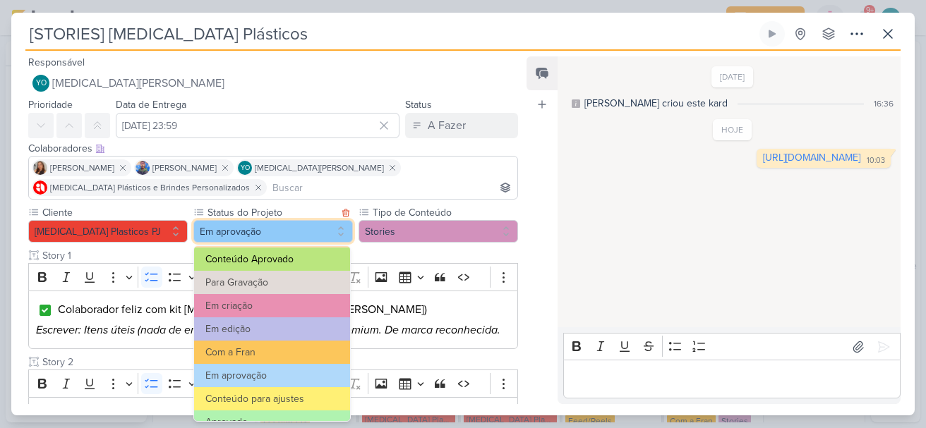
scroll to position [160, 0]
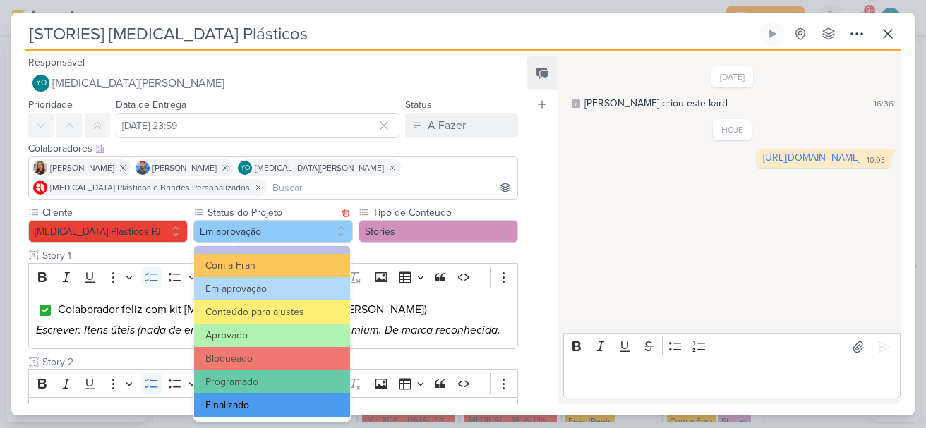
click at [292, 409] on button "Finalizado" at bounding box center [272, 405] width 156 height 23
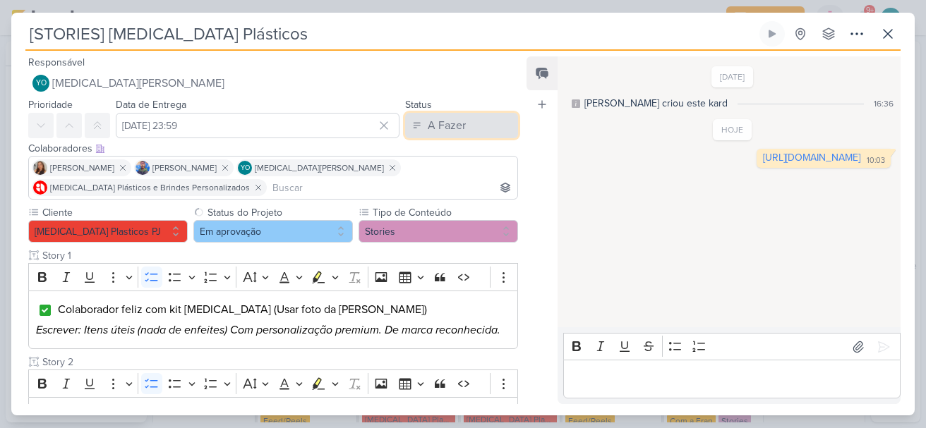
click at [438, 122] on div "A Fazer" at bounding box center [447, 125] width 38 height 17
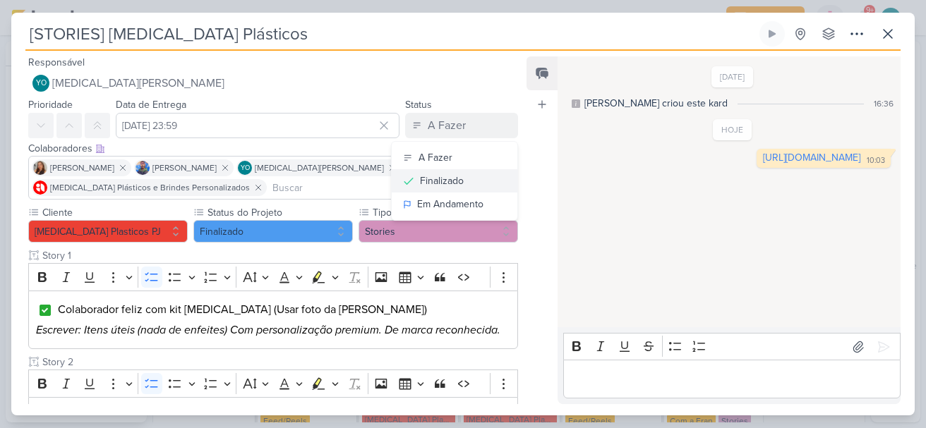
click at [420, 179] on div "Finalizado" at bounding box center [442, 181] width 44 height 15
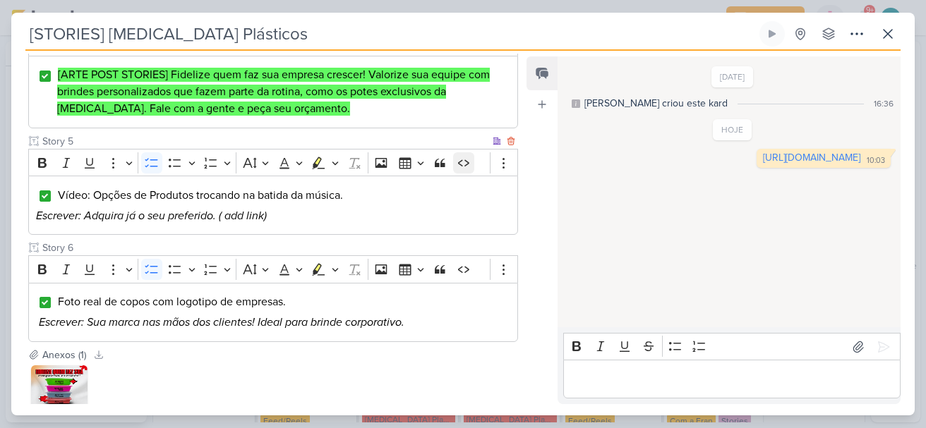
scroll to position [769, 0]
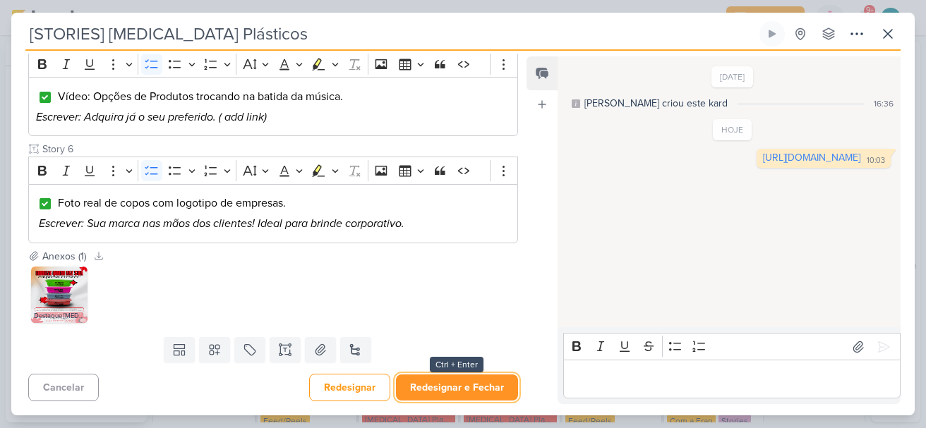
click at [462, 382] on button "Redesignar e Fechar" at bounding box center [457, 388] width 122 height 26
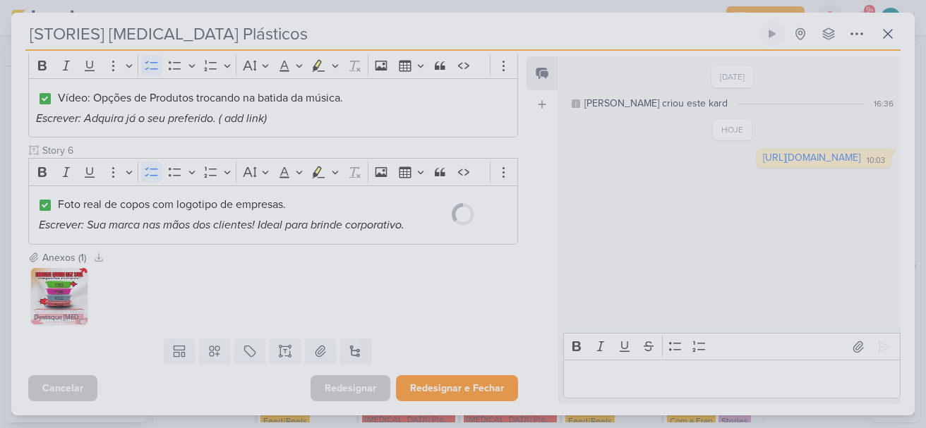
scroll to position [768, 0]
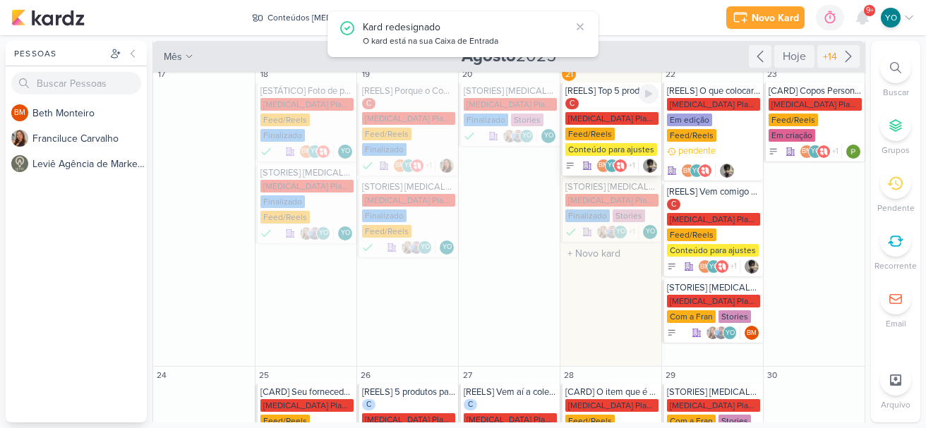
click at [631, 120] on div "[MEDICAL_DATA] Plasticos PJ" at bounding box center [611, 118] width 93 height 13
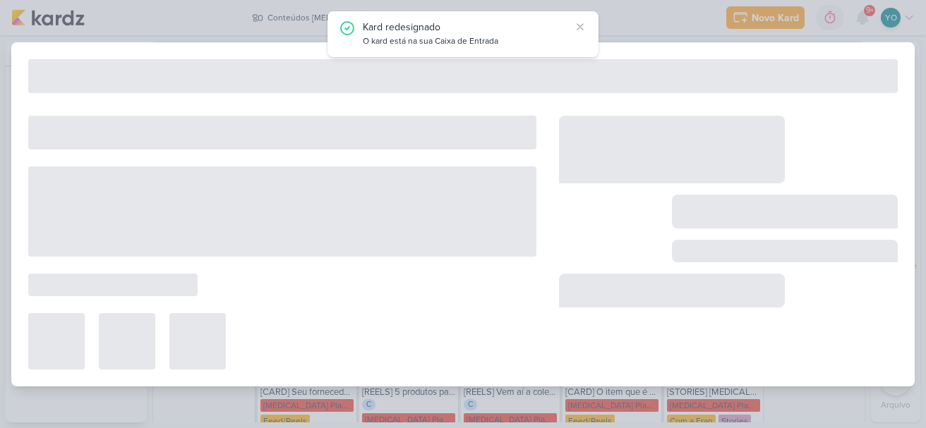
type input "[REELS] Top 5 produtos que mais vendemos ate agora em 2025."
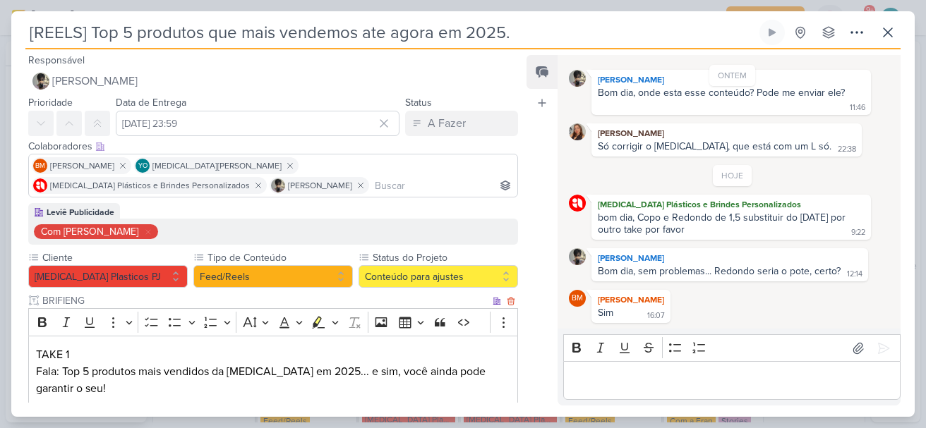
scroll to position [0, 0]
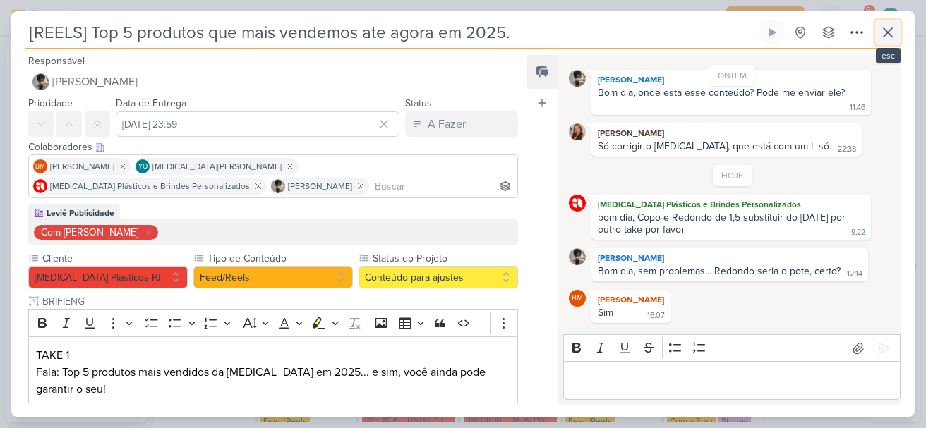
click at [880, 30] on icon at bounding box center [888, 32] width 17 height 17
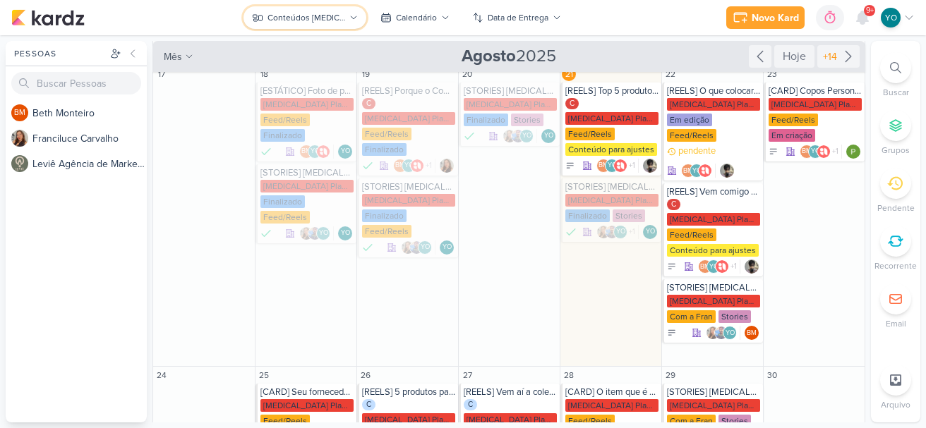
click at [325, 11] on button "Conteúdos [MEDICAL_DATA] Plásticos" at bounding box center [305, 17] width 123 height 23
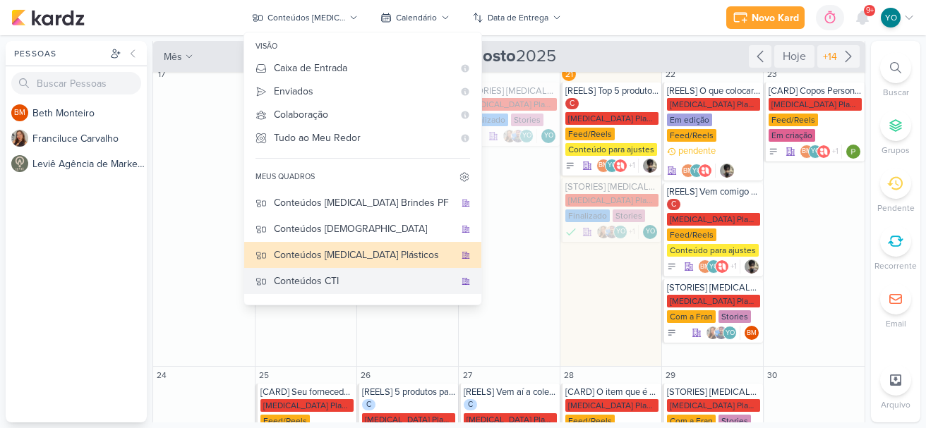
click at [366, 276] on div "Conteúdos CTI" at bounding box center [364, 281] width 181 height 15
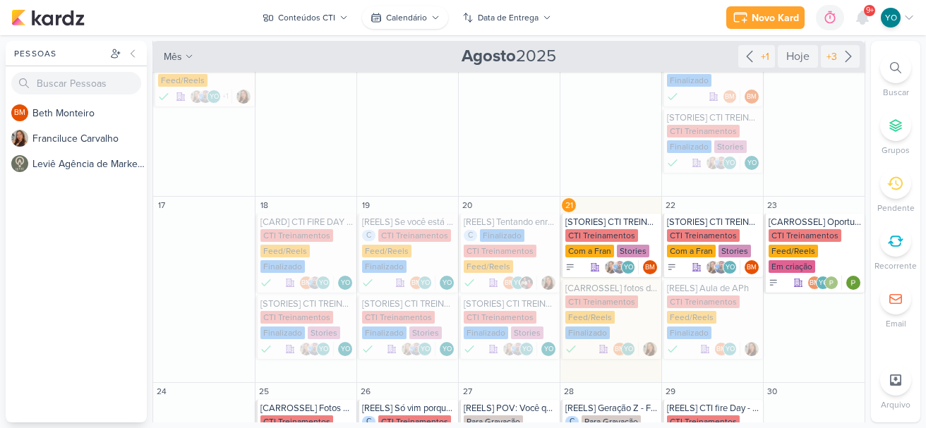
scroll to position [353, 0]
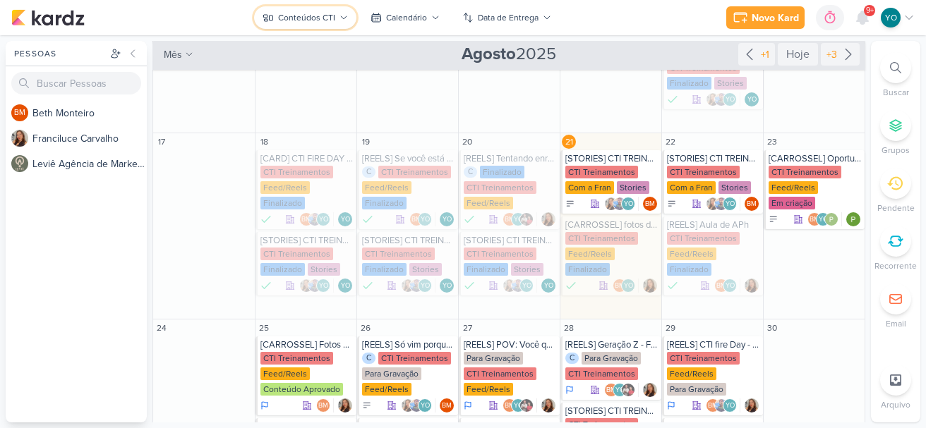
click at [278, 25] on button "Conteúdos CTI" at bounding box center [305, 17] width 102 height 23
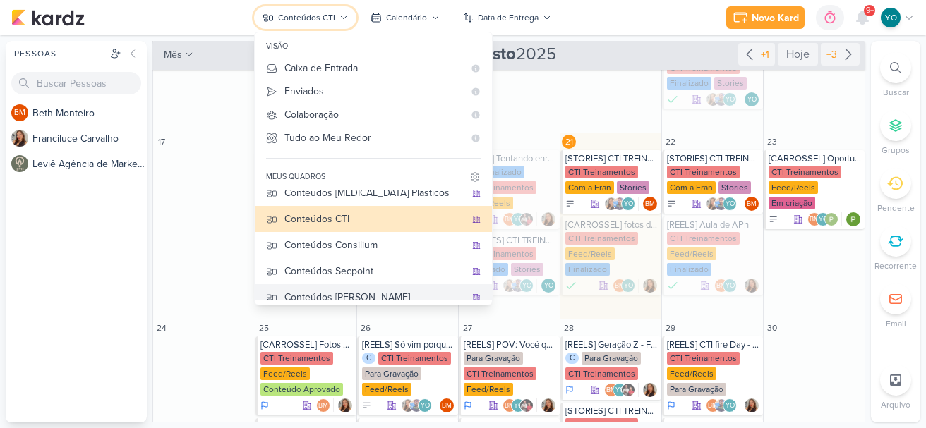
scroll to position [0, 0]
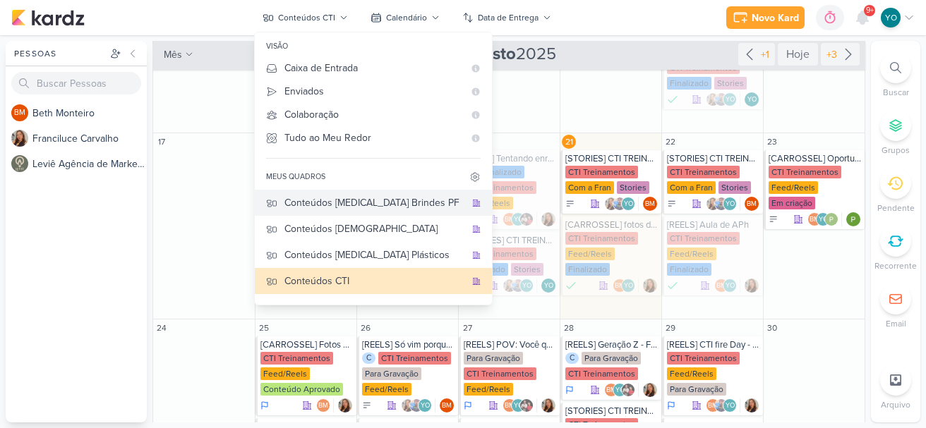
click at [382, 200] on div "Conteúdos [MEDICAL_DATA] Brindes PF" at bounding box center [374, 203] width 181 height 15
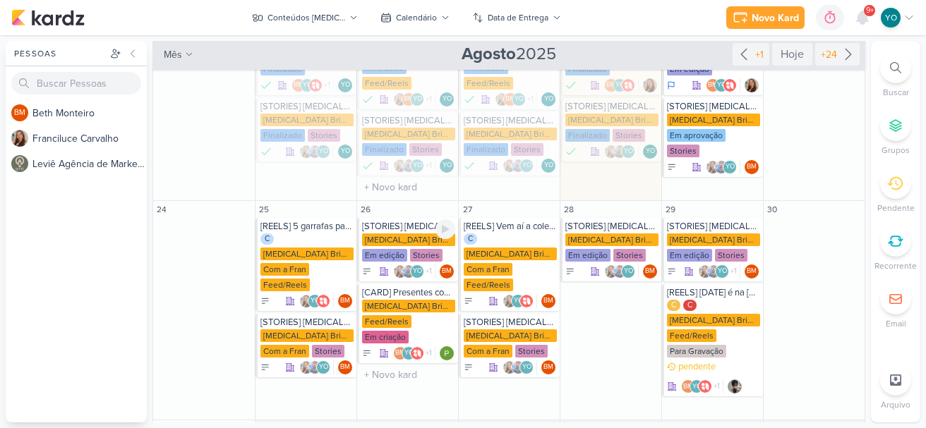
scroll to position [368, 0]
